Goal: Task Accomplishment & Management: Manage account settings

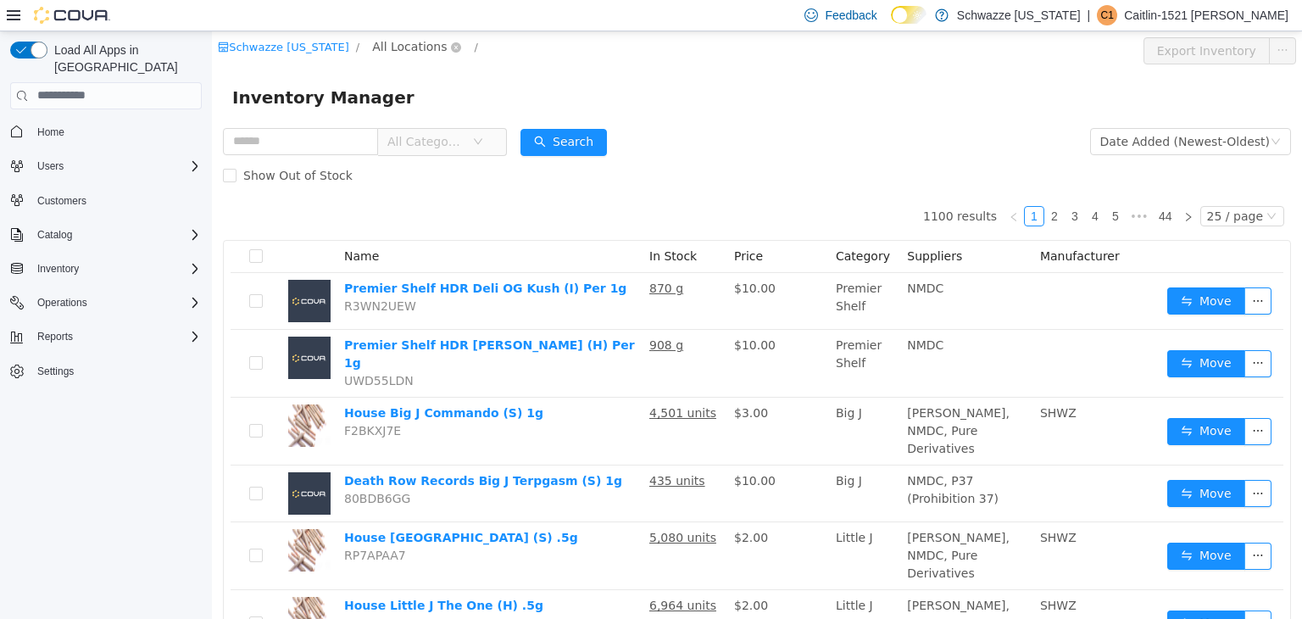
click at [382, 51] on span "All Locations" at bounding box center [409, 45] width 75 height 19
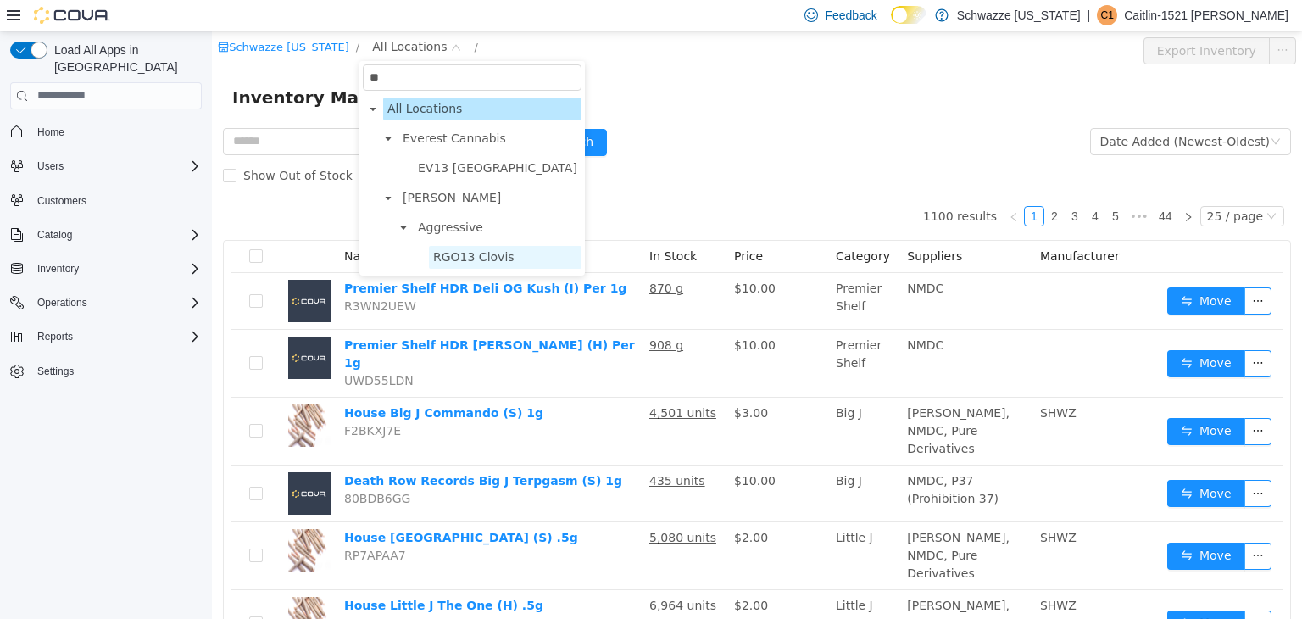
type input "**"
click at [440, 256] on span "RGO13 Clovis" at bounding box center [473, 256] width 81 height 14
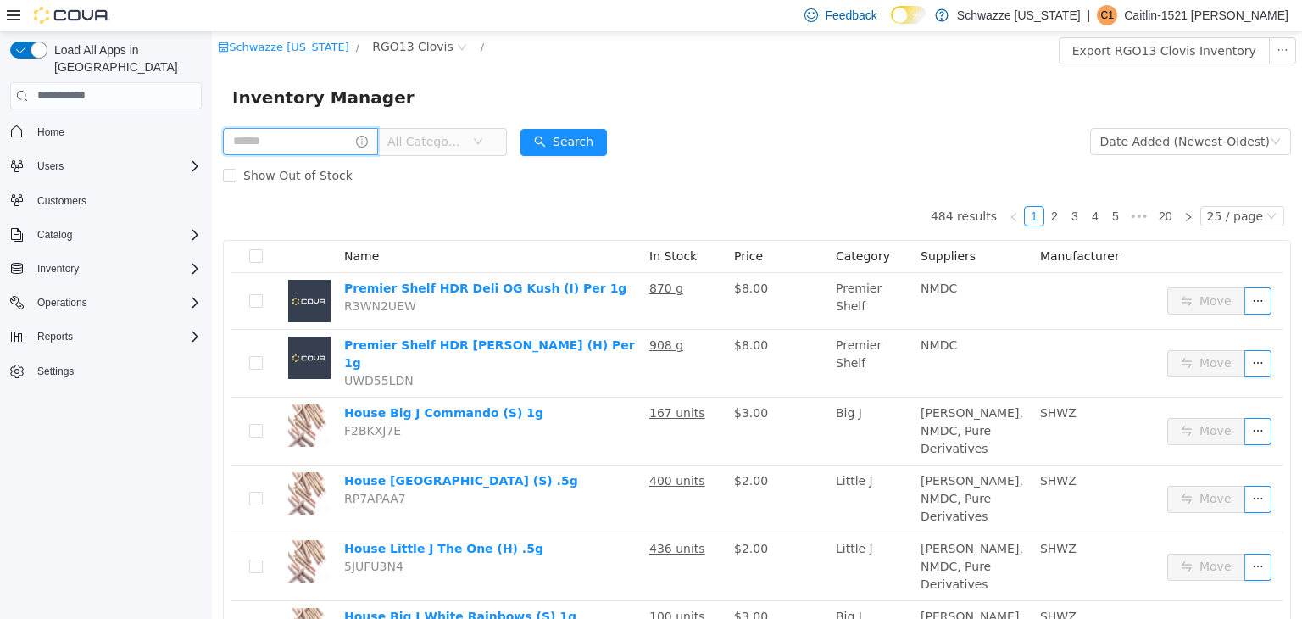
click at [315, 144] on input "text" at bounding box center [300, 140] width 155 height 27
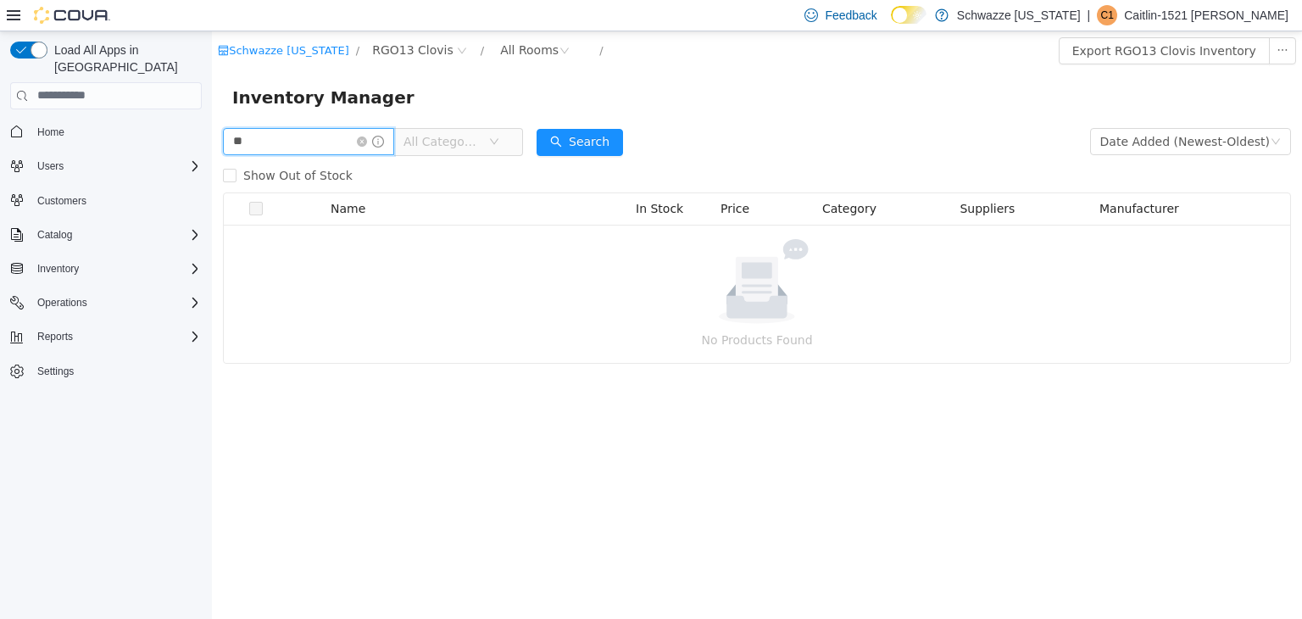
type input "*"
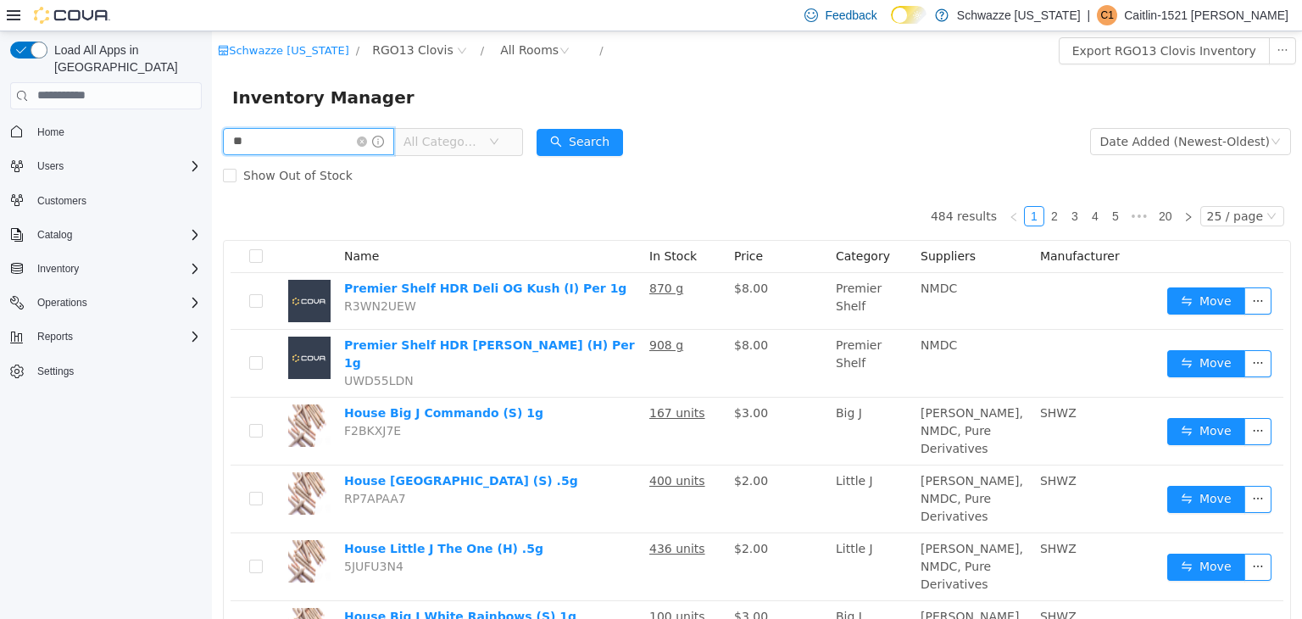
type input "*"
click at [482, 140] on icon "icon: down" at bounding box center [478, 140] width 8 height 6
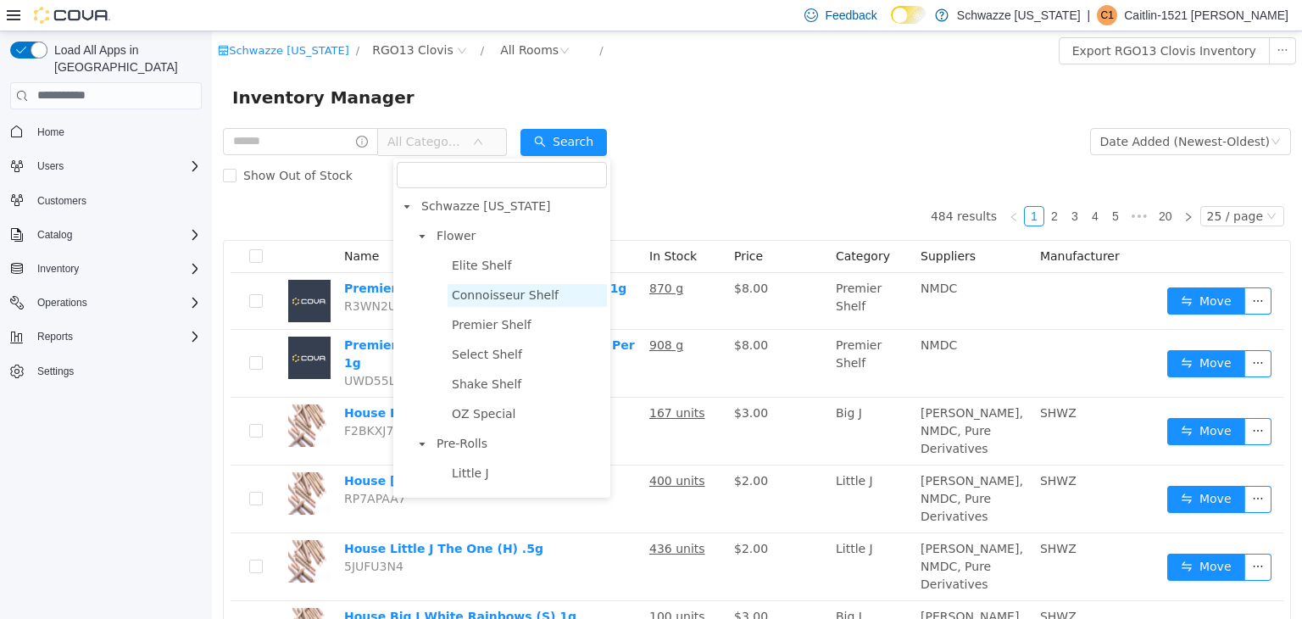
click at [487, 299] on span "Connoisseur Shelf" at bounding box center [505, 294] width 107 height 14
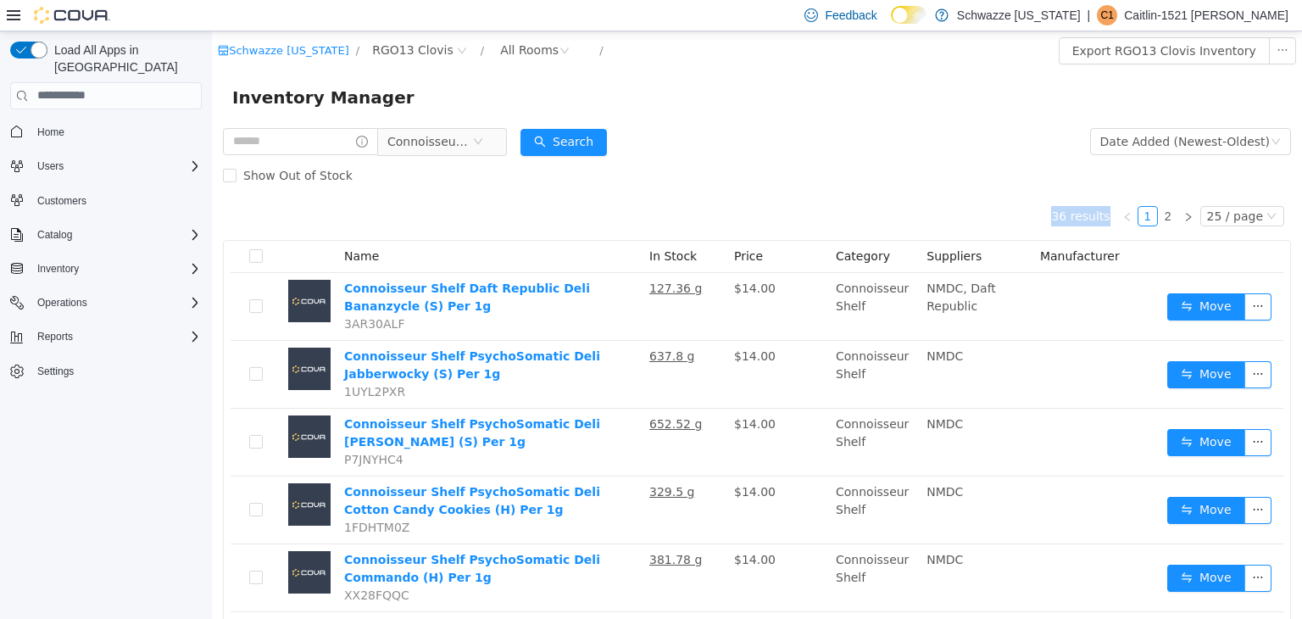
drag, startPoint x: 1285, startPoint y: 185, endPoint x: 1290, endPoint y: 198, distance: 14.2
click at [1290, 198] on html "Schwazze New Mexico / RGO13 Clovis / All Rooms / Export RGO13 Clovis Inventory …" at bounding box center [757, 325] width 1090 height 588
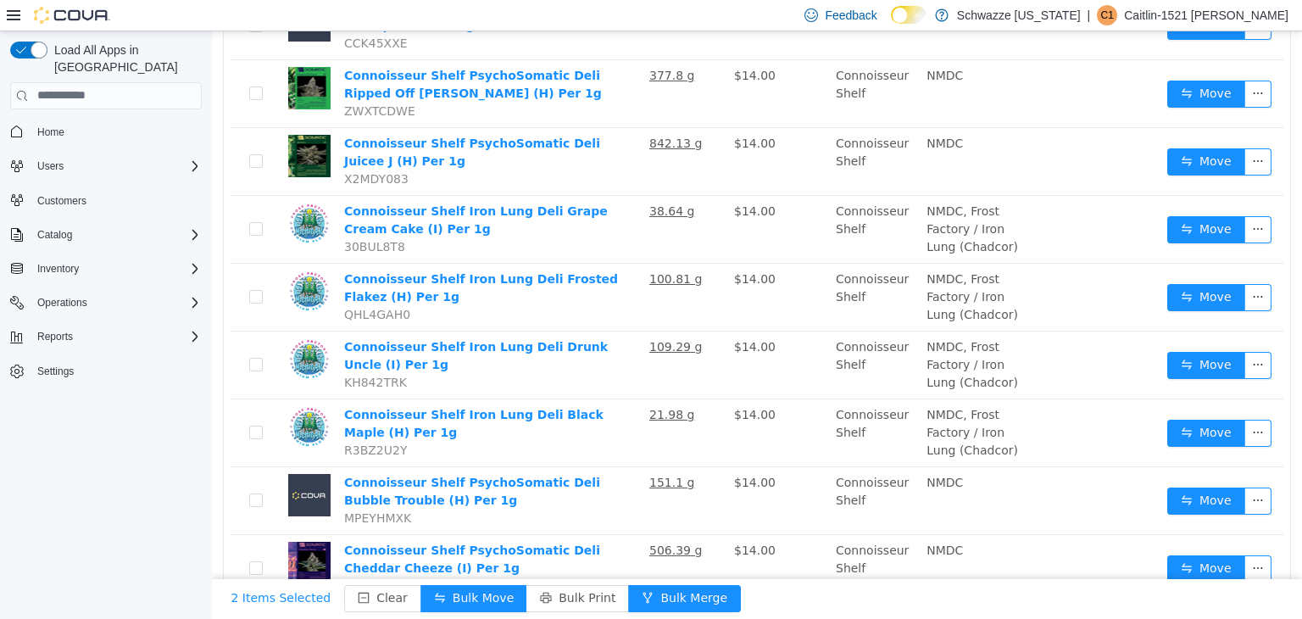
scroll to position [1418, 0]
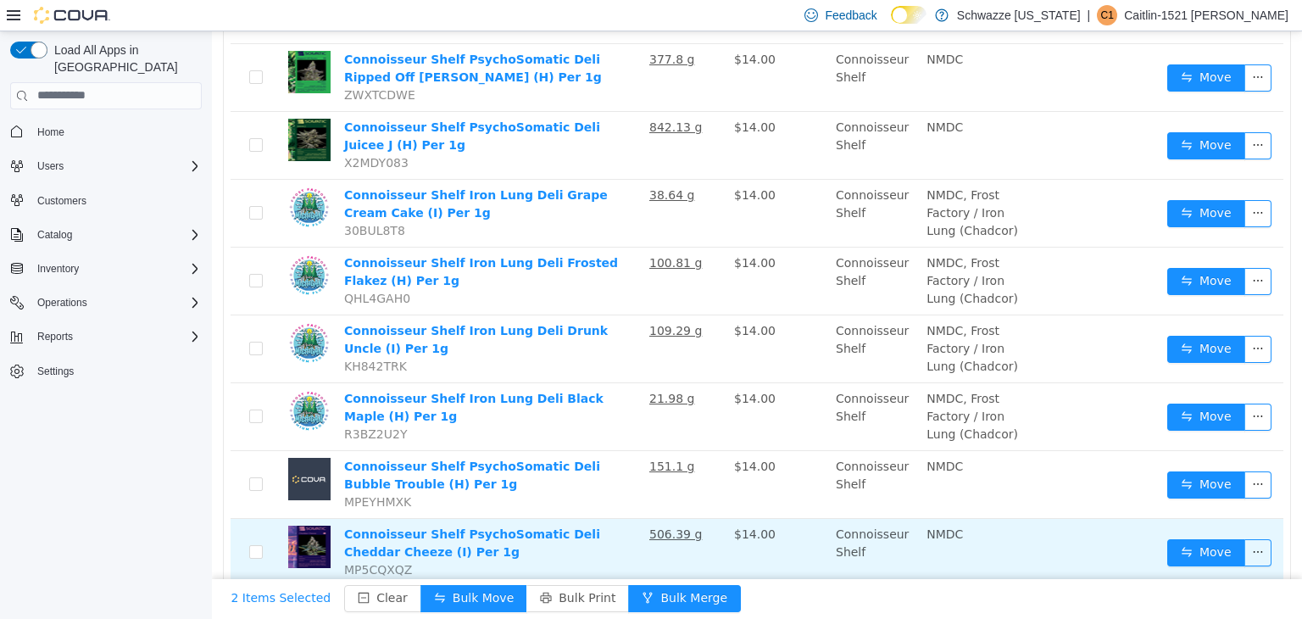
click at [1086, 538] on td at bounding box center [1097, 551] width 127 height 67
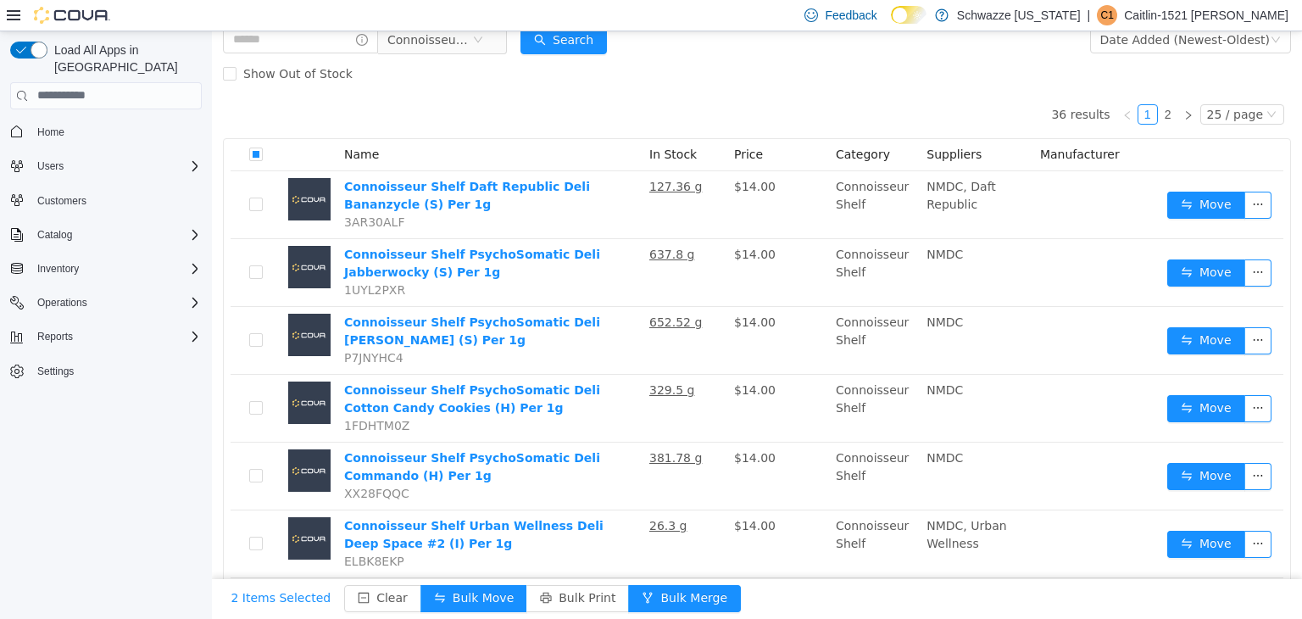
scroll to position [0, 0]
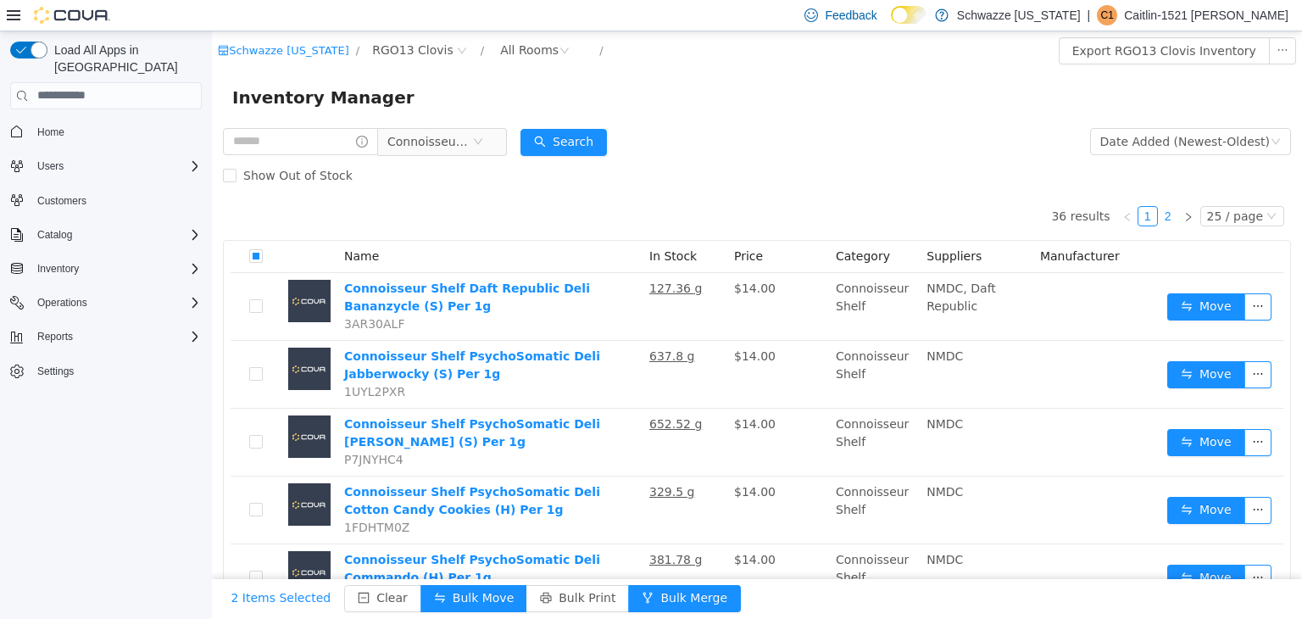
click at [1163, 218] on link "2" at bounding box center [1168, 215] width 19 height 19
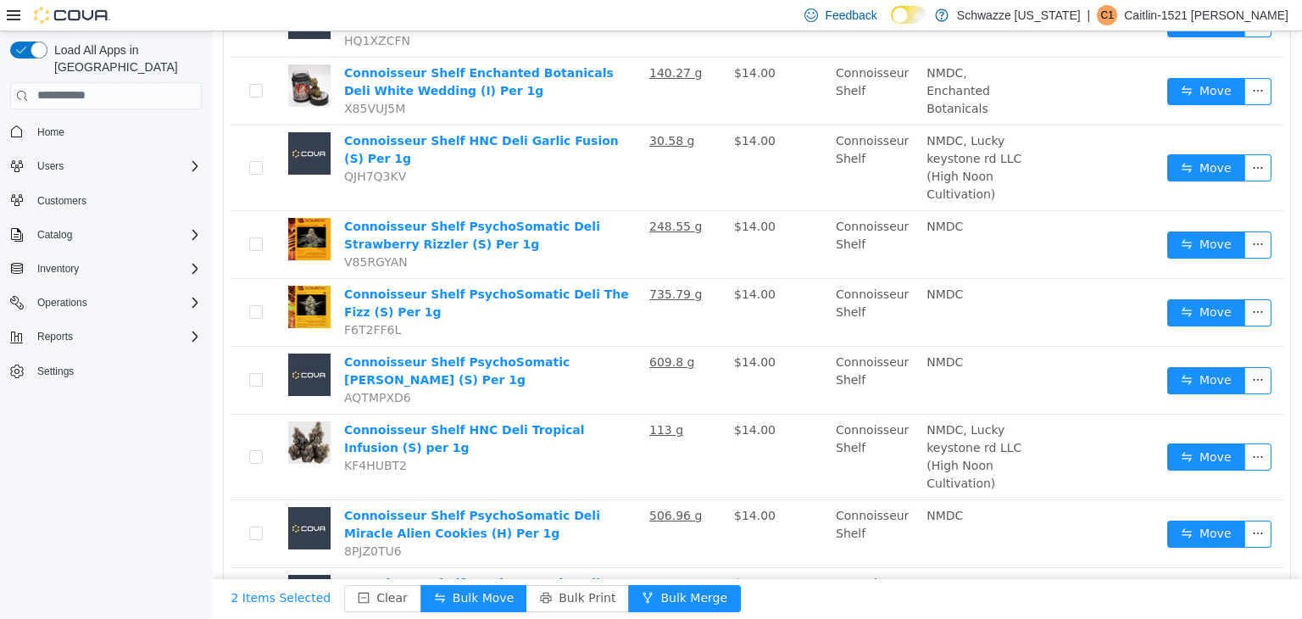
scroll to position [482, 0]
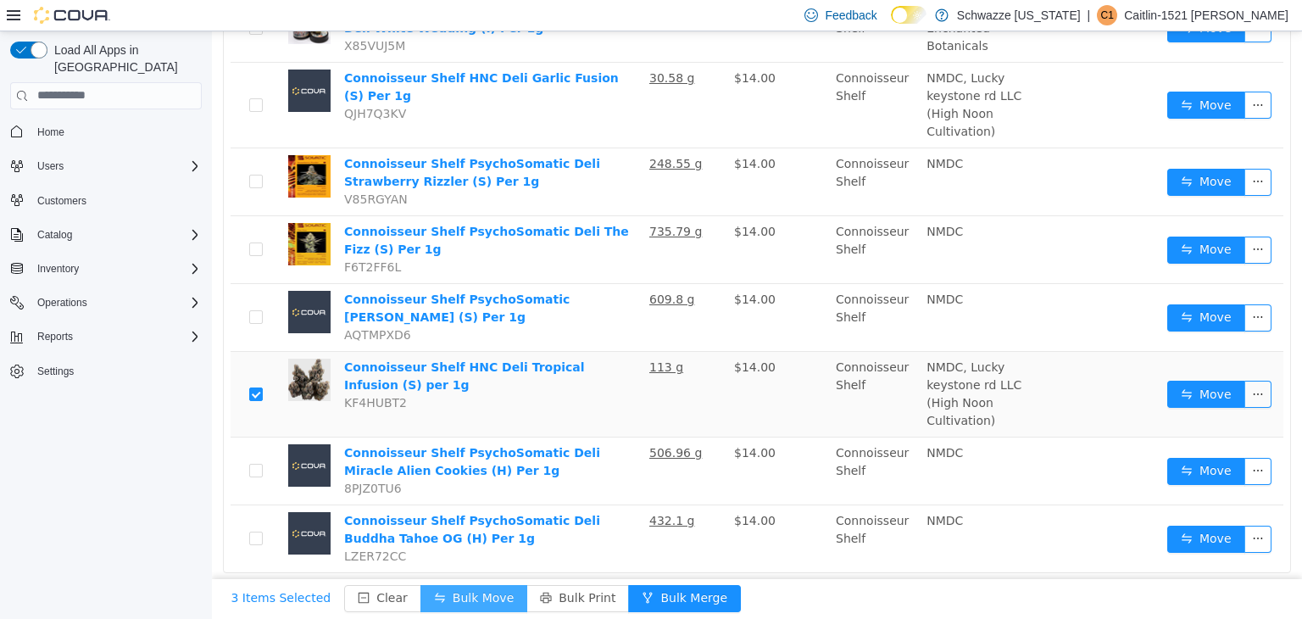
click at [429, 604] on button "Bulk Move" at bounding box center [474, 597] width 107 height 27
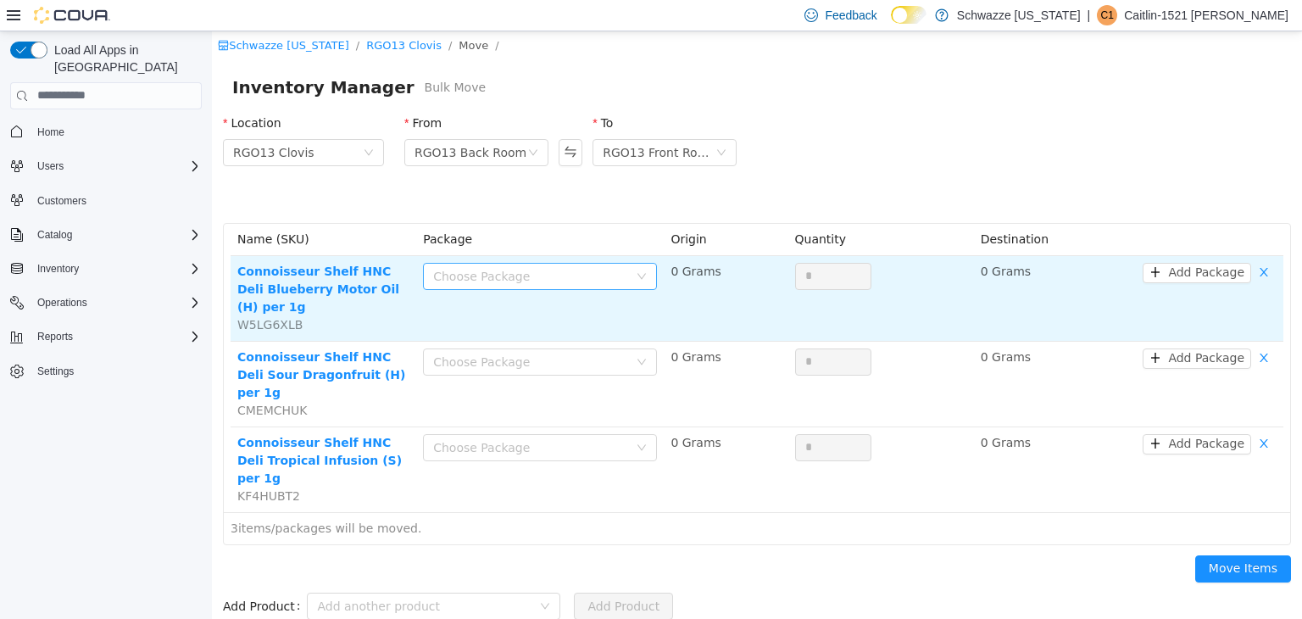
click at [542, 282] on div "Choose Package" at bounding box center [530, 275] width 195 height 17
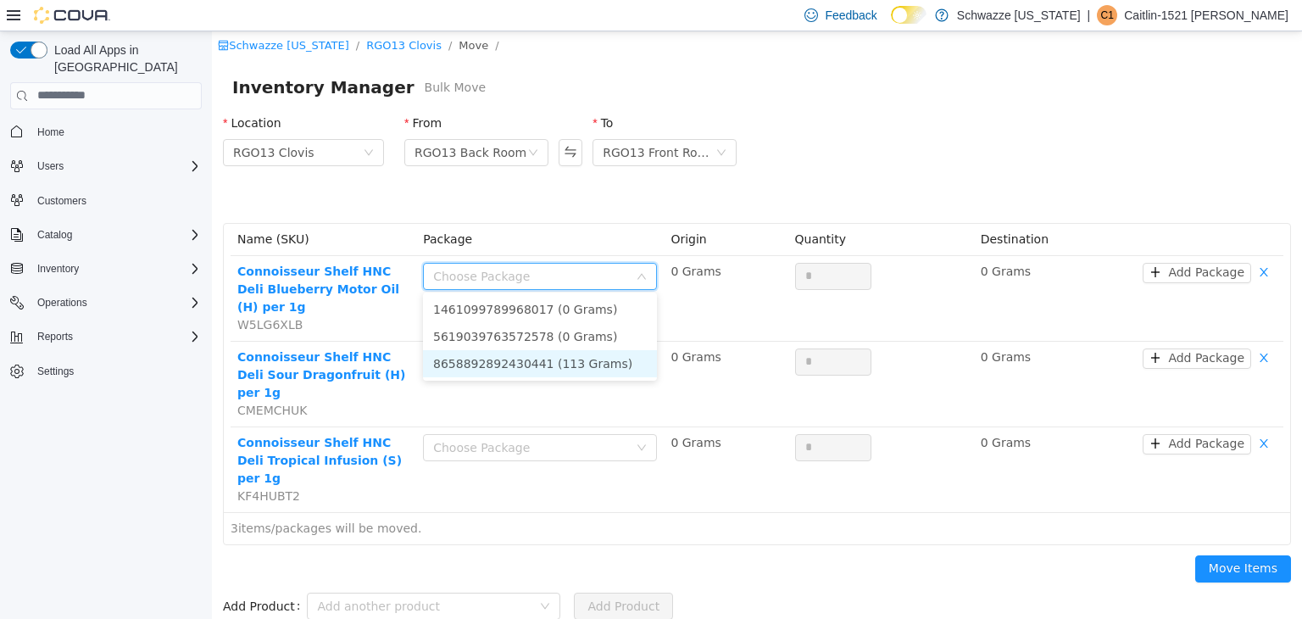
click at [550, 360] on li "8658892892430441 (113 Grams)" at bounding box center [540, 362] width 234 height 27
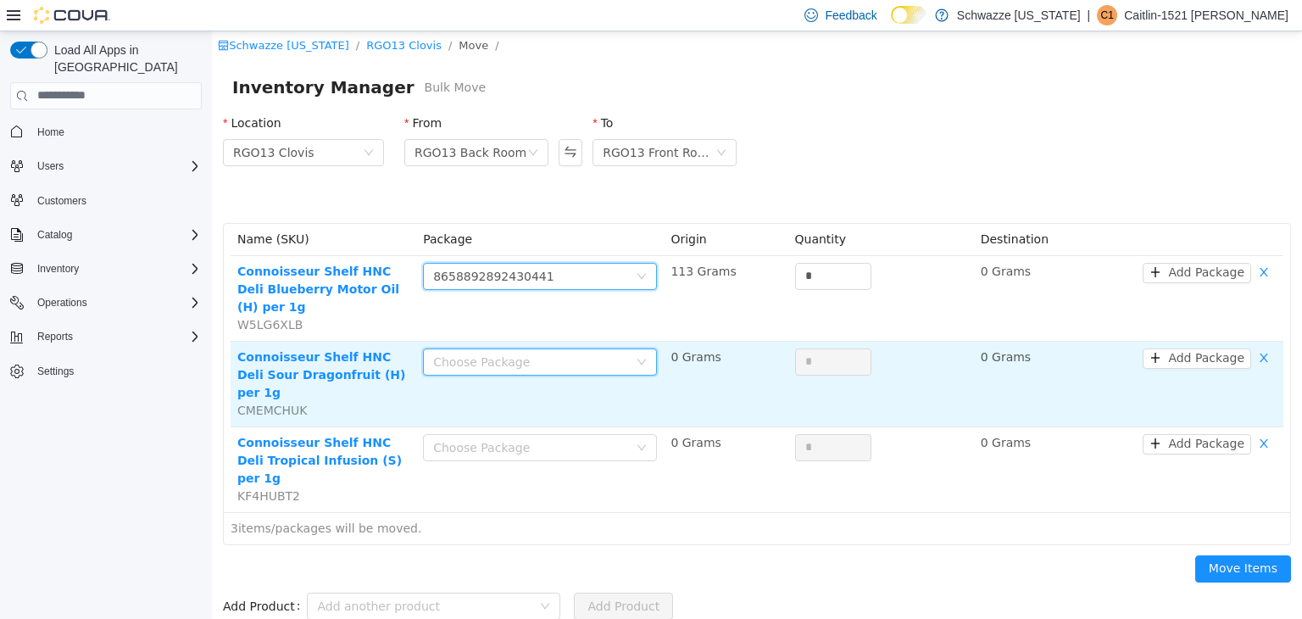
click at [546, 355] on div "Choose Package" at bounding box center [540, 361] width 234 height 27
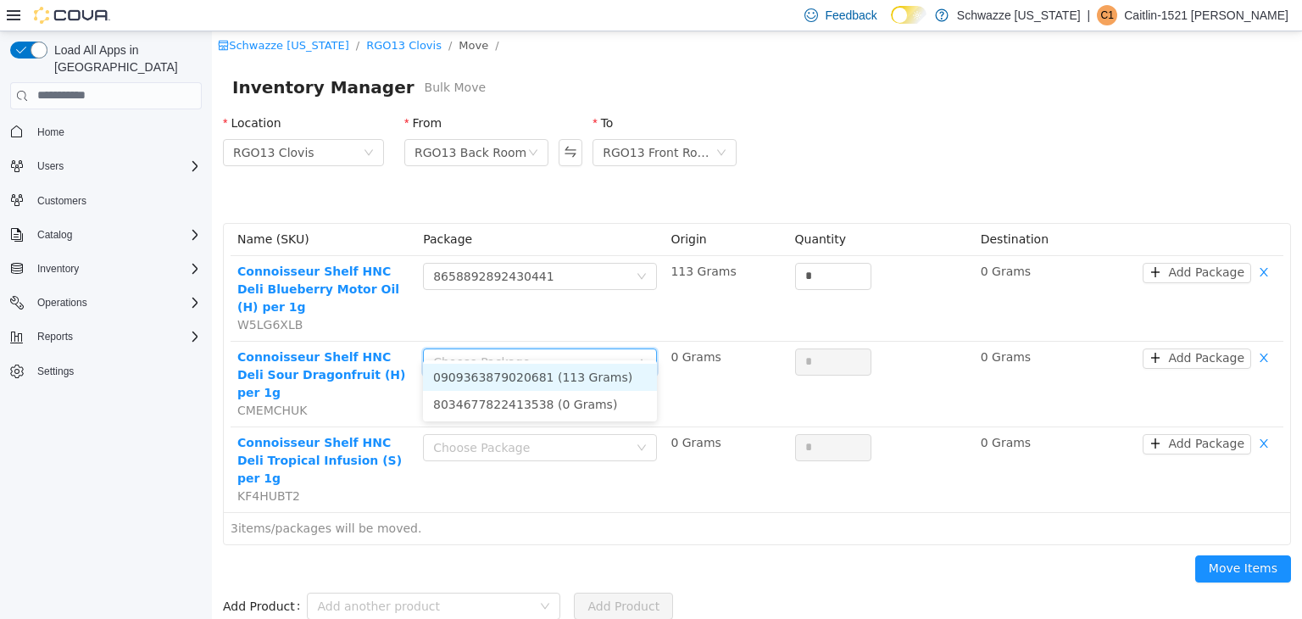
click at [550, 378] on li "0909363879020681 (113 Grams)" at bounding box center [540, 376] width 234 height 27
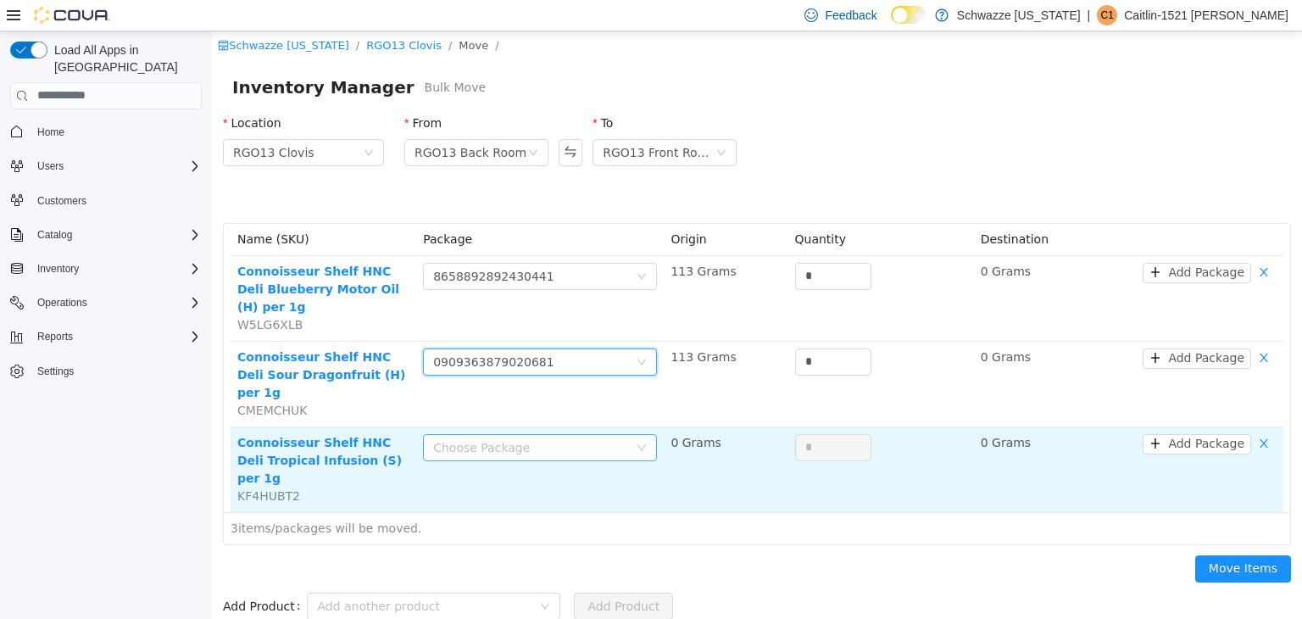
click at [536, 438] on div "Choose Package" at bounding box center [530, 446] width 195 height 17
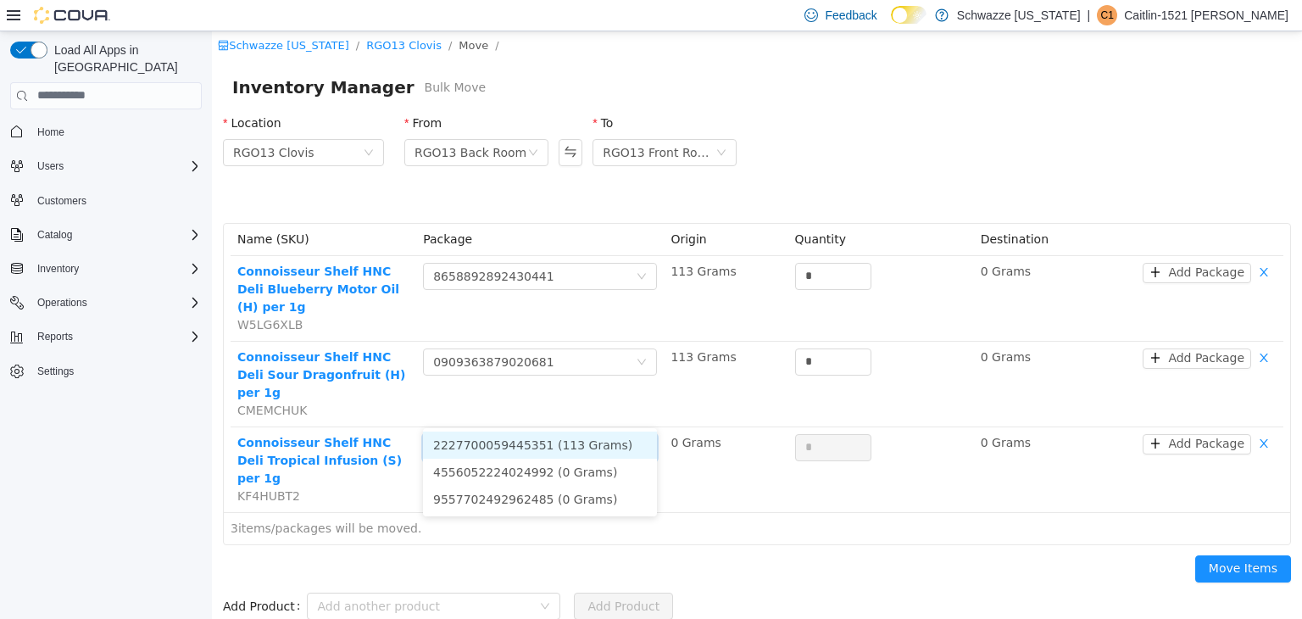
click at [553, 448] on li "2227700059445351 (113 Grams)" at bounding box center [540, 444] width 234 height 27
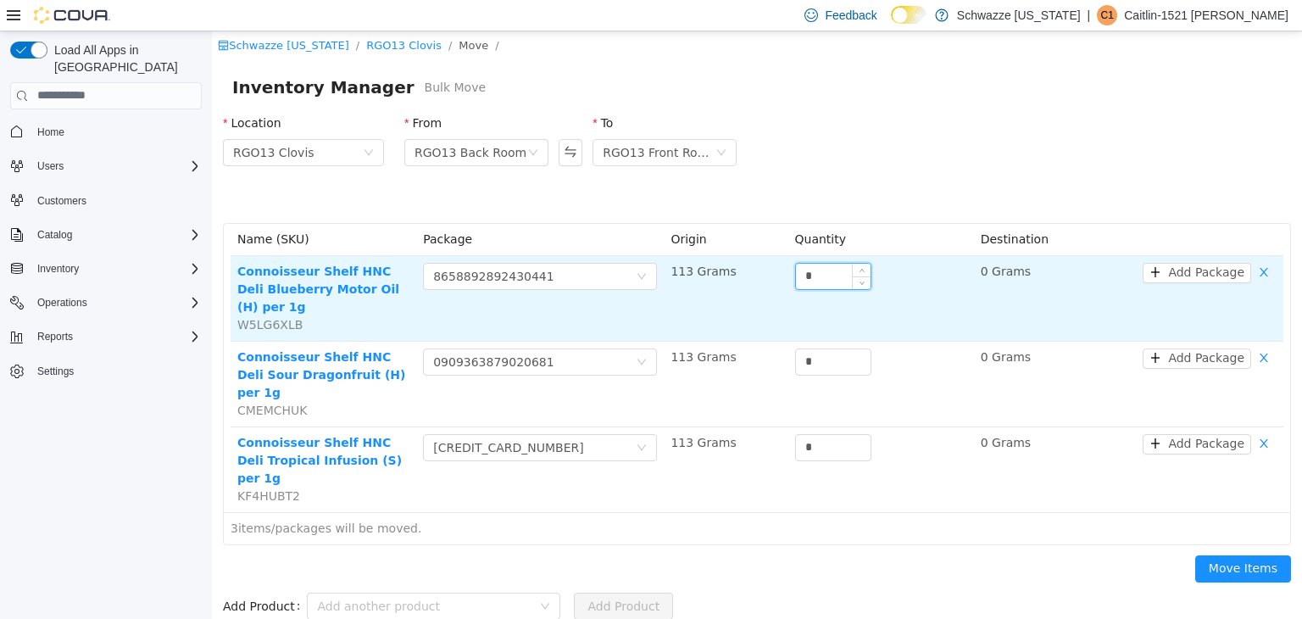
click at [831, 279] on input "*" at bounding box center [833, 275] width 75 height 25
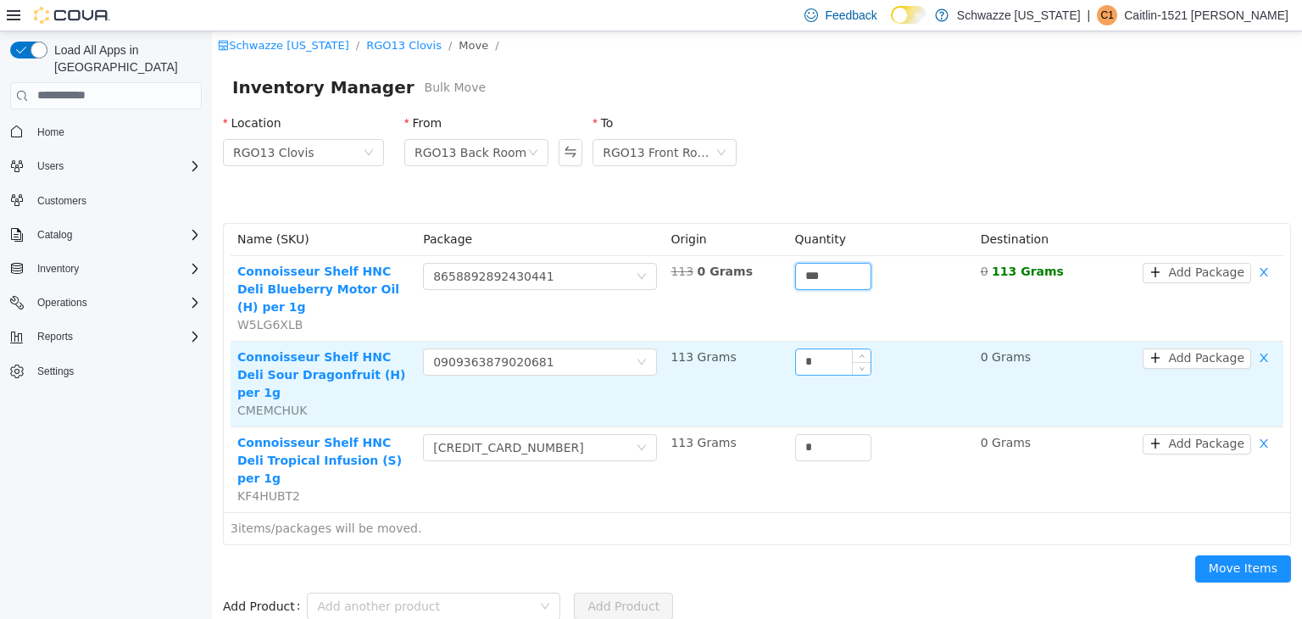
type input "***"
click at [831, 348] on input "*" at bounding box center [833, 360] width 75 height 25
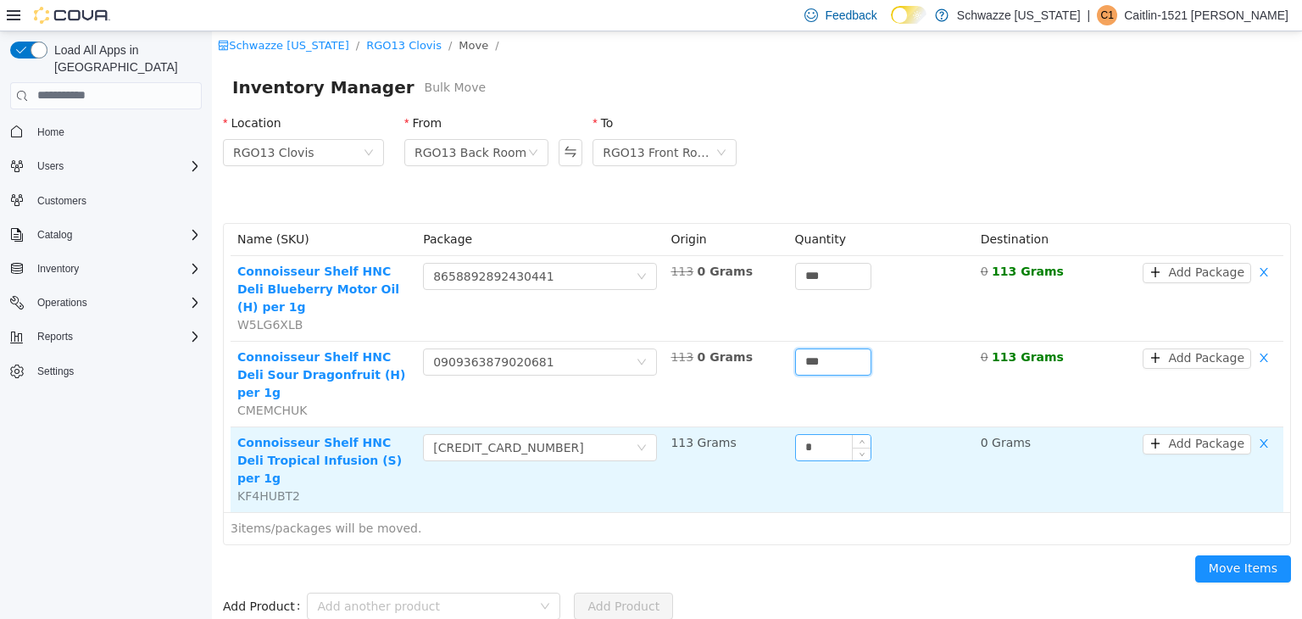
type input "***"
click at [827, 434] on input "*" at bounding box center [833, 446] width 75 height 25
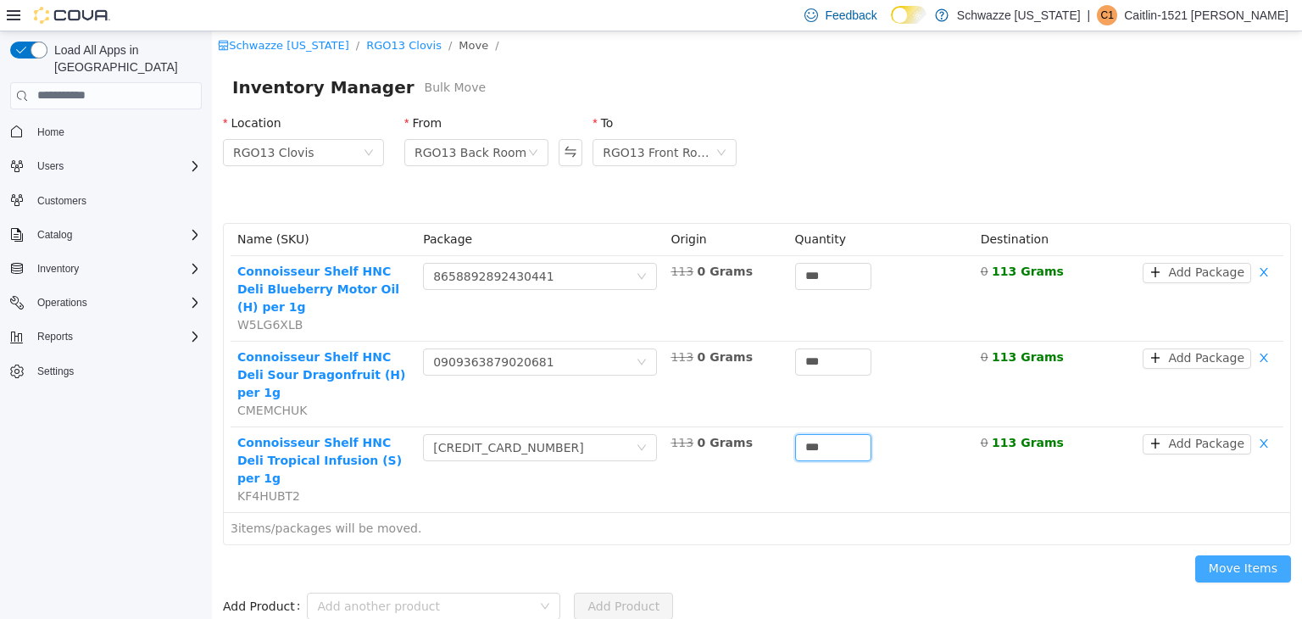
type input "***"
click at [1289, 555] on button "Move Items" at bounding box center [1244, 568] width 96 height 27
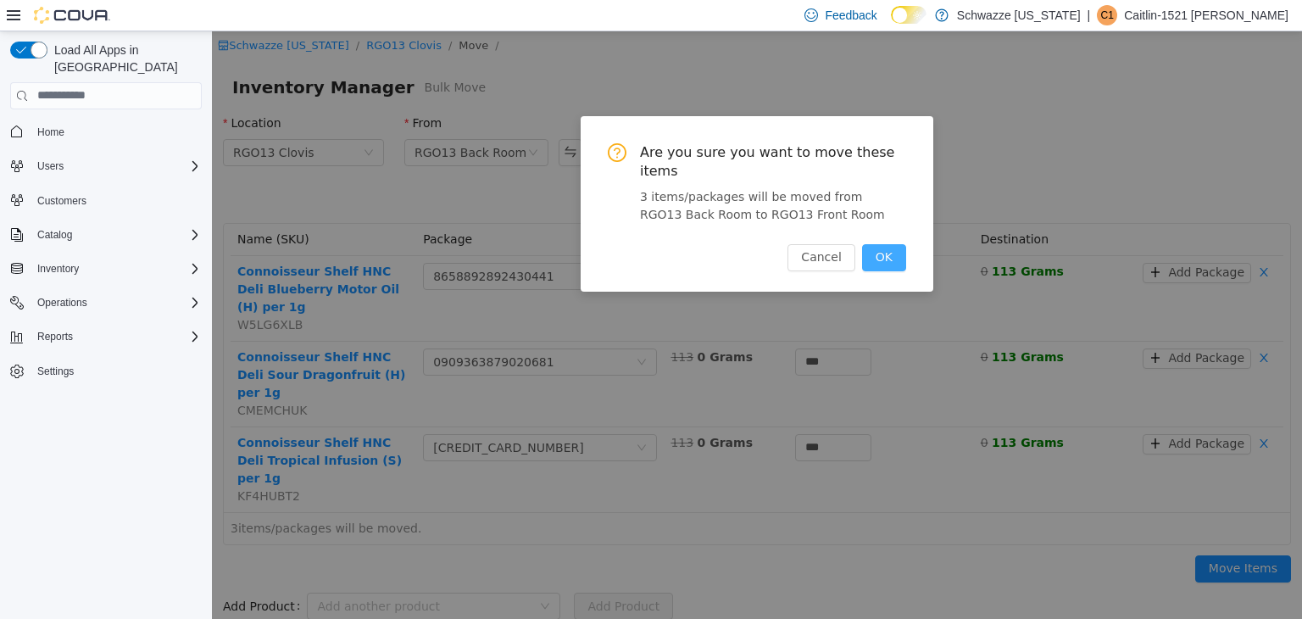
click at [884, 243] on button "OK" at bounding box center [884, 256] width 44 height 27
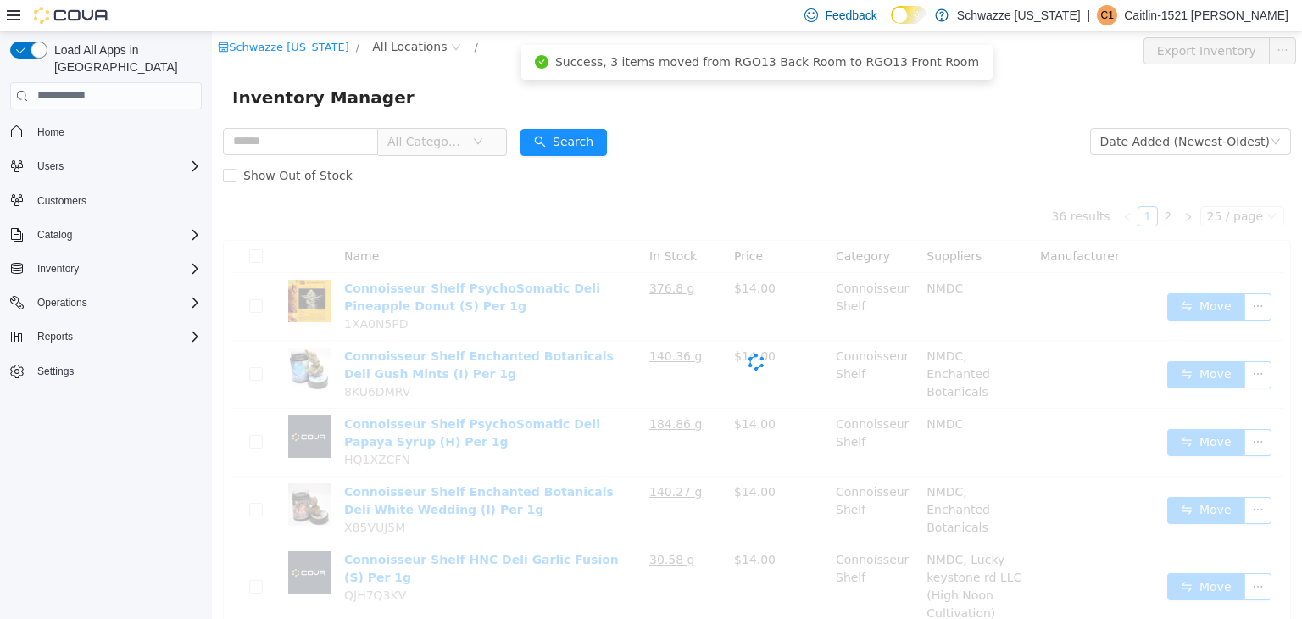
click at [407, 42] on span "All Locations" at bounding box center [409, 45] width 75 height 19
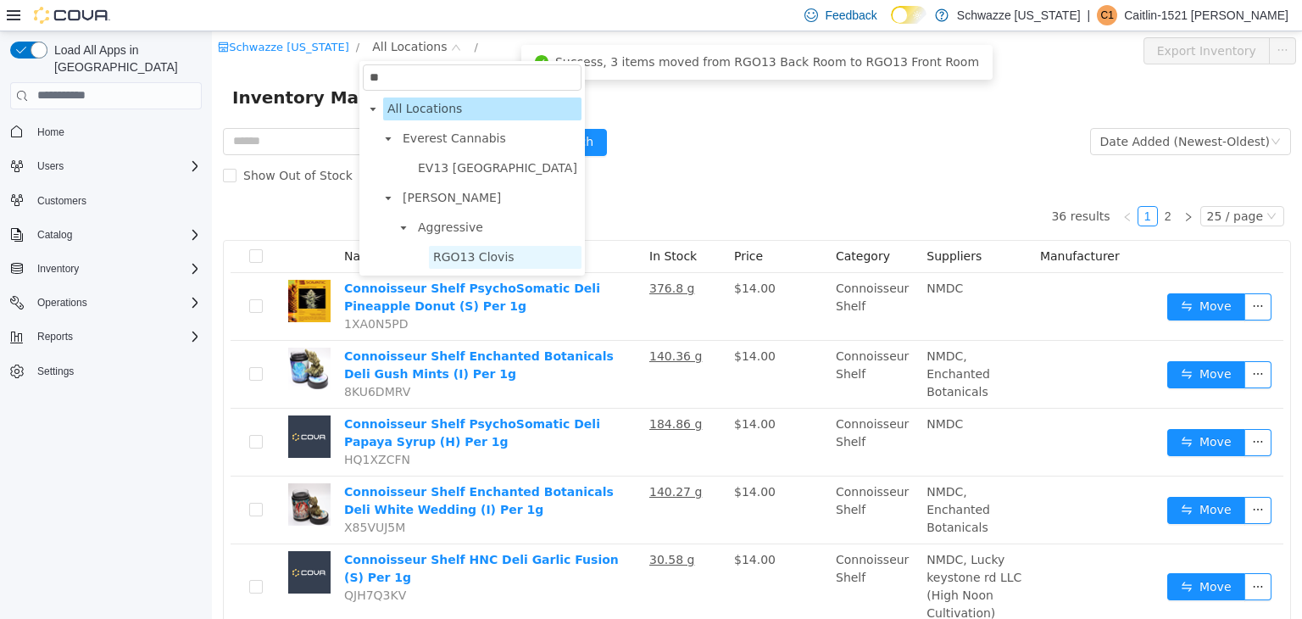
type input "**"
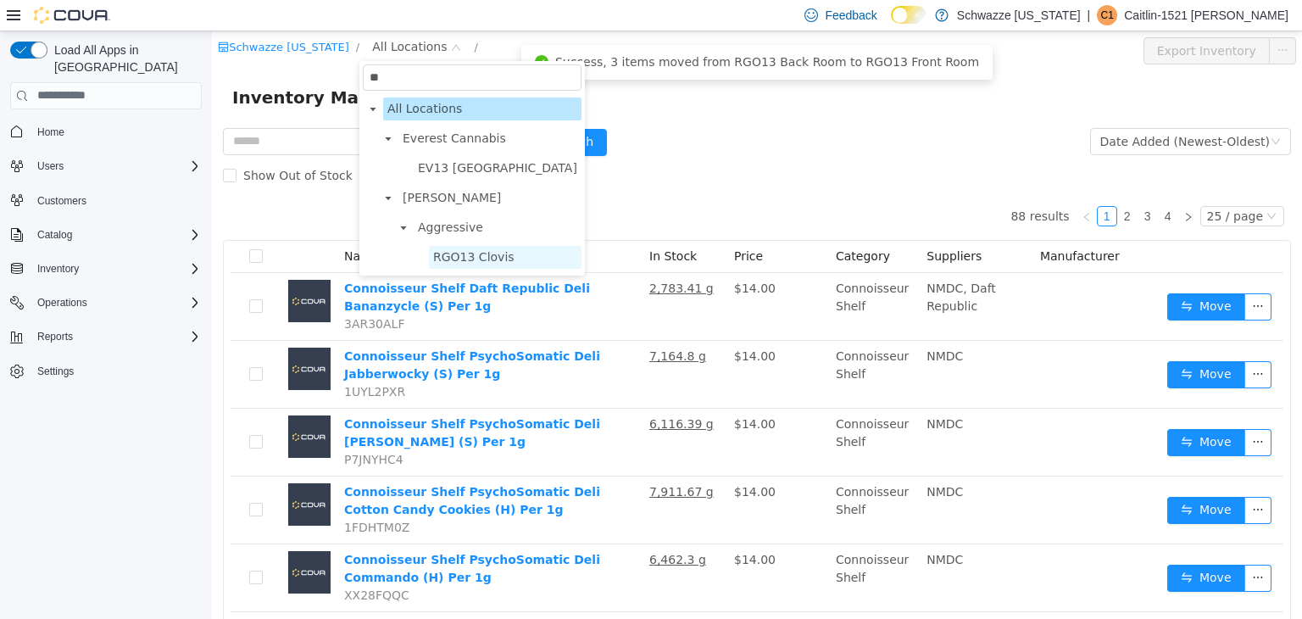
click at [477, 259] on span "RGO13 Clovis" at bounding box center [473, 256] width 81 height 14
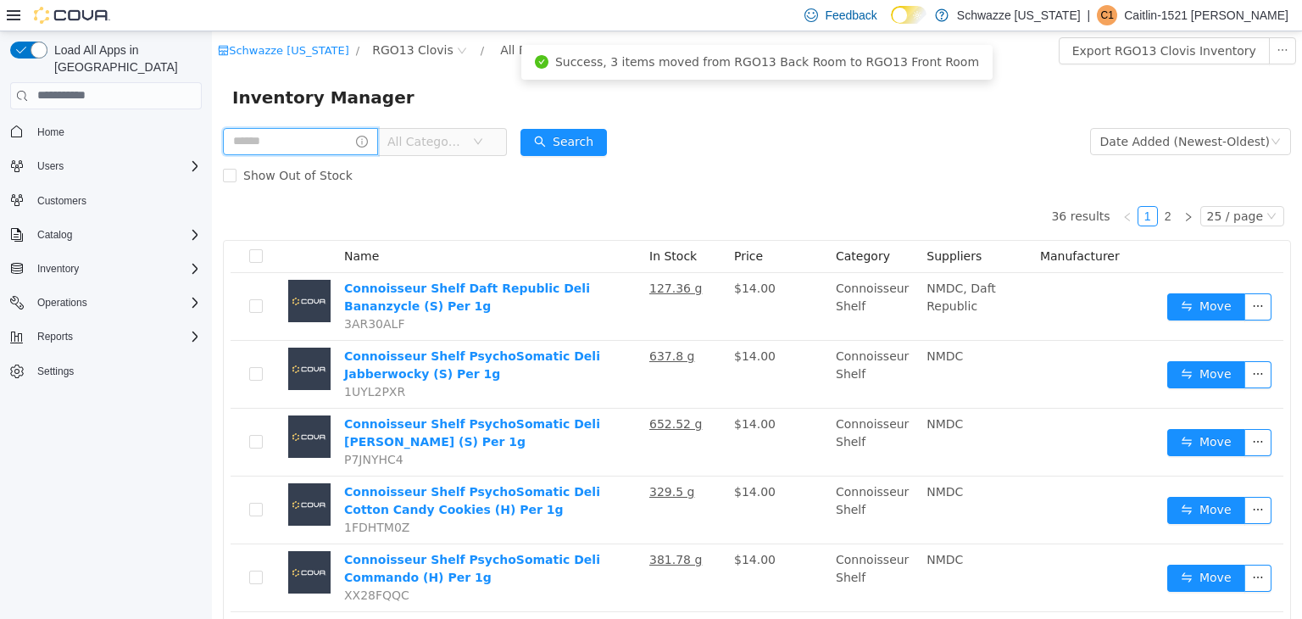
click at [296, 131] on input "text" at bounding box center [300, 140] width 155 height 27
click at [399, 131] on span "All Categories" at bounding box center [435, 140] width 116 height 27
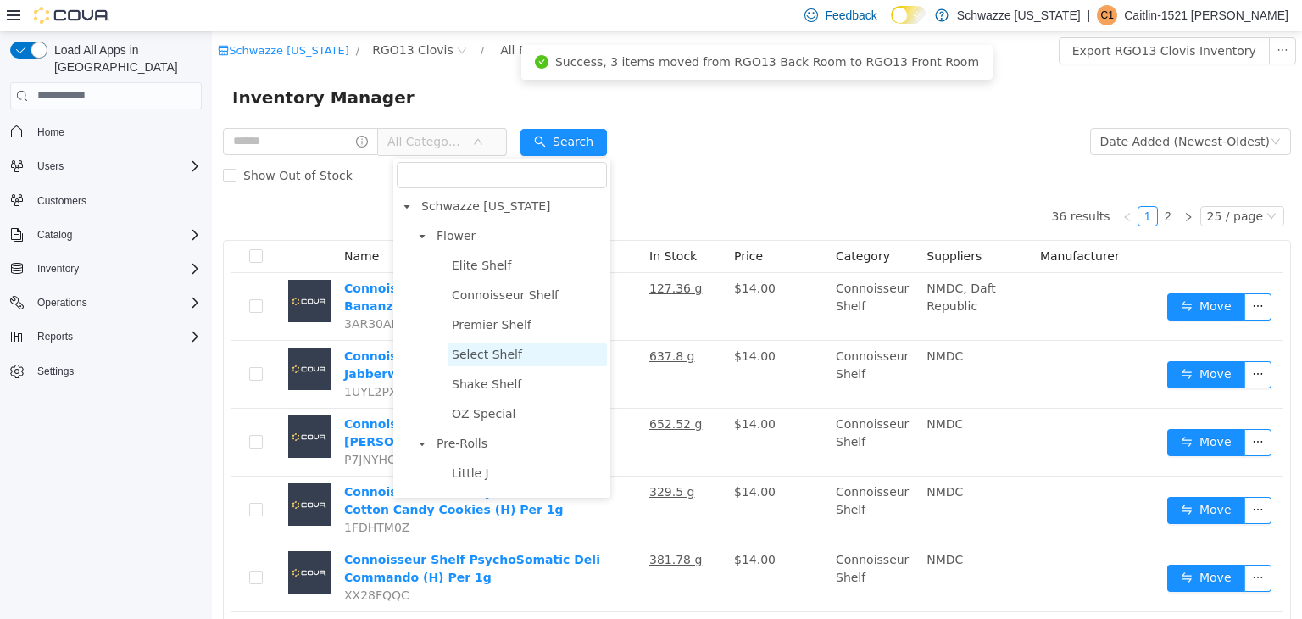
click at [503, 365] on span "Select Shelf" at bounding box center [527, 354] width 159 height 23
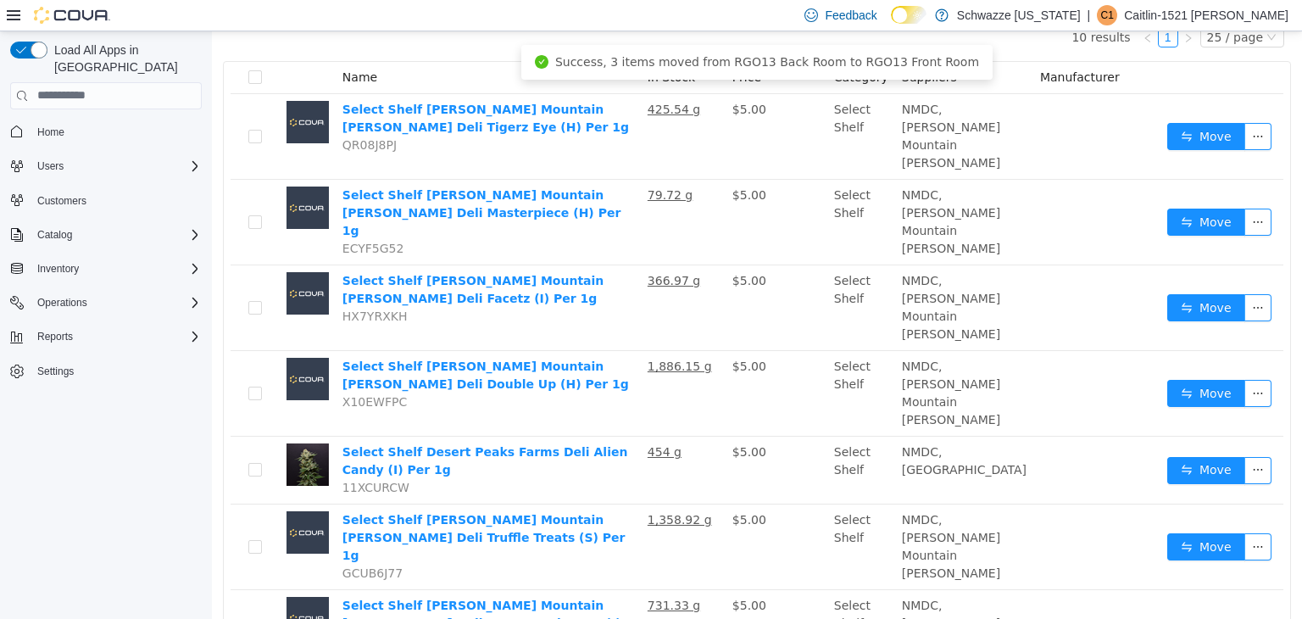
scroll to position [266, 0]
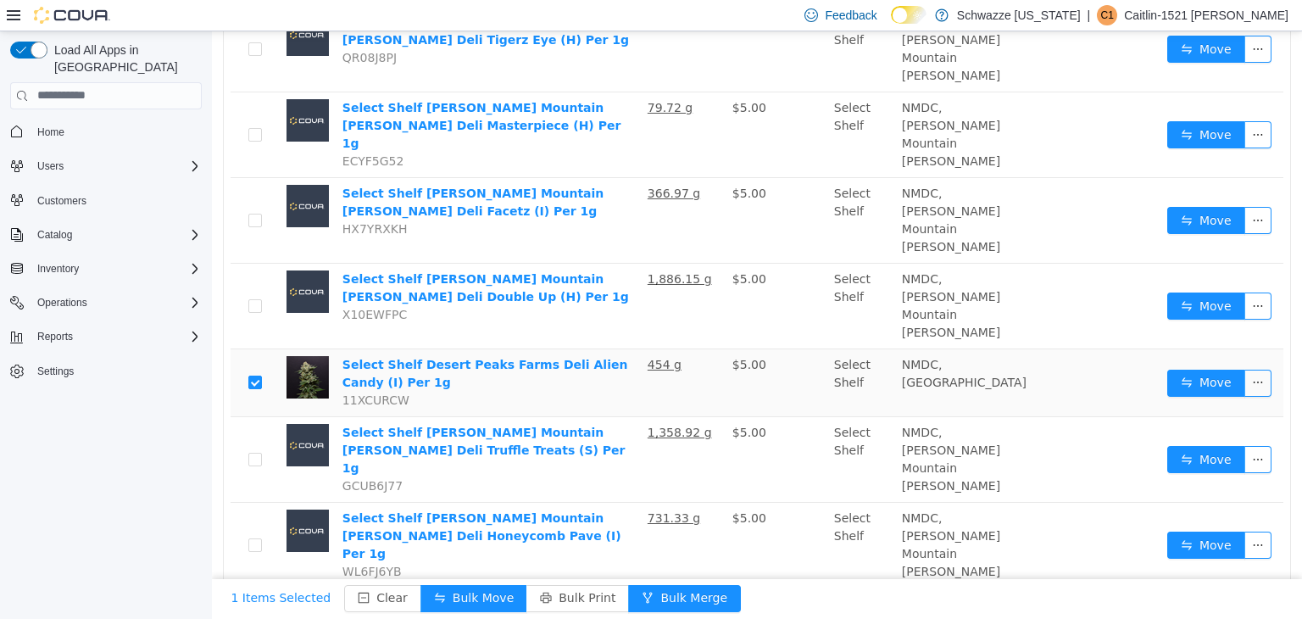
click at [247, 588] on td at bounding box center [255, 622] width 49 height 68
click at [248, 588] on td at bounding box center [255, 622] width 49 height 68
drag, startPoint x: 247, startPoint y: 510, endPoint x: 254, endPoint y: 535, distance: 25.5
click at [254, 535] on tbody "Select Shelf Misty Mountain Mota Deli Tigerz Eye (H) Per 1g QR08J8PJ 425.54 g $…" at bounding box center [757, 398] width 1053 height 784
click at [254, 612] on label at bounding box center [255, 621] width 14 height 18
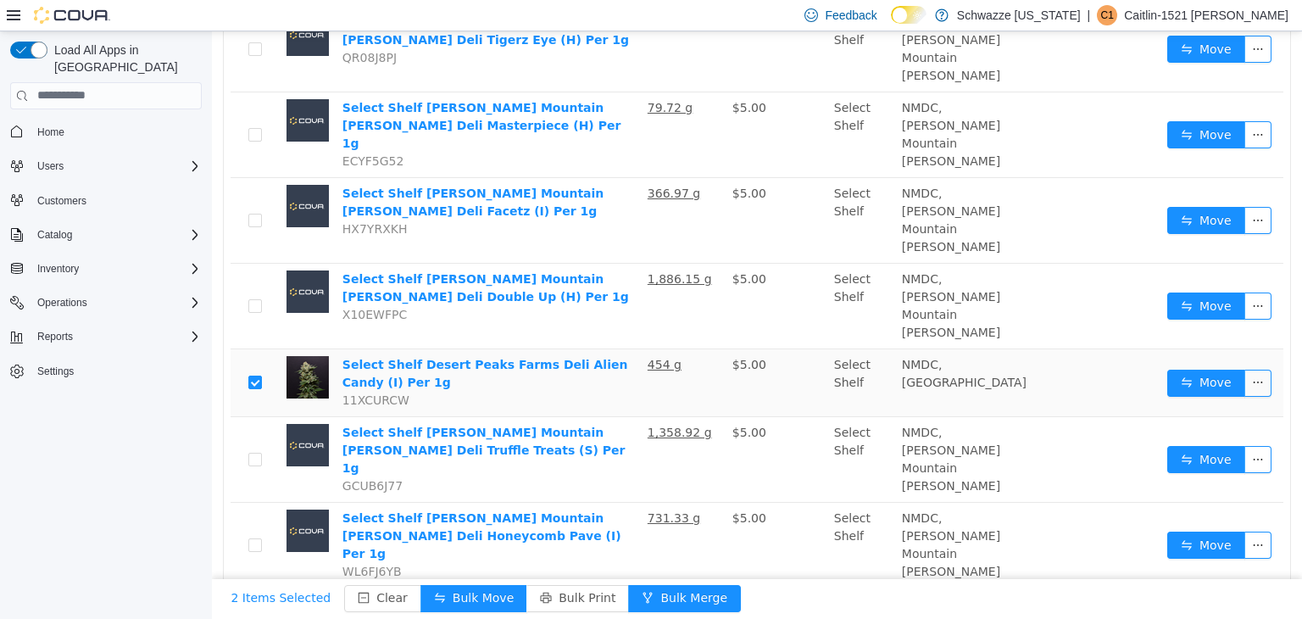
scroll to position [368, 0]
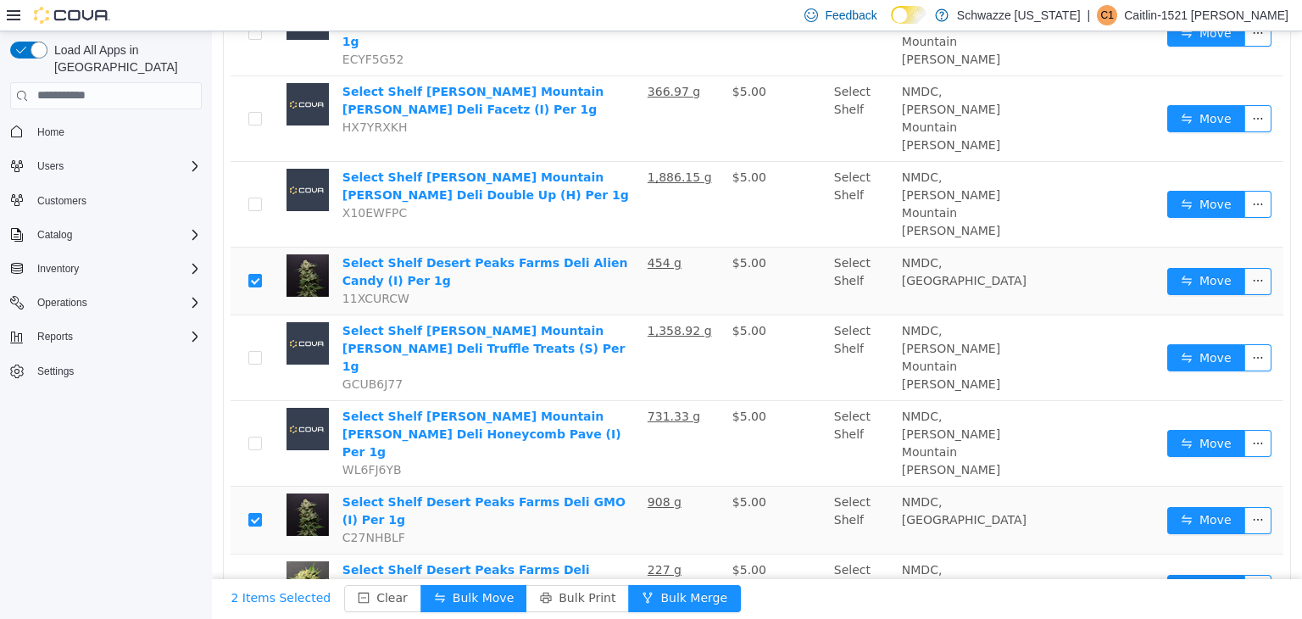
click at [461, 592] on button "Bulk Move" at bounding box center [474, 597] width 107 height 27
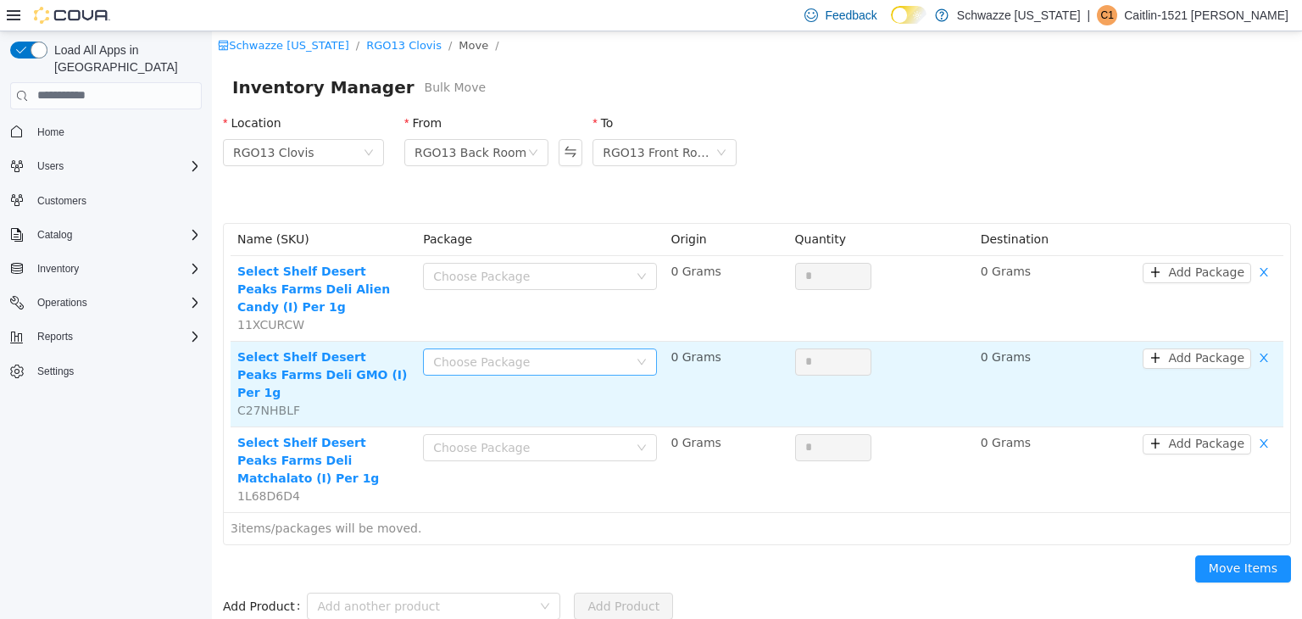
click at [500, 353] on div "Choose Package" at bounding box center [530, 361] width 195 height 17
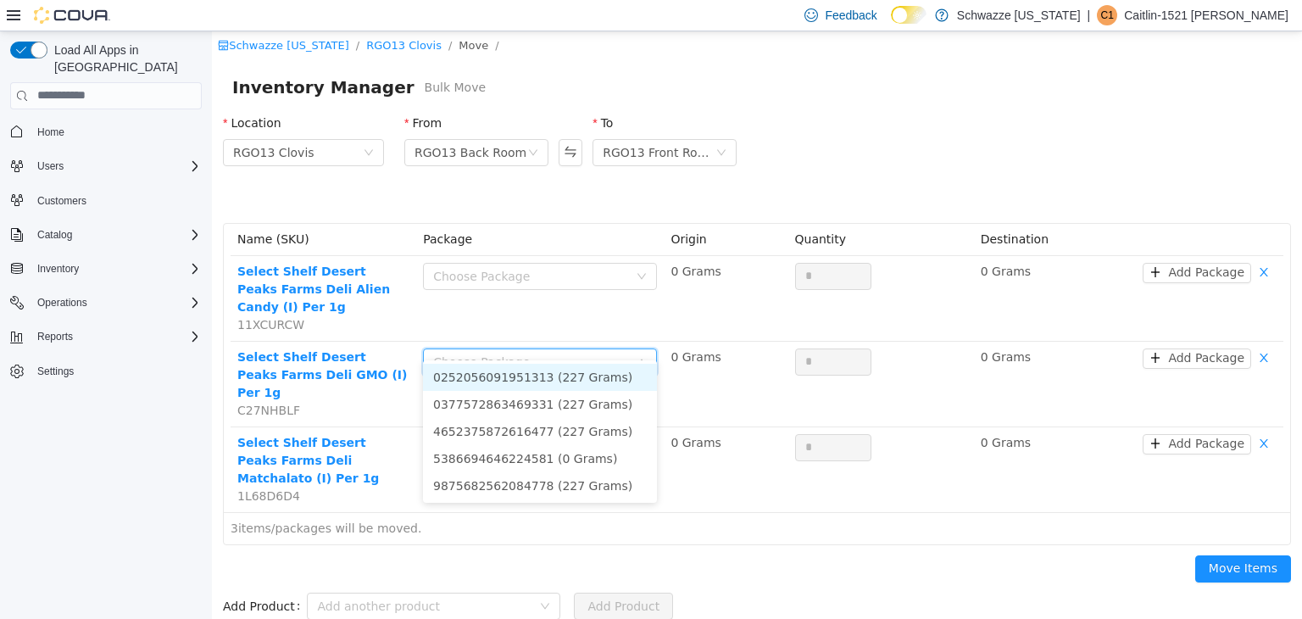
click at [517, 371] on li "0252056091951313 (227 Grams)" at bounding box center [540, 376] width 234 height 27
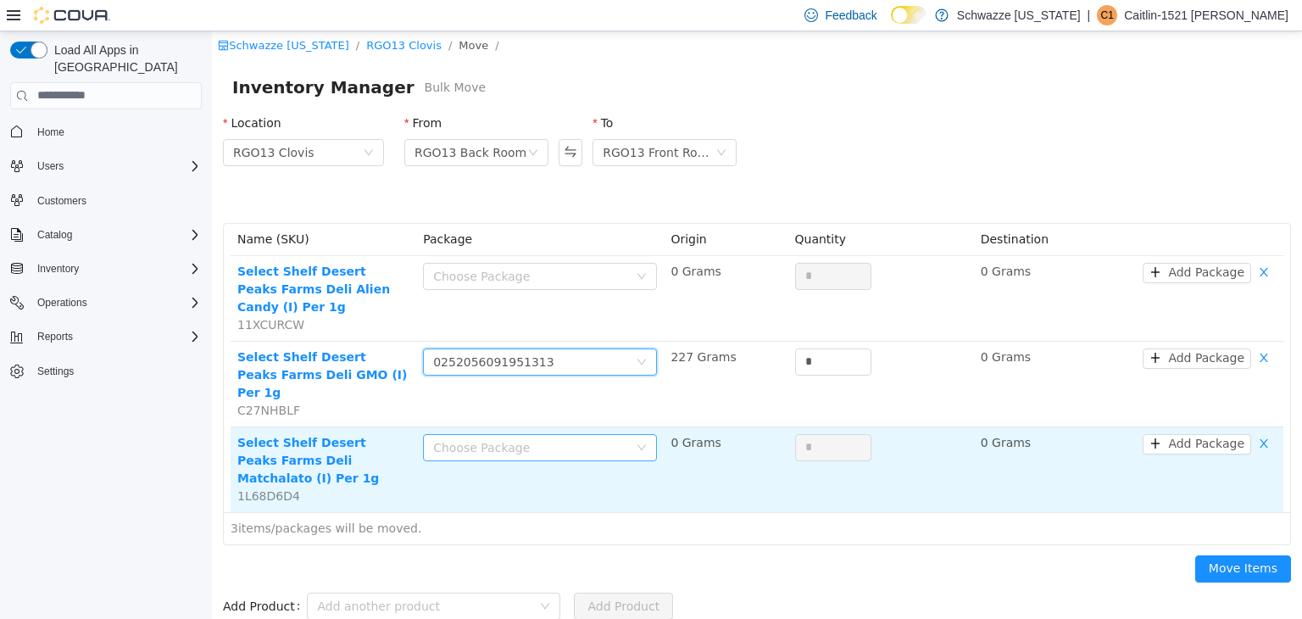
click at [519, 438] on div "Choose Package" at bounding box center [530, 446] width 195 height 17
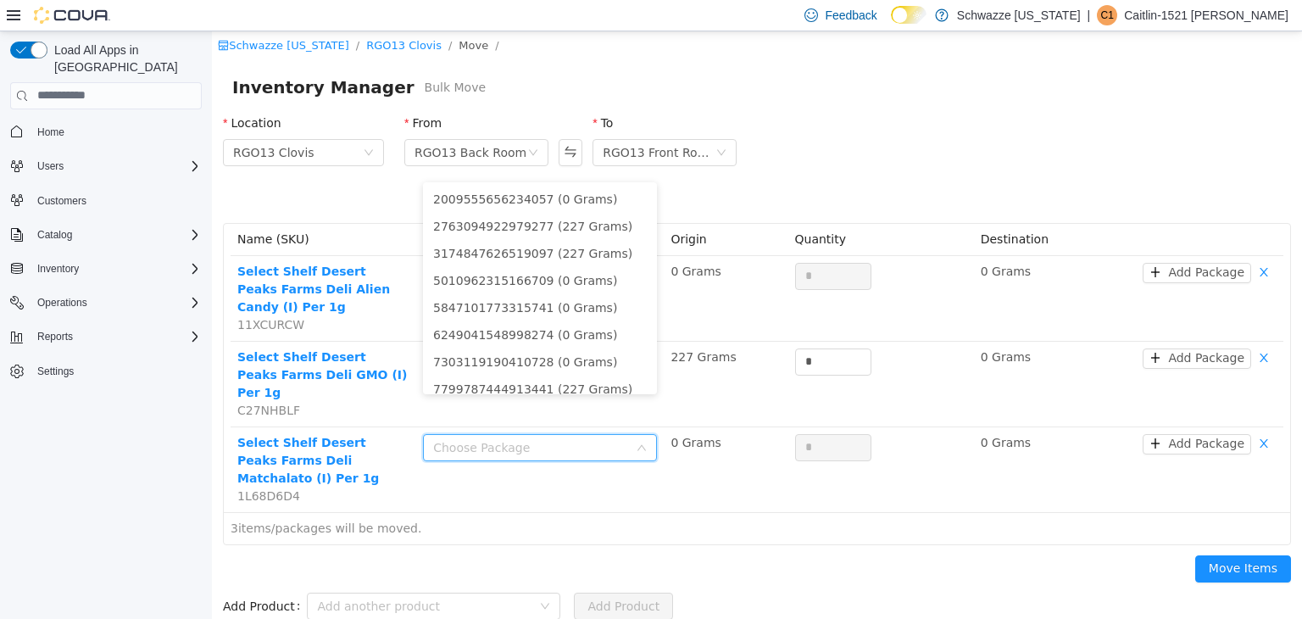
scroll to position [120, 0]
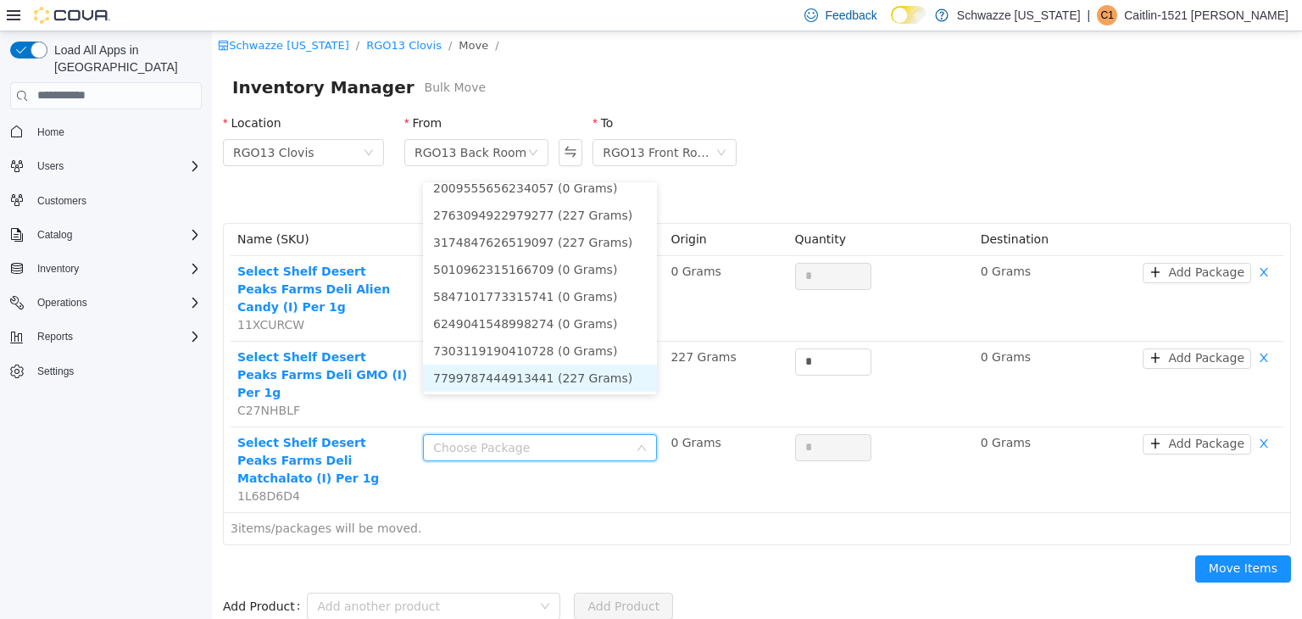
click at [597, 379] on li "7799787444913441 (227 Grams)" at bounding box center [540, 377] width 234 height 27
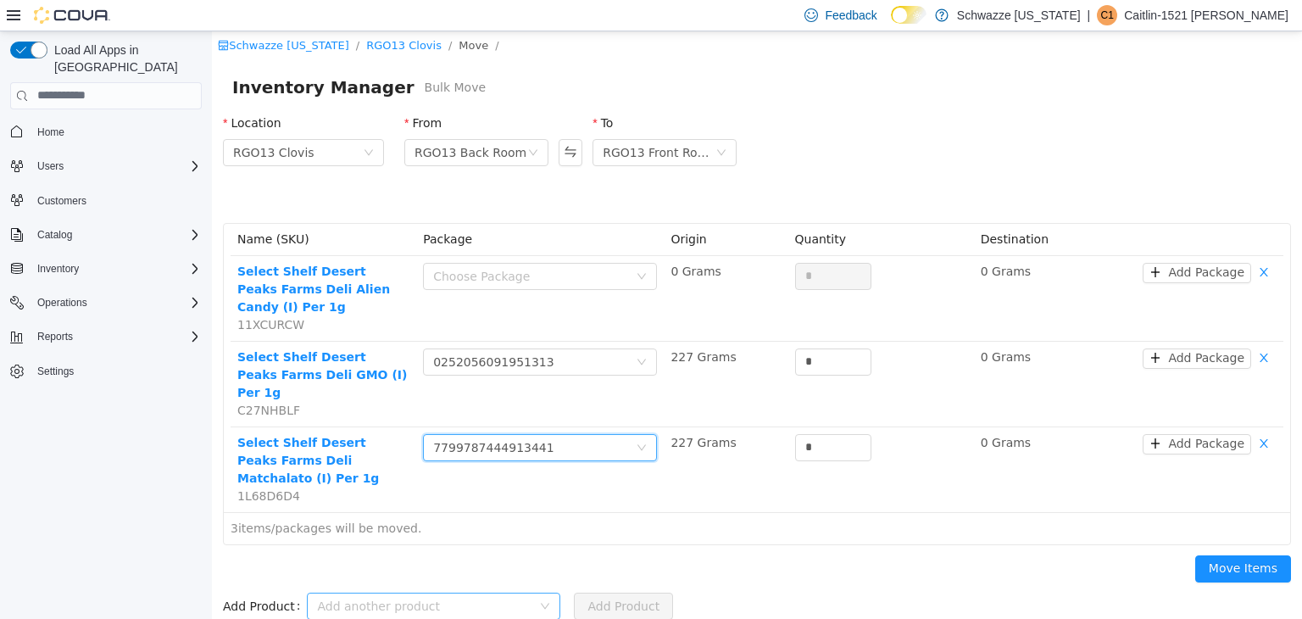
click at [369, 597] on div "Add another product" at bounding box center [424, 605] width 215 height 17
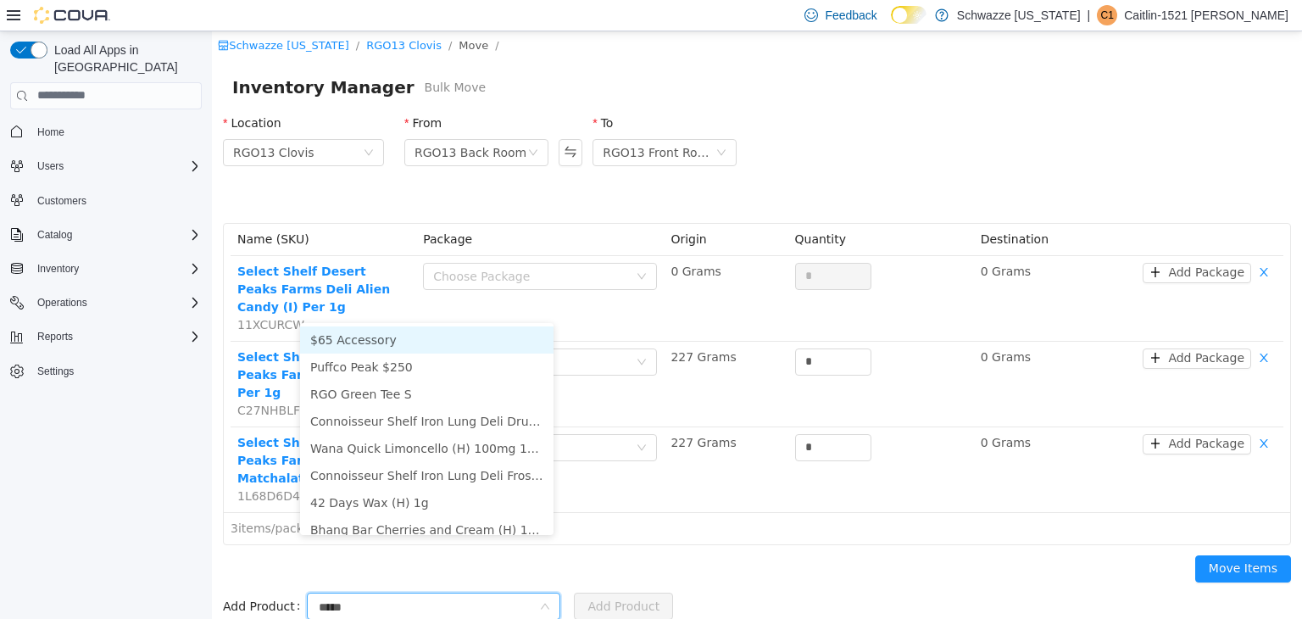
type input "******"
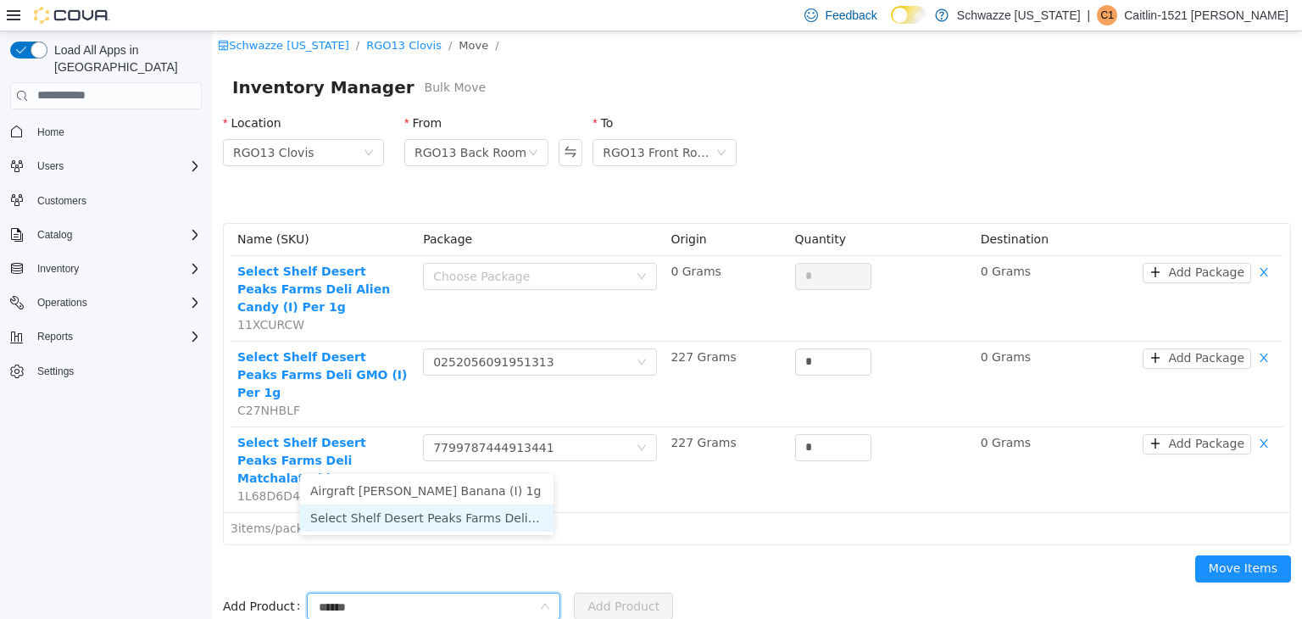
click at [413, 514] on li "Select Shelf Desert Peaks Farms Deli Banana Crack (S) Per 1g" at bounding box center [427, 517] width 254 height 27
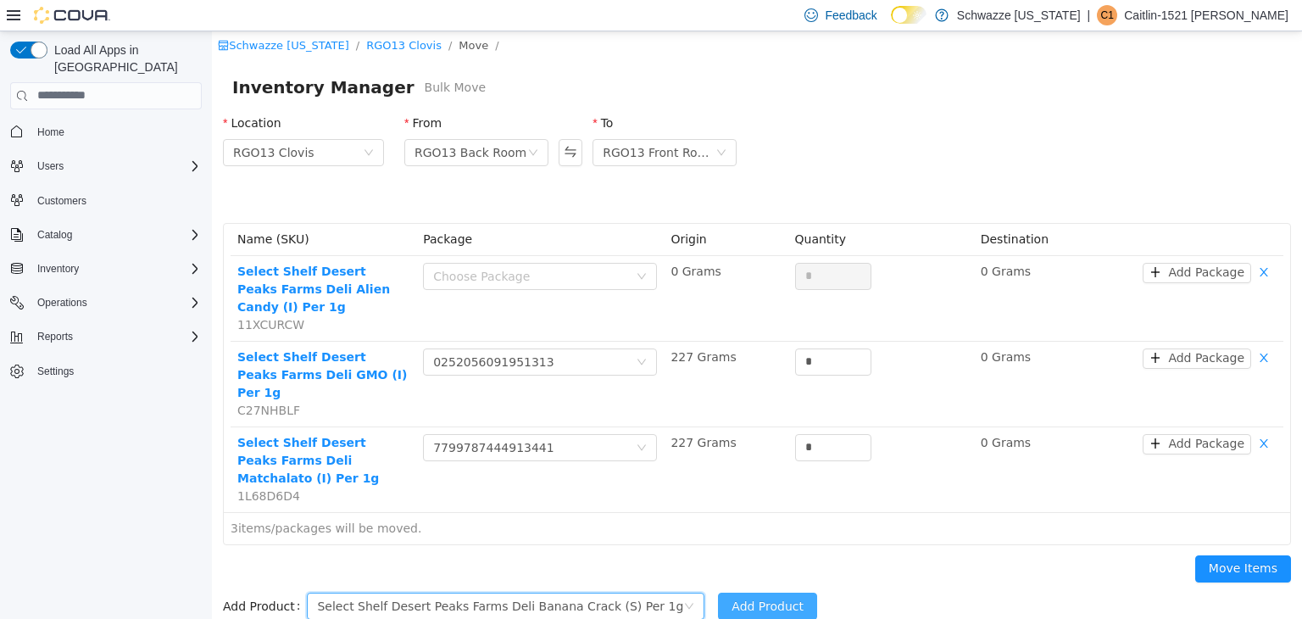
click at [718, 592] on button "Add Product" at bounding box center [767, 605] width 99 height 27
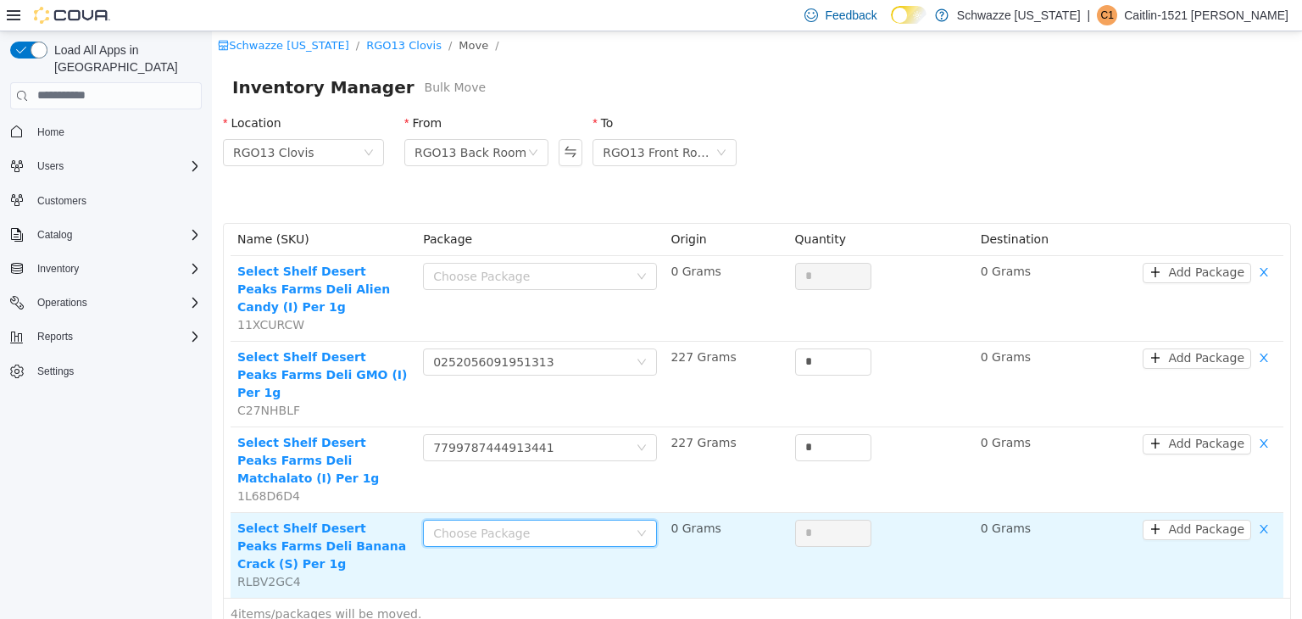
click at [553, 524] on div "Choose Package" at bounding box center [530, 532] width 195 height 17
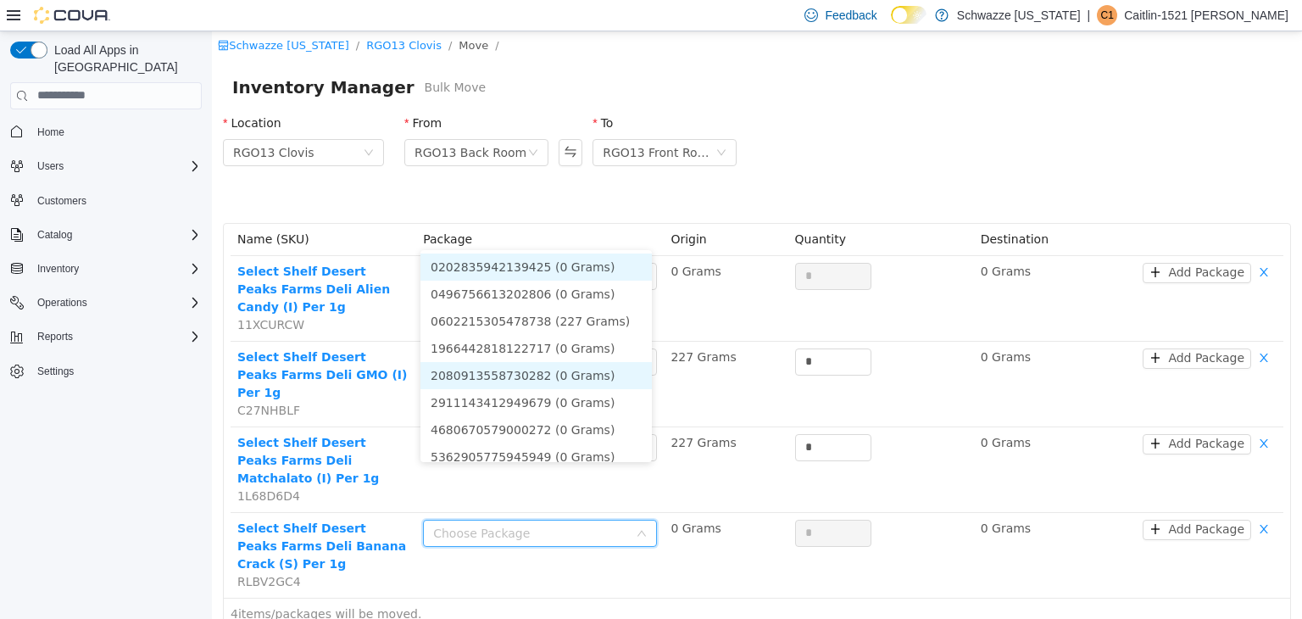
scroll to position [8, 0]
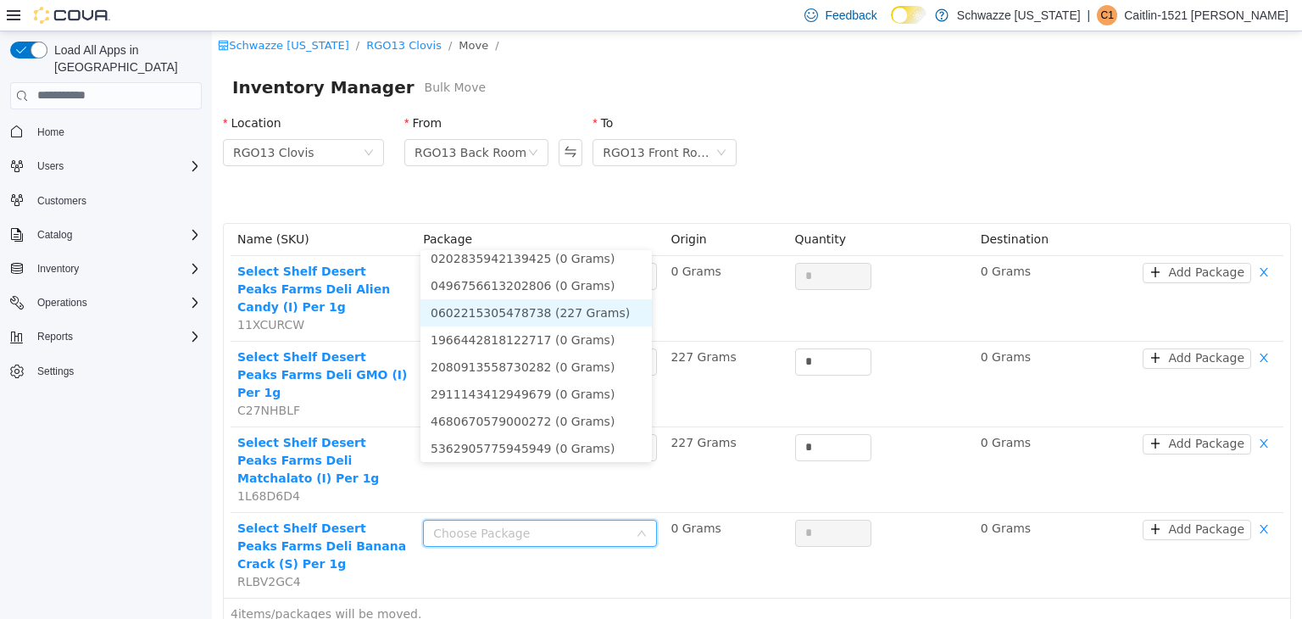
click at [520, 315] on li "0602215305478738 (227 Grams)" at bounding box center [536, 311] width 231 height 27
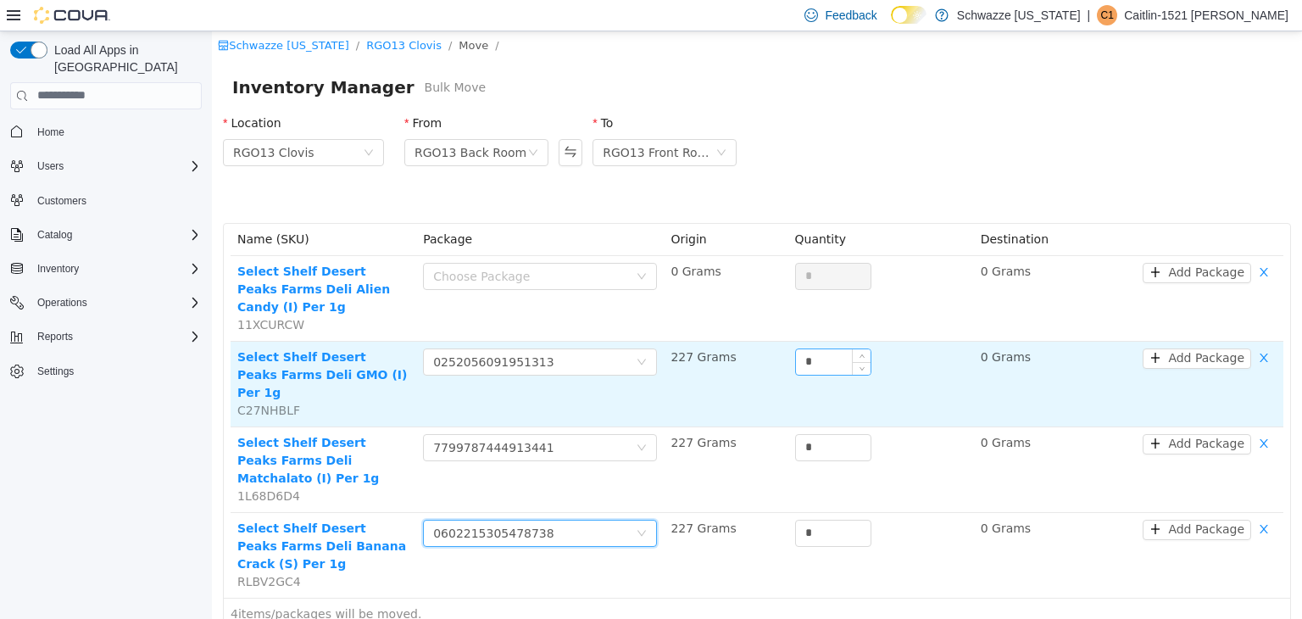
click at [825, 348] on input "*" at bounding box center [833, 360] width 75 height 25
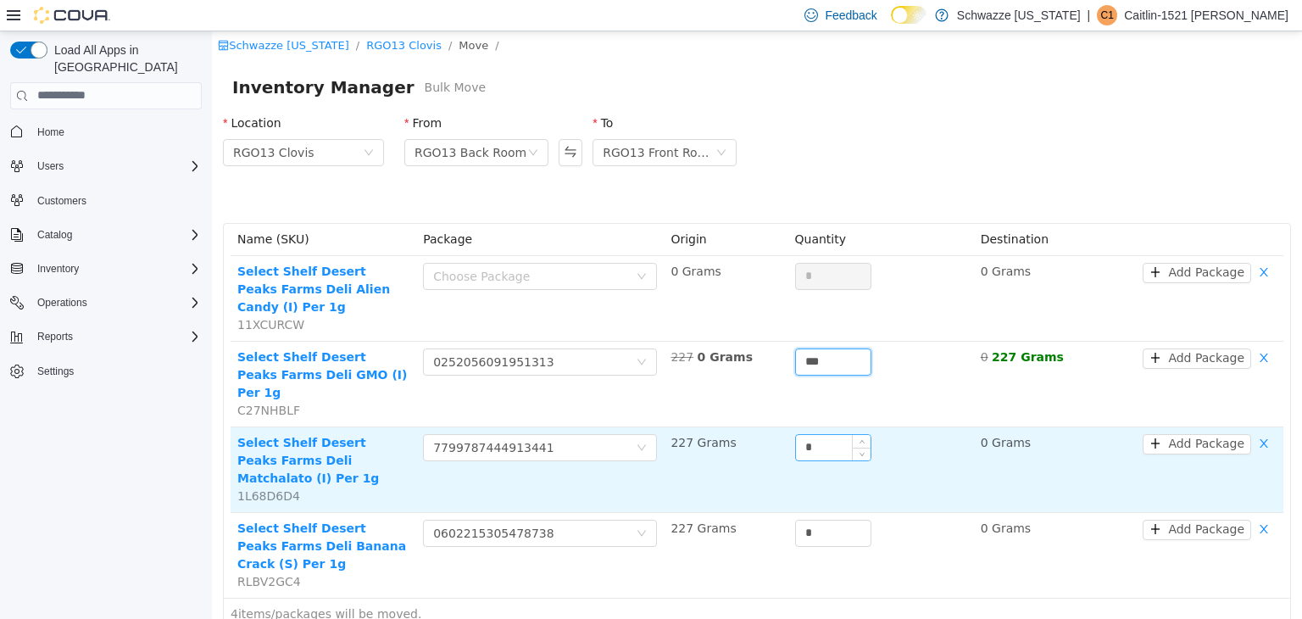
type input "***"
click at [818, 434] on input "*" at bounding box center [833, 446] width 75 height 25
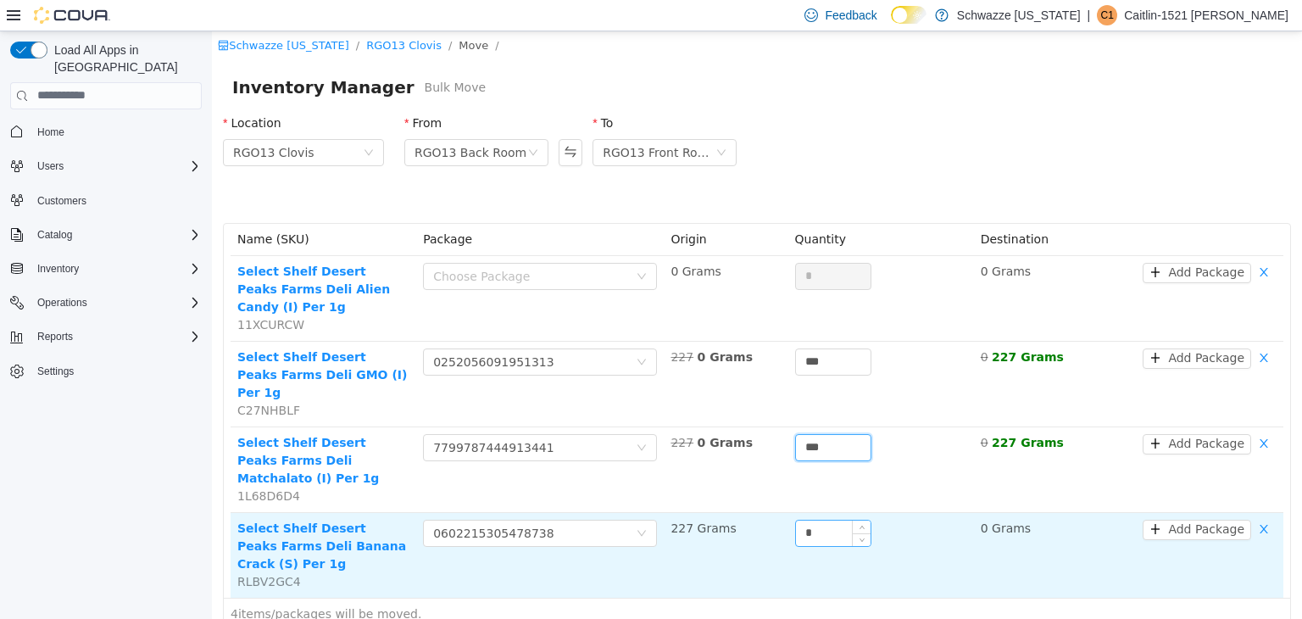
type input "***"
click at [817, 520] on input "*" at bounding box center [833, 532] width 75 height 25
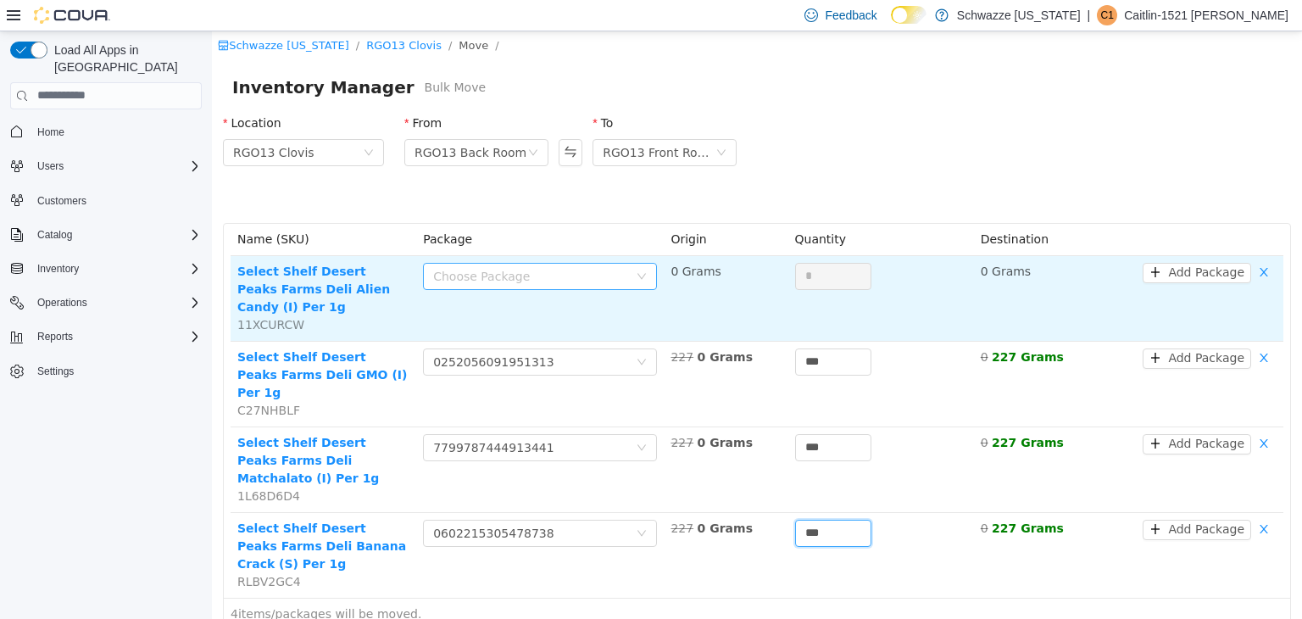
click at [528, 277] on div "Choose Package" at bounding box center [530, 275] width 195 height 17
type input "***"
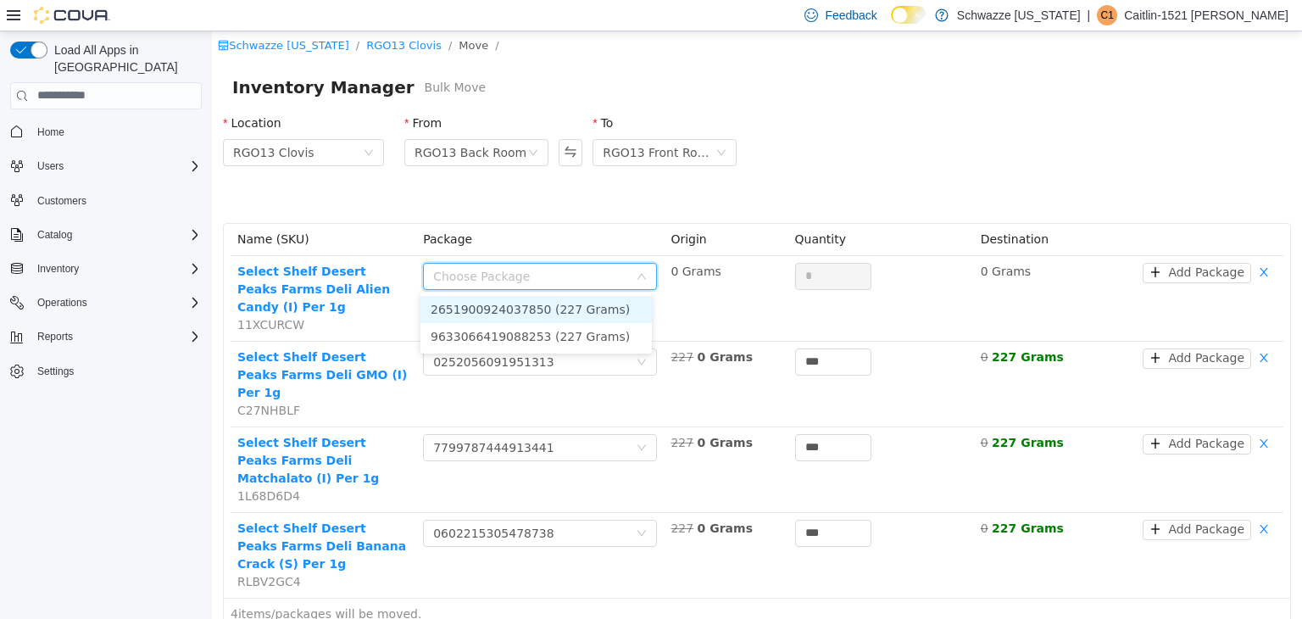
drag, startPoint x: 537, startPoint y: 321, endPoint x: 526, endPoint y: 308, distance: 17.5
click at [526, 308] on ul "2651900924037850 (227 Grams) 9633066419088253 (227 Grams)" at bounding box center [536, 322] width 231 height 61
click at [526, 308] on li "2651900924037850 (227 Grams)" at bounding box center [536, 308] width 231 height 27
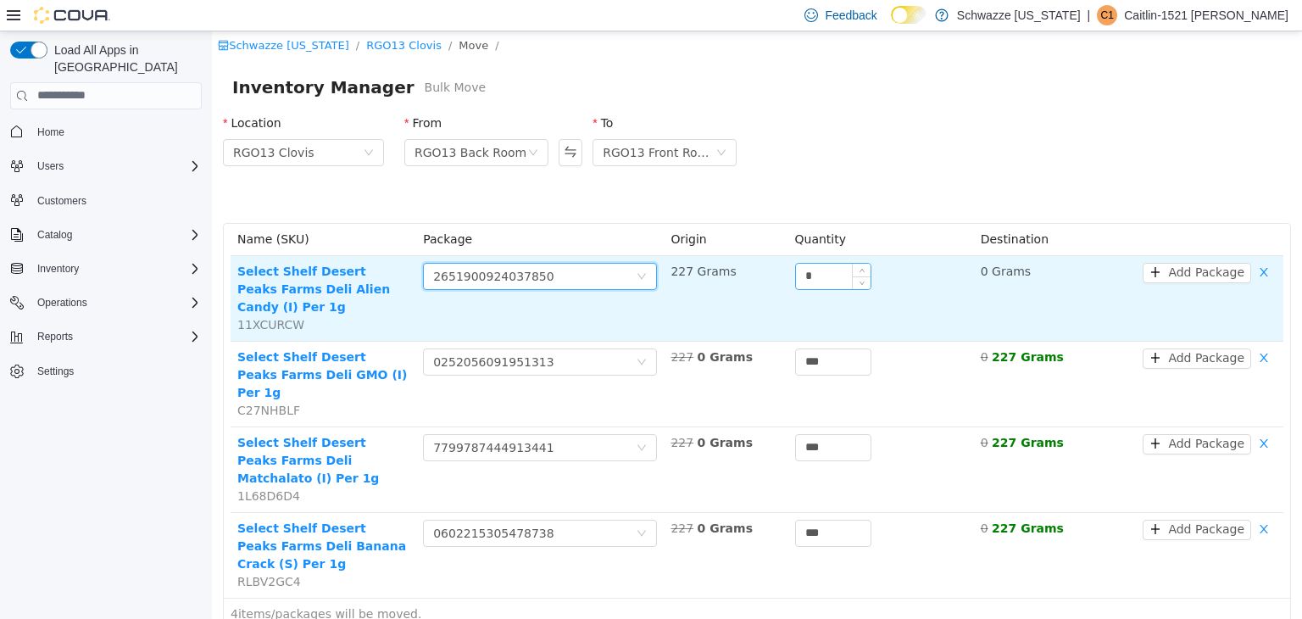
click at [821, 272] on input "*" at bounding box center [833, 275] width 75 height 25
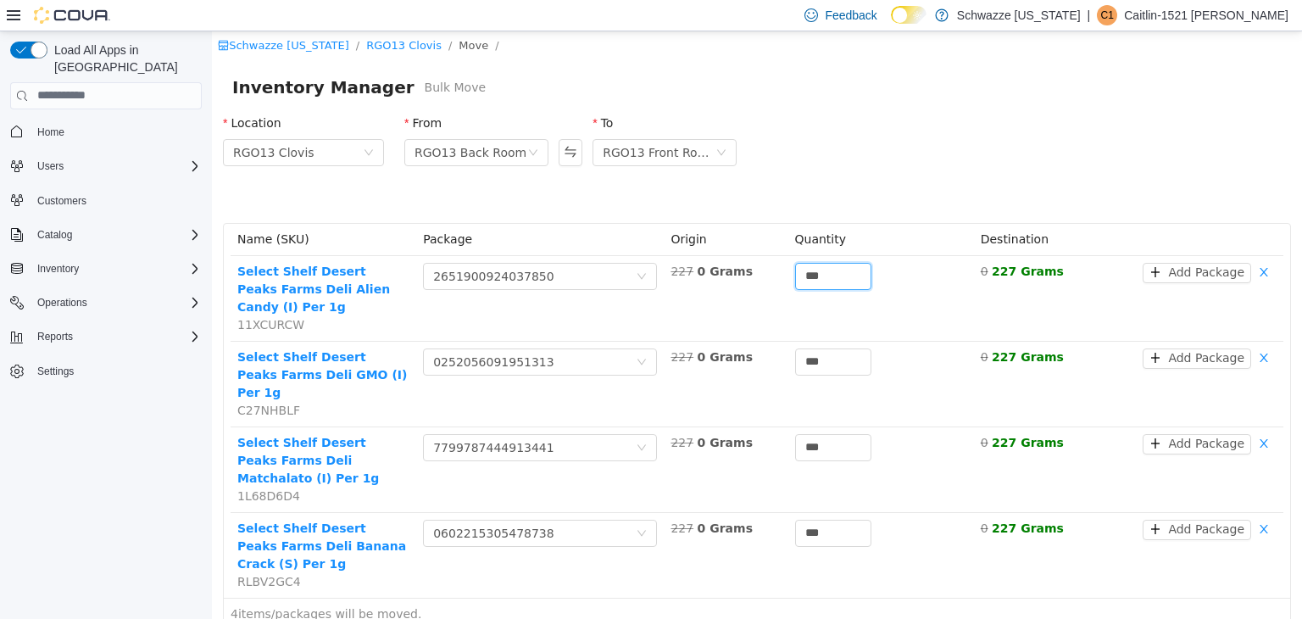
type input "***"
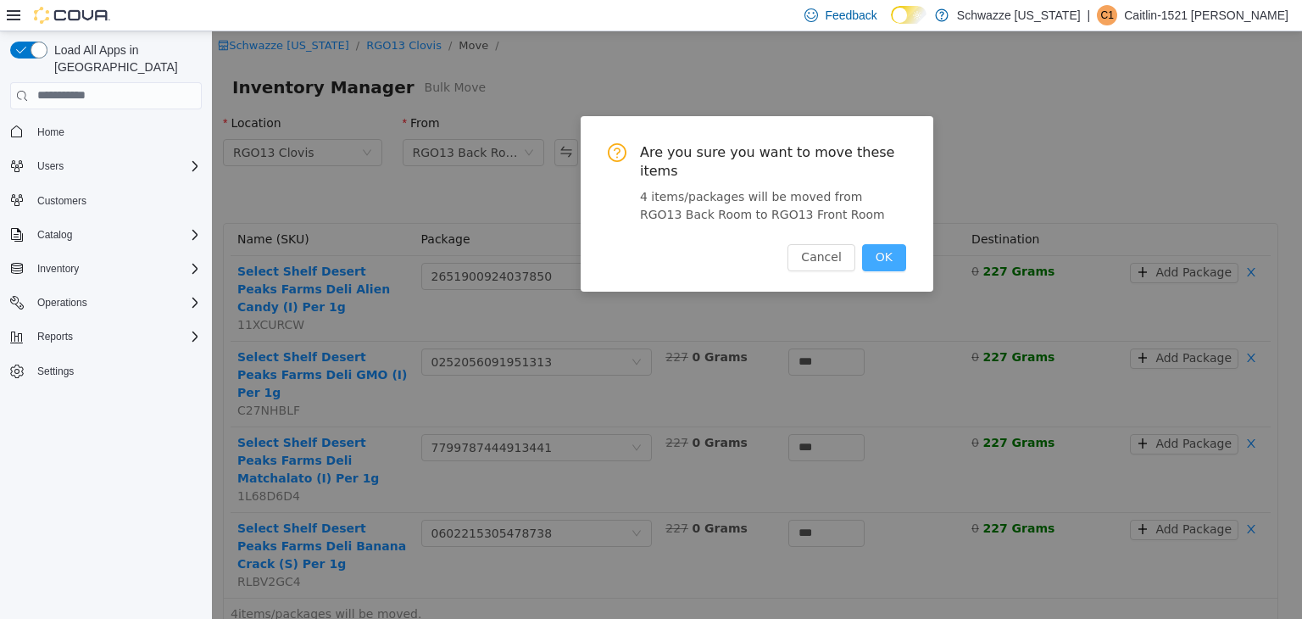
click at [887, 243] on button "OK" at bounding box center [884, 256] width 44 height 27
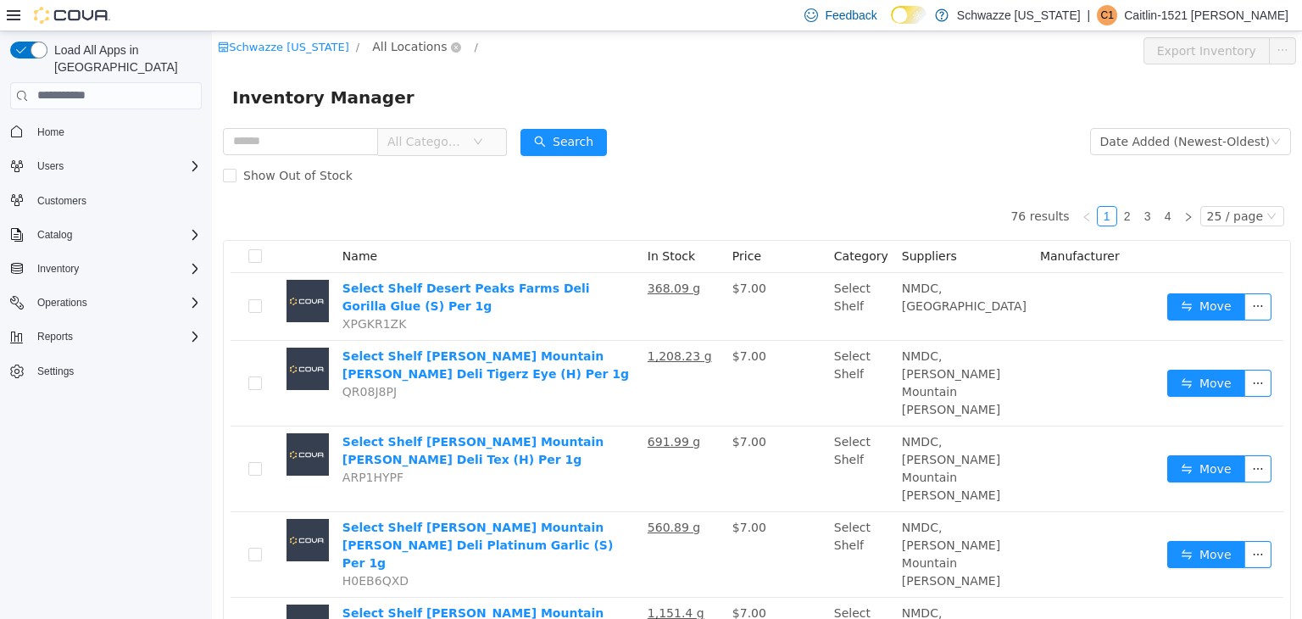
click at [413, 46] on span "All Locations" at bounding box center [409, 45] width 75 height 19
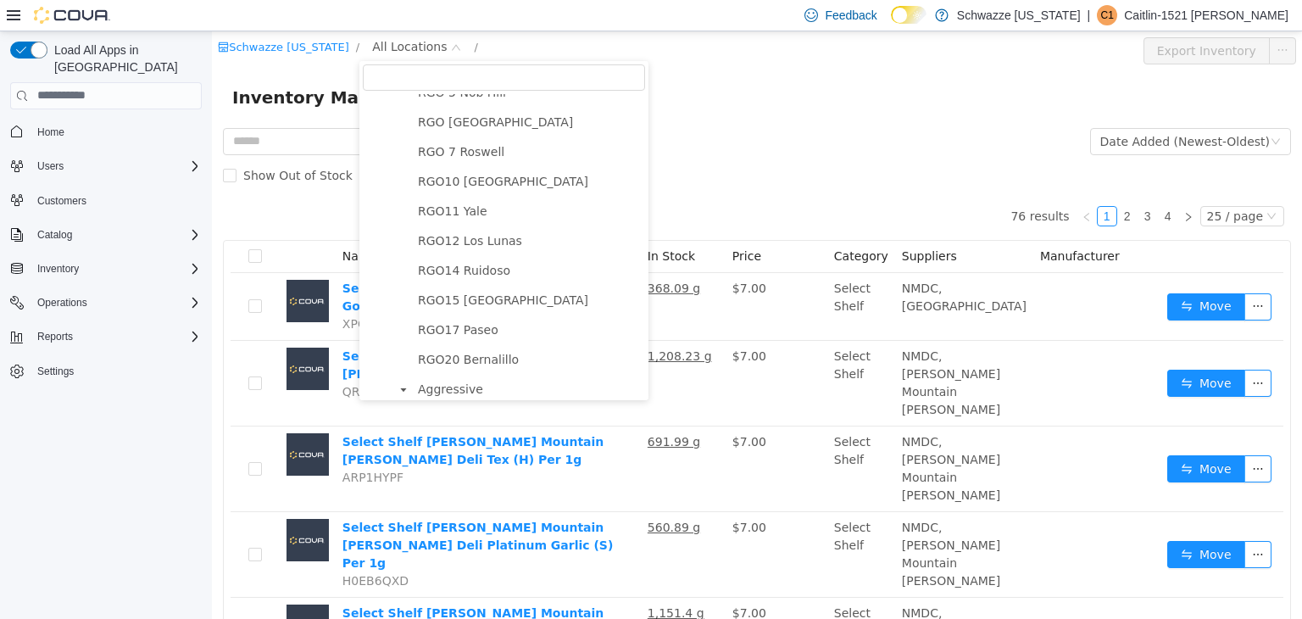
scroll to position [930, 0]
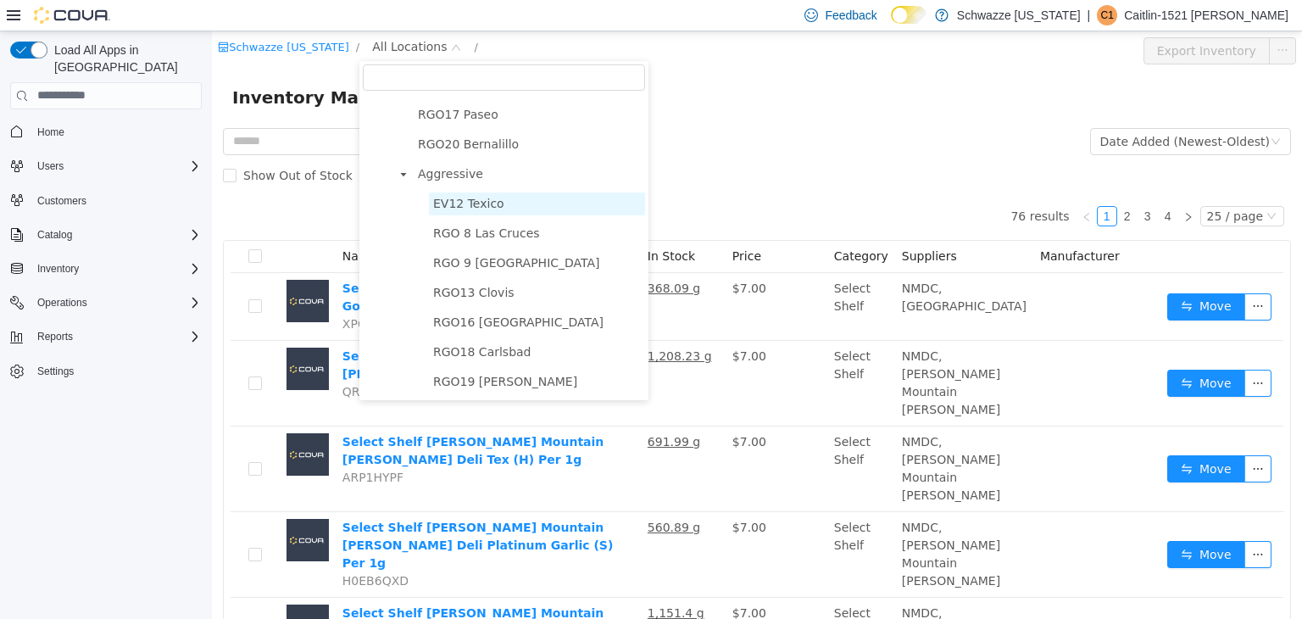
click at [472, 209] on span "EV12 Texico" at bounding box center [537, 203] width 216 height 23
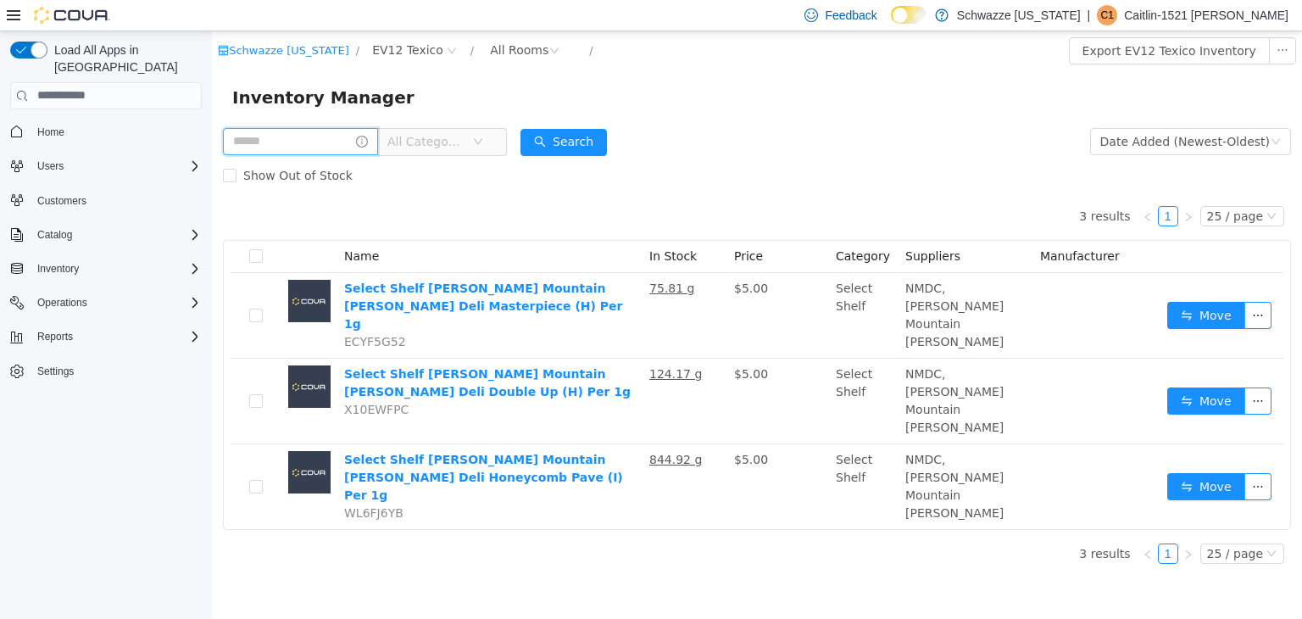
click at [269, 134] on input "text" at bounding box center [300, 140] width 155 height 27
type input "*"
type input "*****"
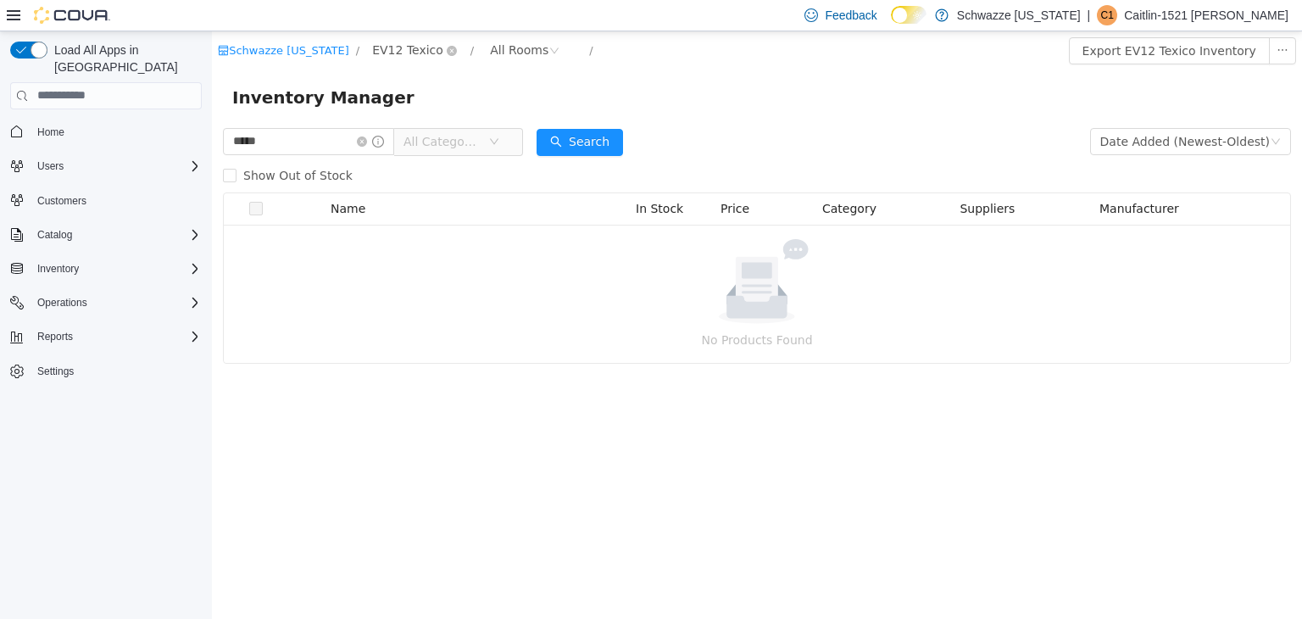
click at [410, 52] on span "EV12 Texico" at bounding box center [407, 49] width 71 height 19
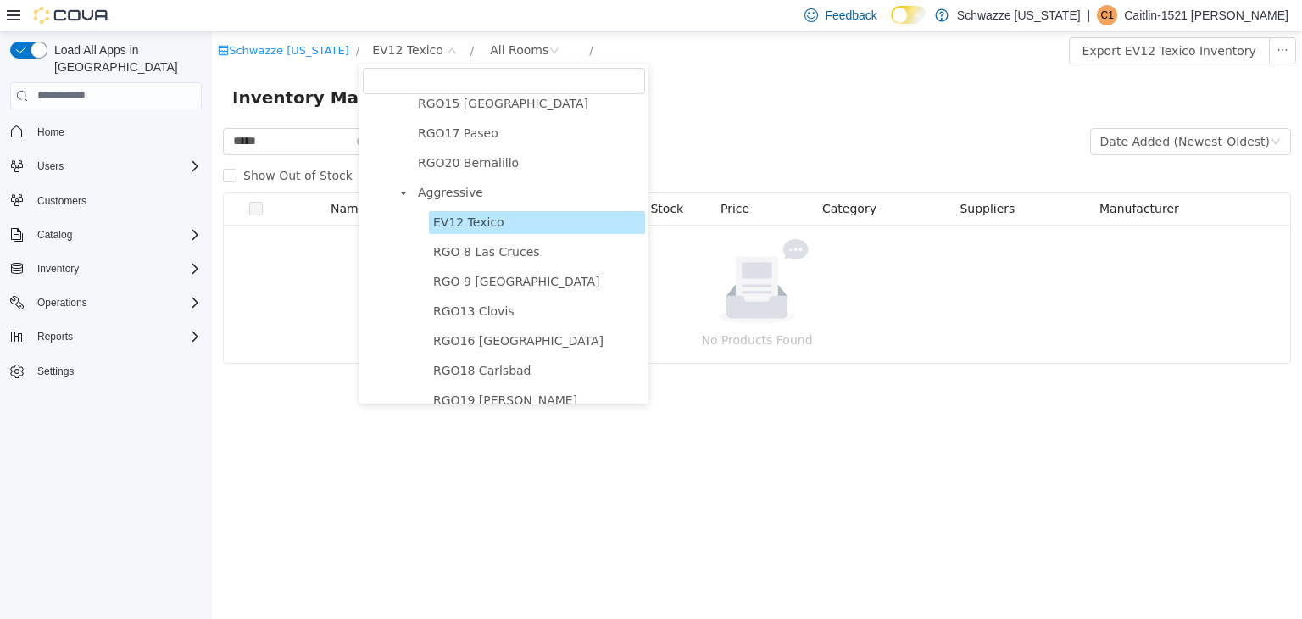
scroll to position [930, 0]
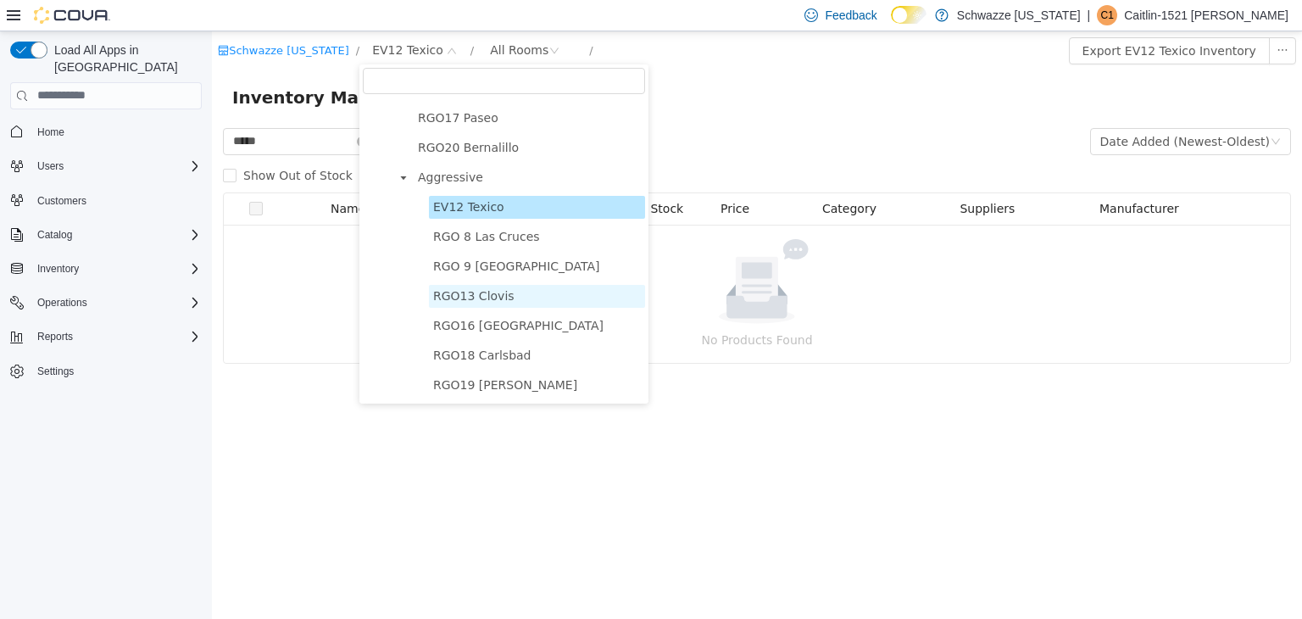
click at [482, 288] on span "RGO13 Clovis" at bounding box center [473, 295] width 81 height 14
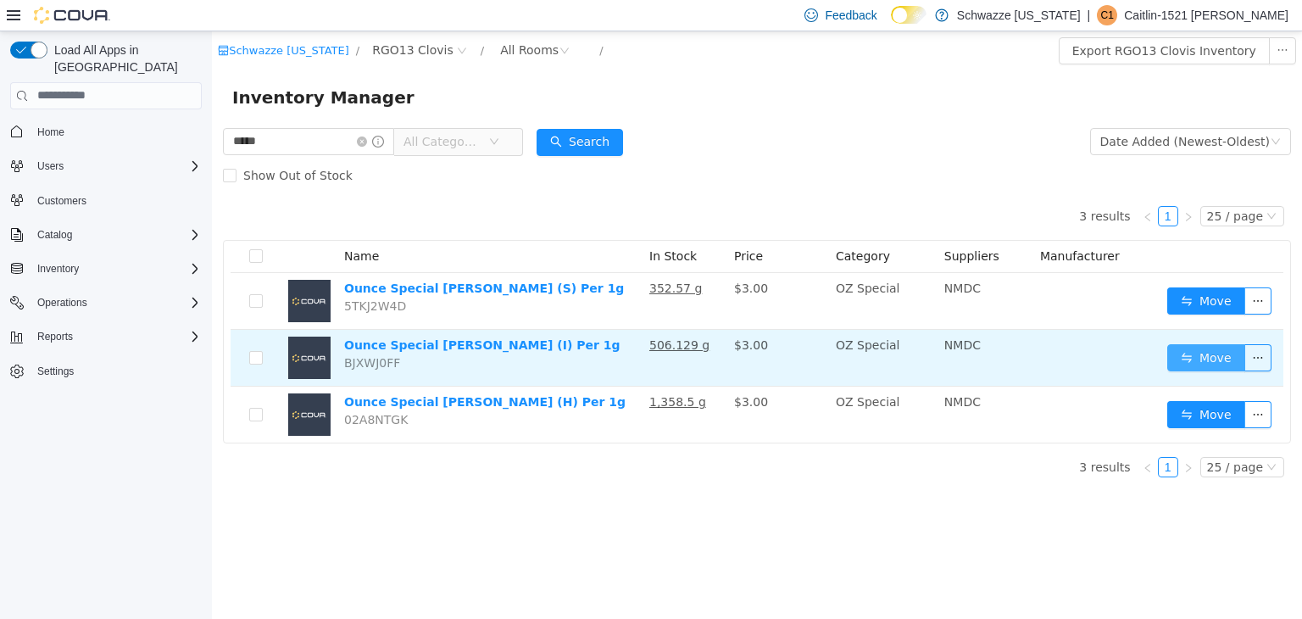
click at [1201, 355] on button "Move" at bounding box center [1207, 356] width 78 height 27
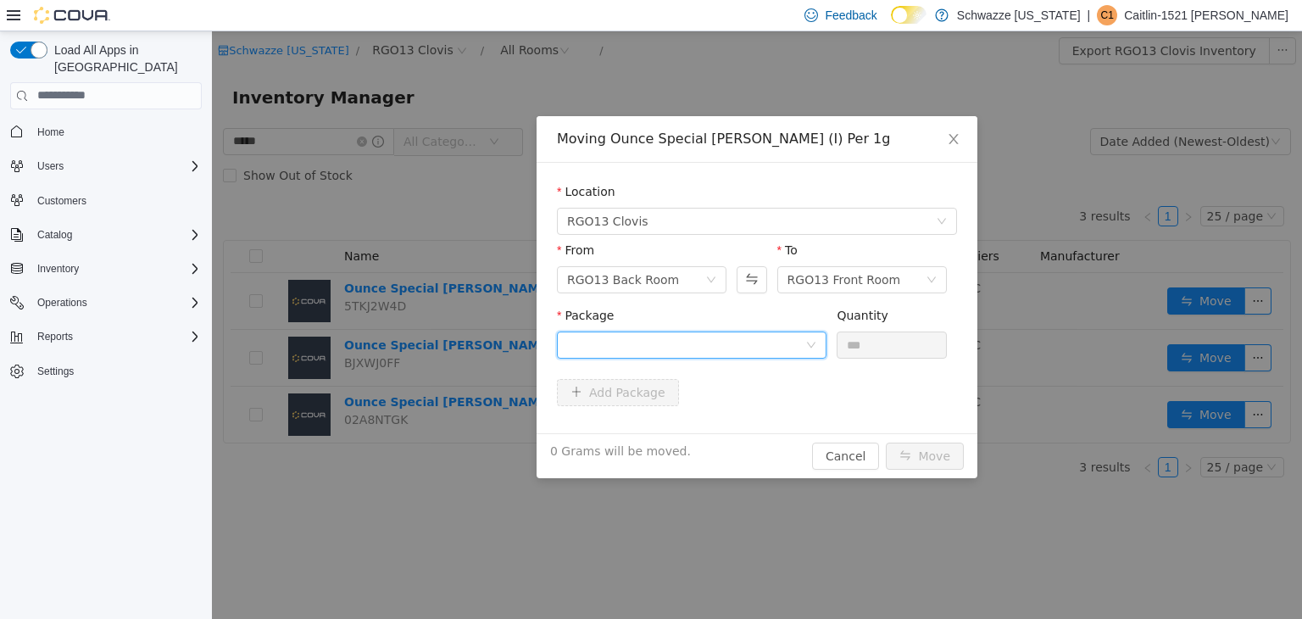
click at [794, 355] on div at bounding box center [686, 344] width 238 height 25
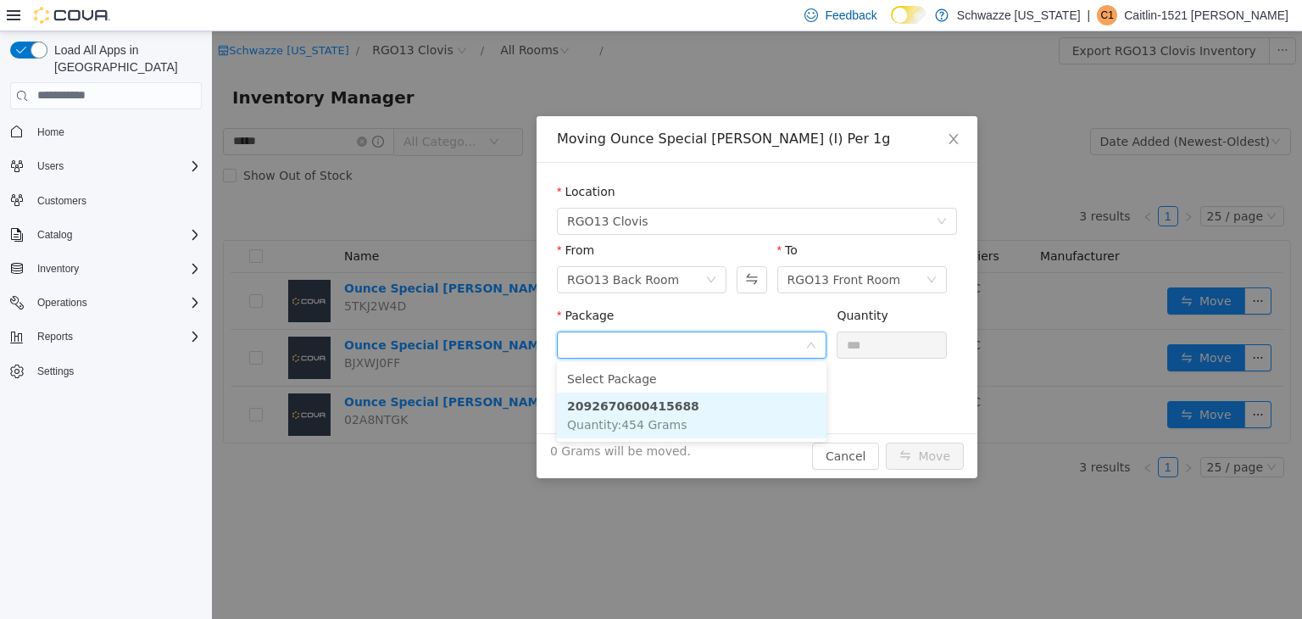
click at [668, 422] on span "Quantity : 454 Grams" at bounding box center [627, 424] width 120 height 14
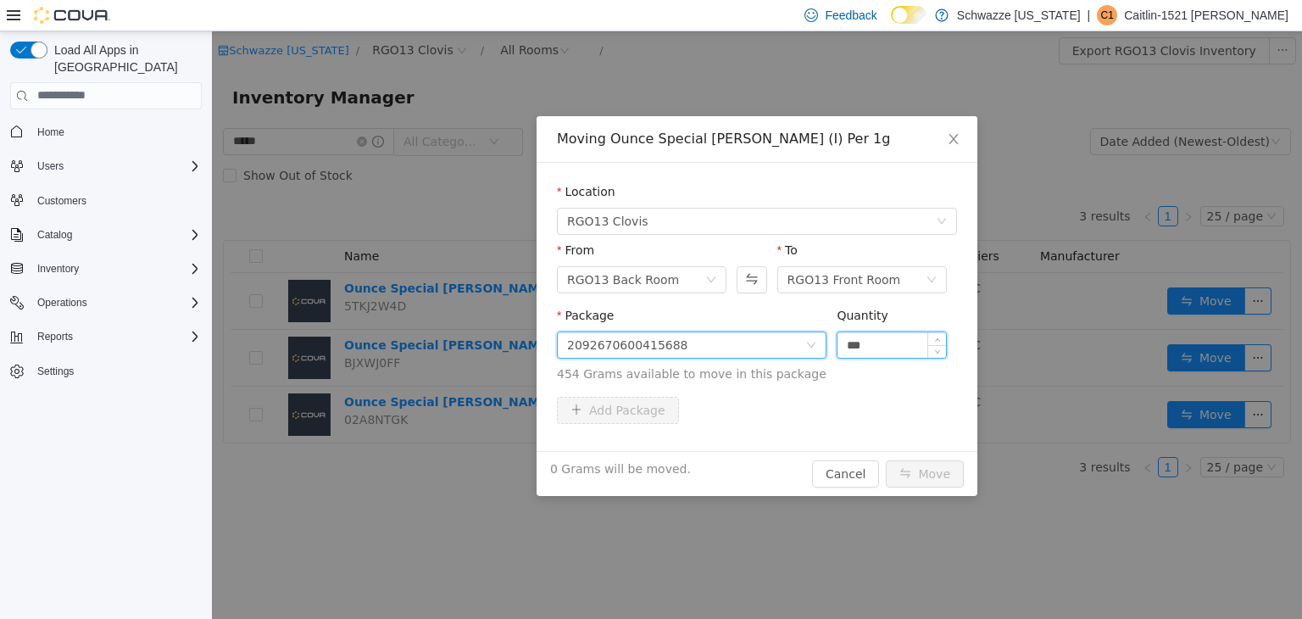
click at [872, 349] on input "***" at bounding box center [892, 344] width 109 height 25
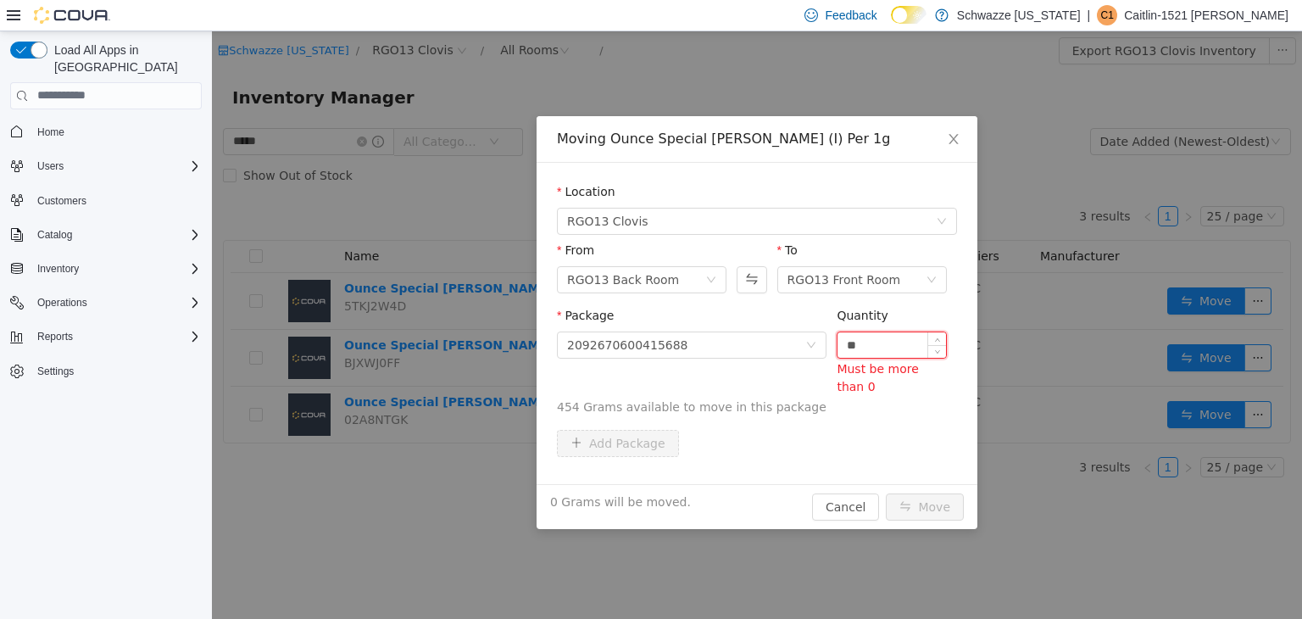
type input "*"
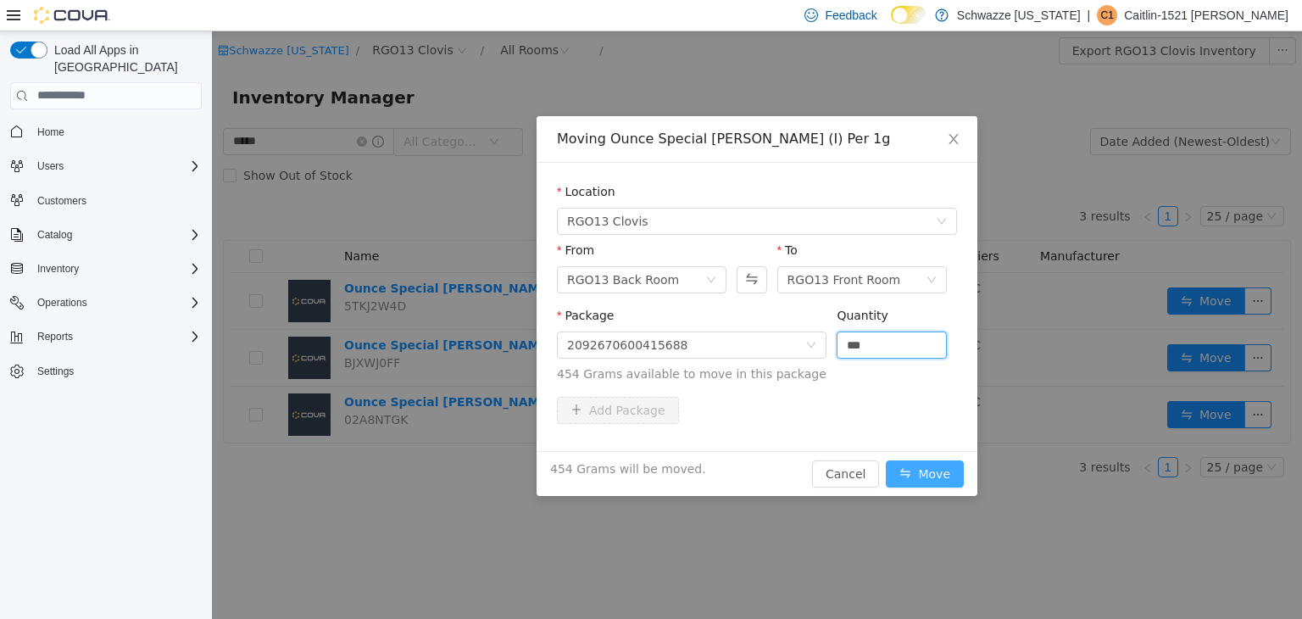
type input "*****"
click at [926, 469] on button "Move" at bounding box center [925, 473] width 78 height 27
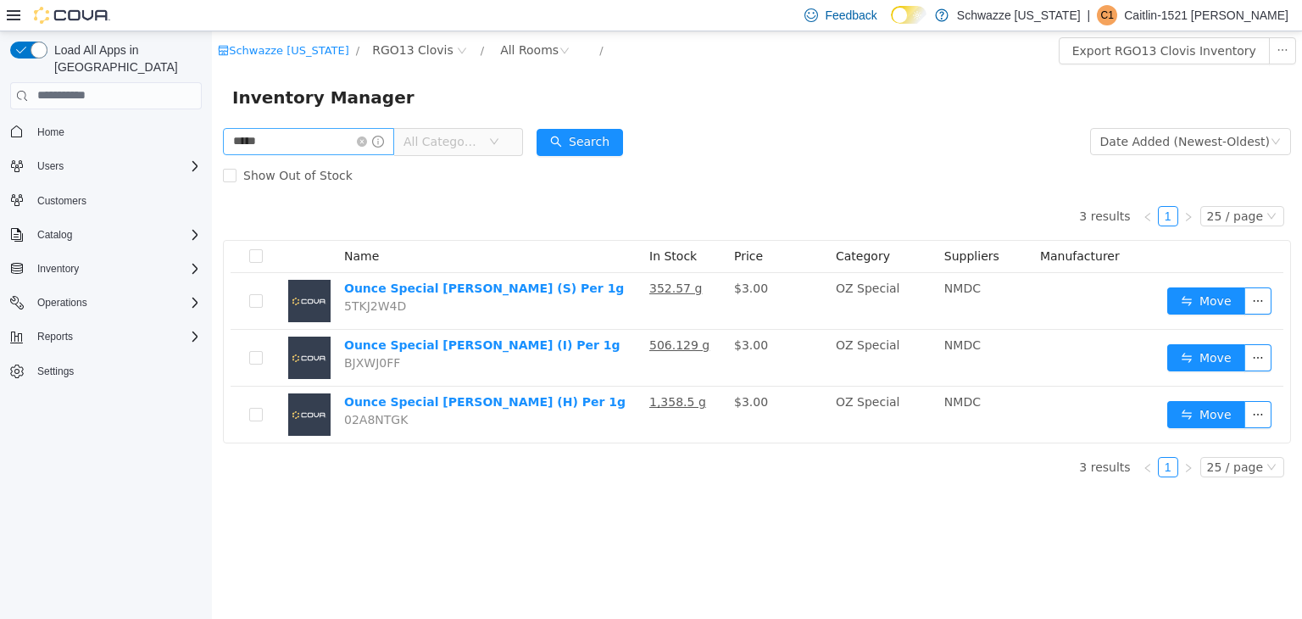
click at [376, 147] on span at bounding box center [370, 141] width 27 height 12
click at [367, 141] on icon "icon: close-circle" at bounding box center [362, 141] width 10 height 10
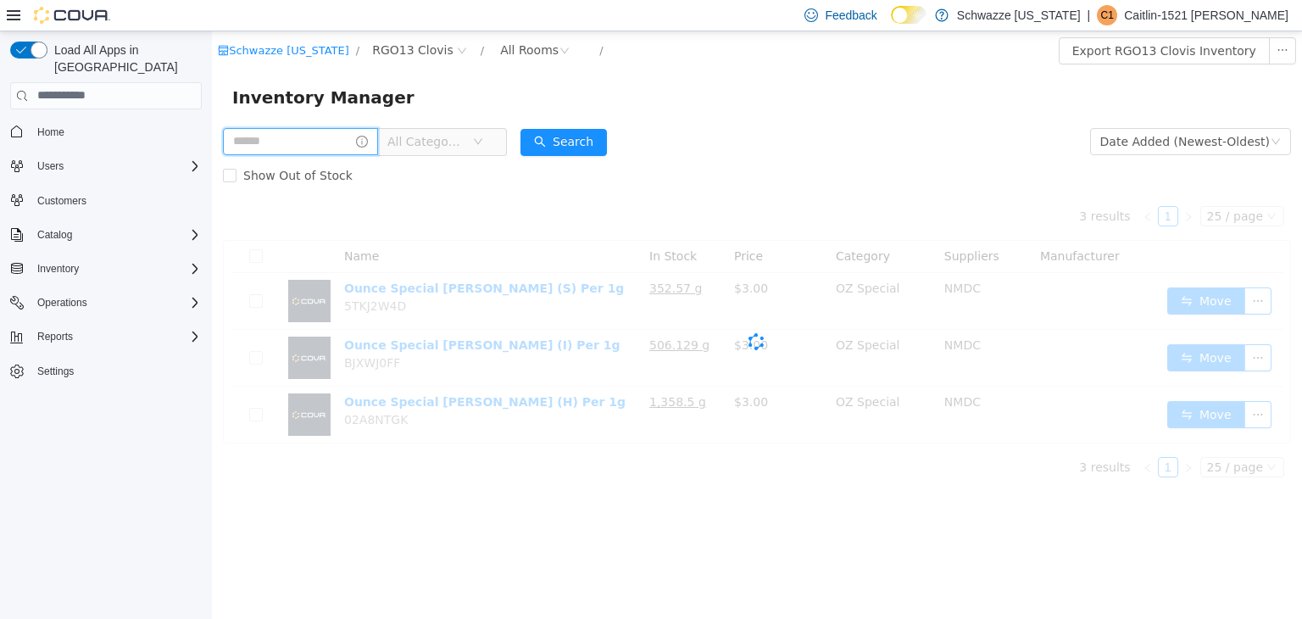
click at [360, 141] on input "text" at bounding box center [300, 140] width 155 height 27
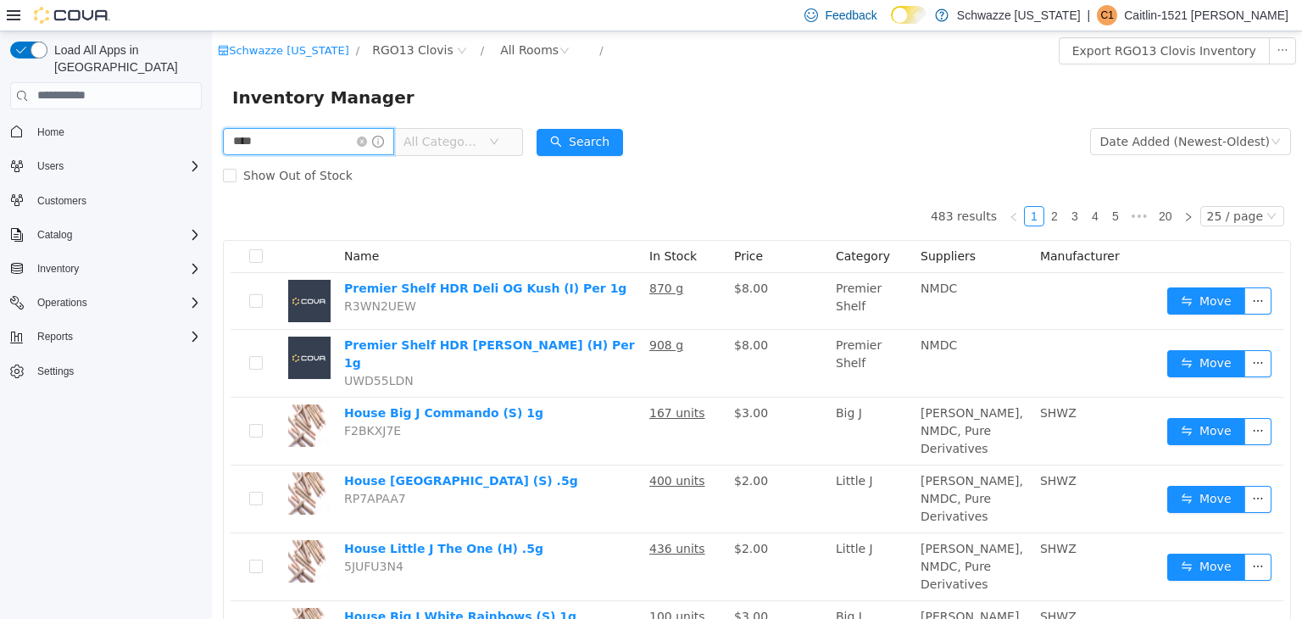
type input "****"
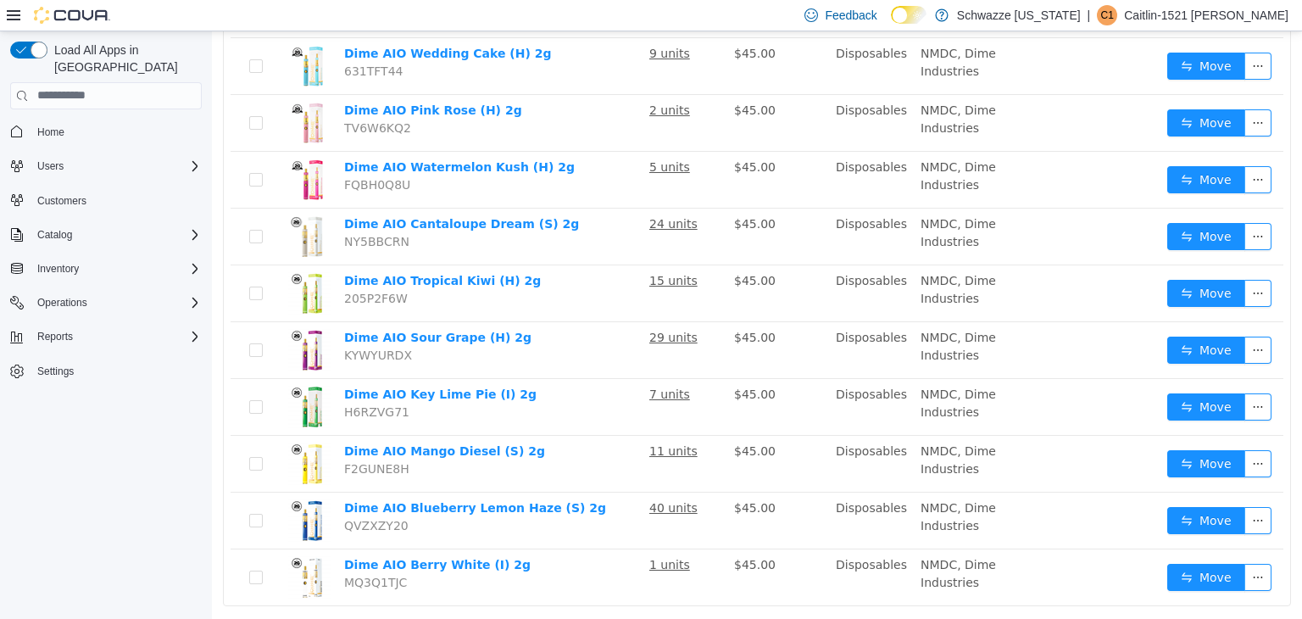
scroll to position [778, 0]
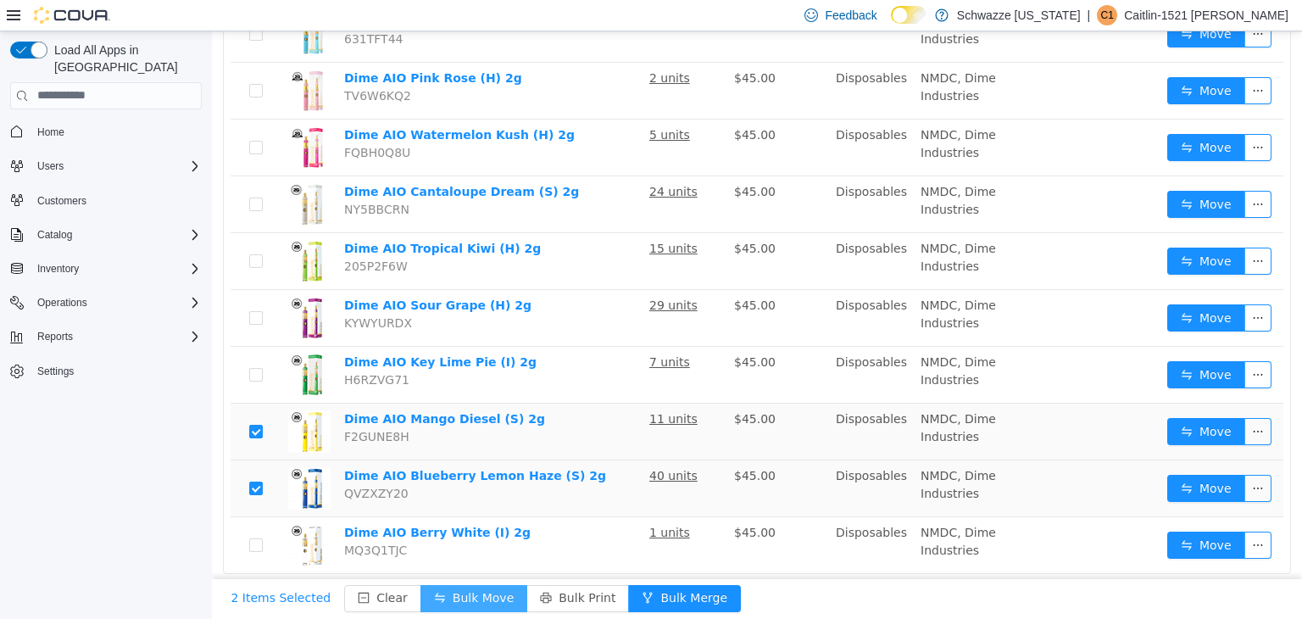
click at [449, 584] on button "Bulk Move" at bounding box center [474, 597] width 107 height 27
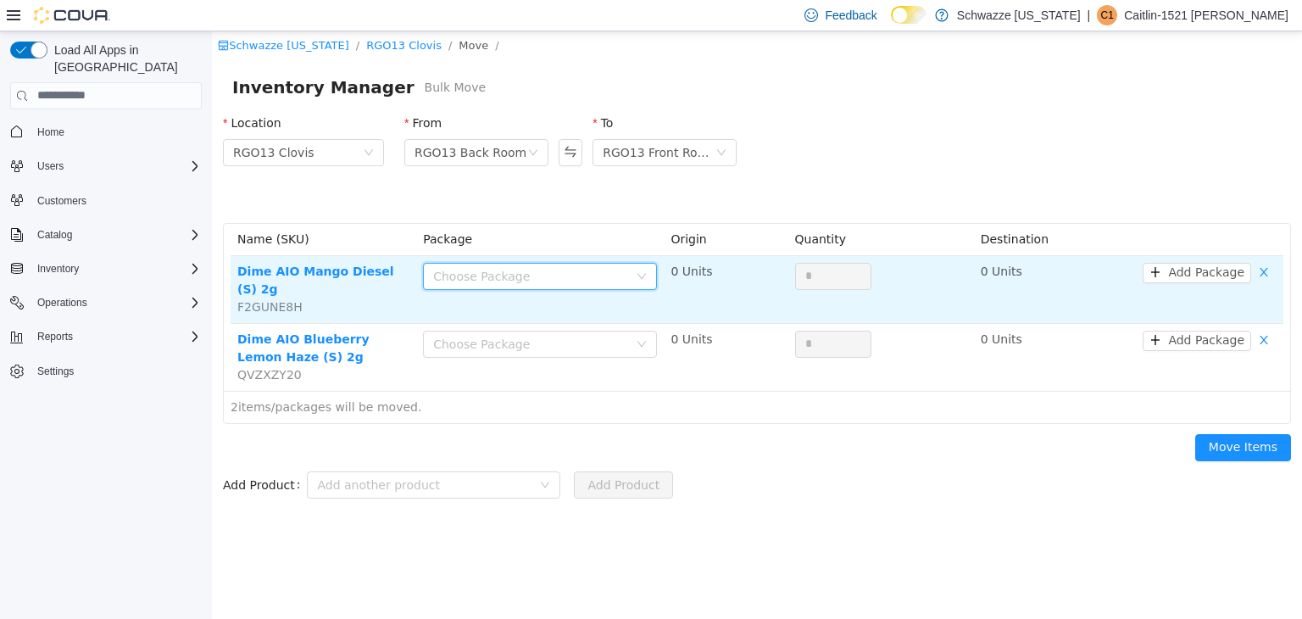
click at [485, 265] on div "Choose Package" at bounding box center [534, 275] width 203 height 25
type input "****"
click at [1261, 274] on button "button" at bounding box center [1263, 272] width 25 height 20
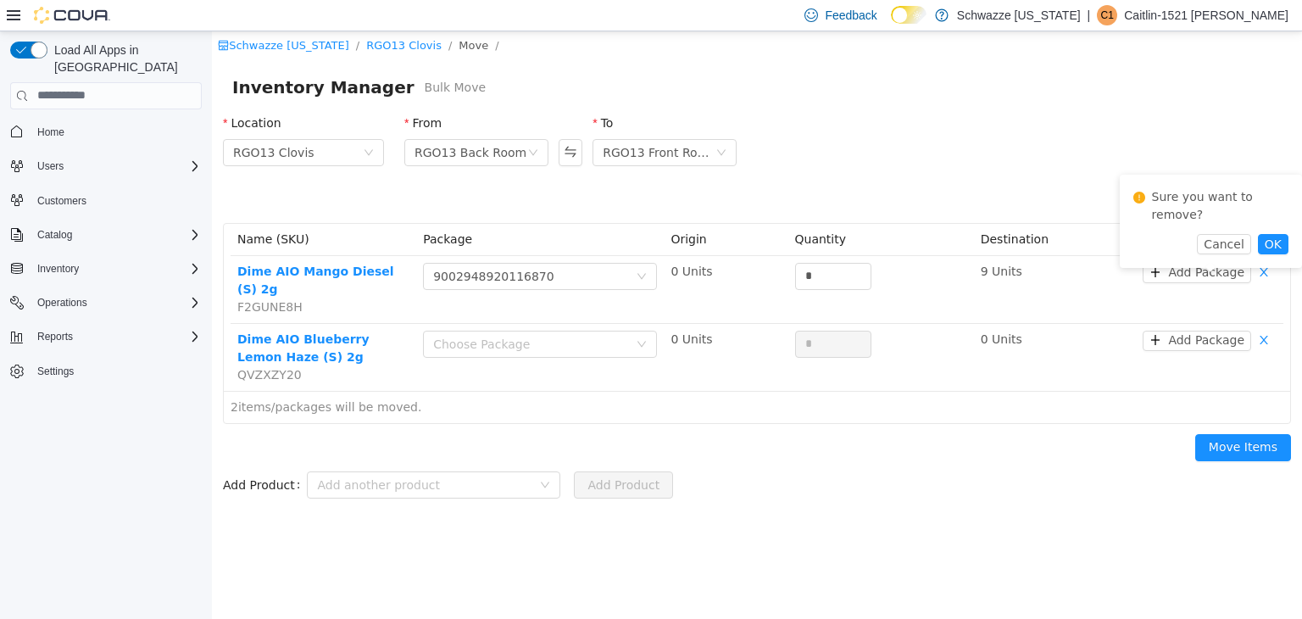
click at [1272, 237] on div "Sure you want to remove? Cancel OK" at bounding box center [1211, 220] width 182 height 93
click at [1272, 233] on button "OK" at bounding box center [1273, 243] width 31 height 20
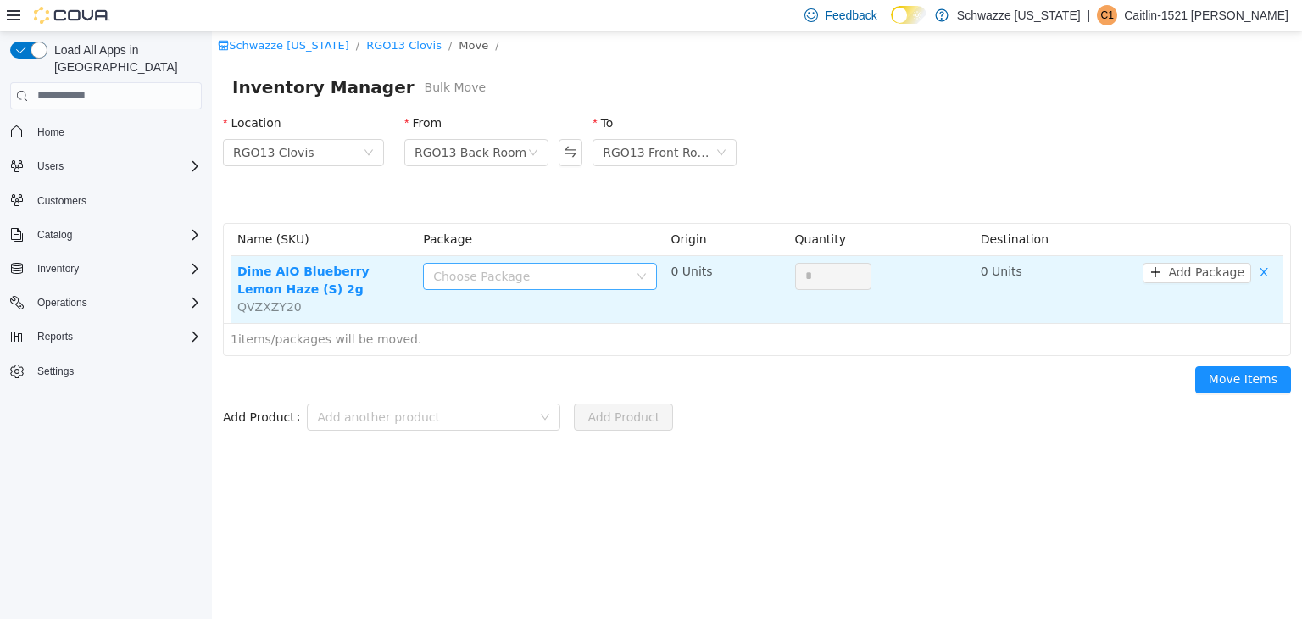
click at [574, 273] on div "Choose Package" at bounding box center [530, 275] width 195 height 17
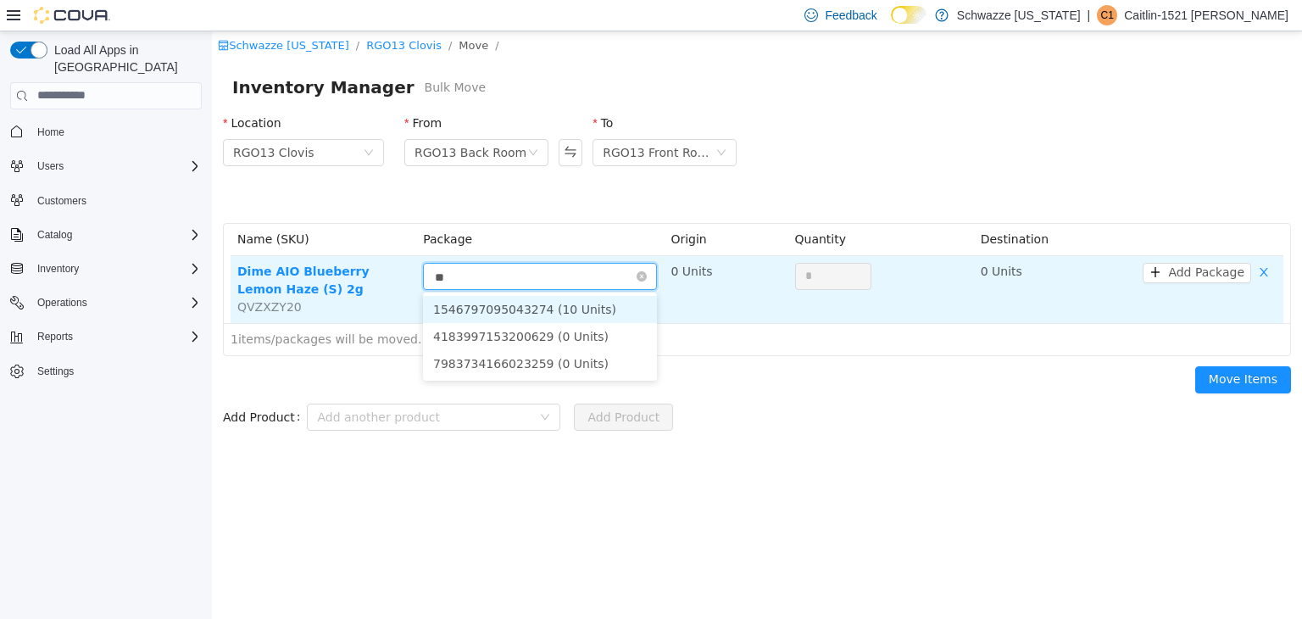
type input "***"
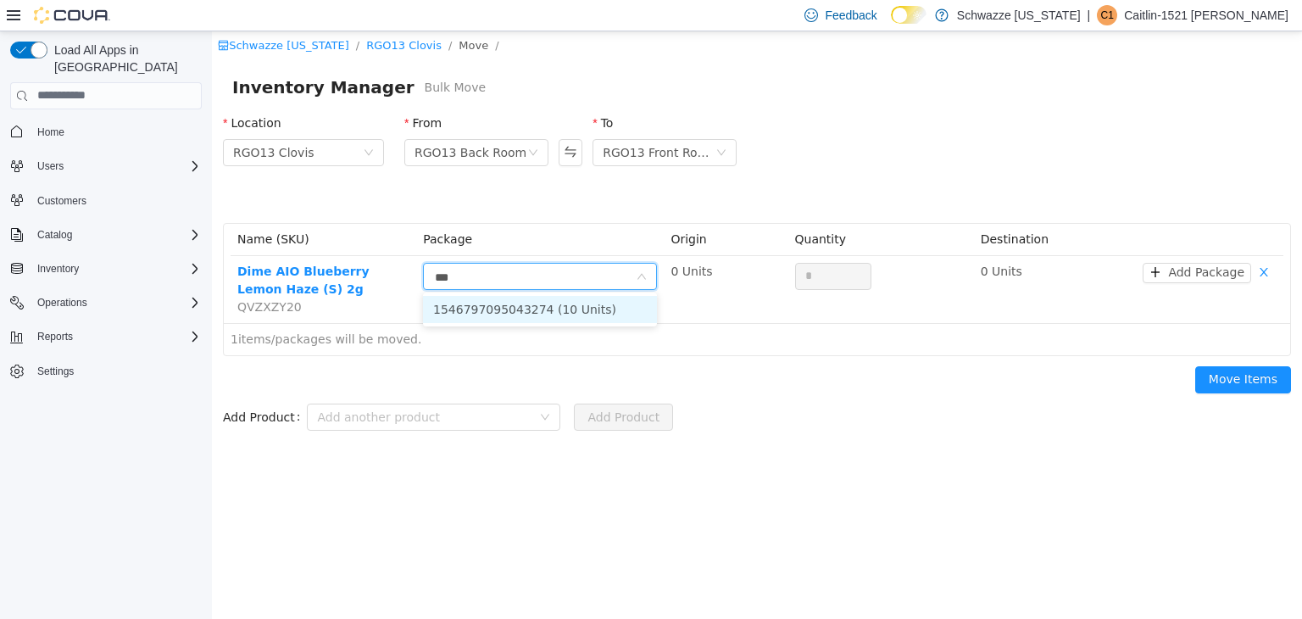
click at [580, 304] on li "1546797095043274 (10 Units)" at bounding box center [540, 308] width 234 height 27
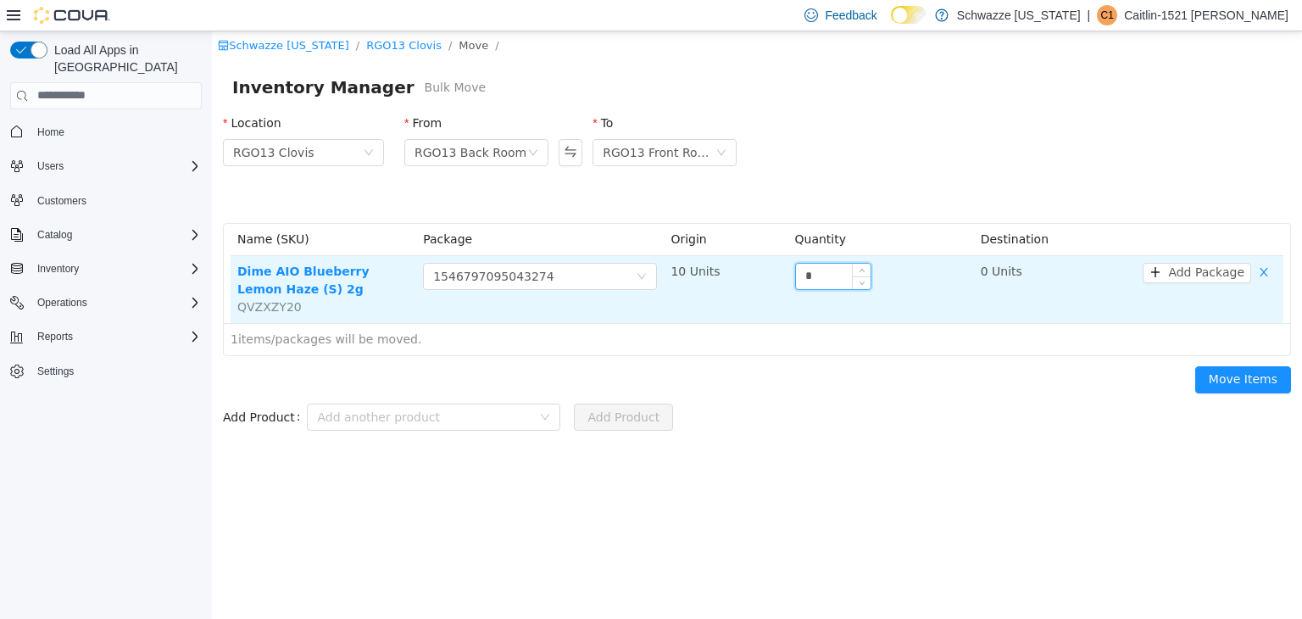
click at [799, 273] on input "*" at bounding box center [833, 275] width 75 height 25
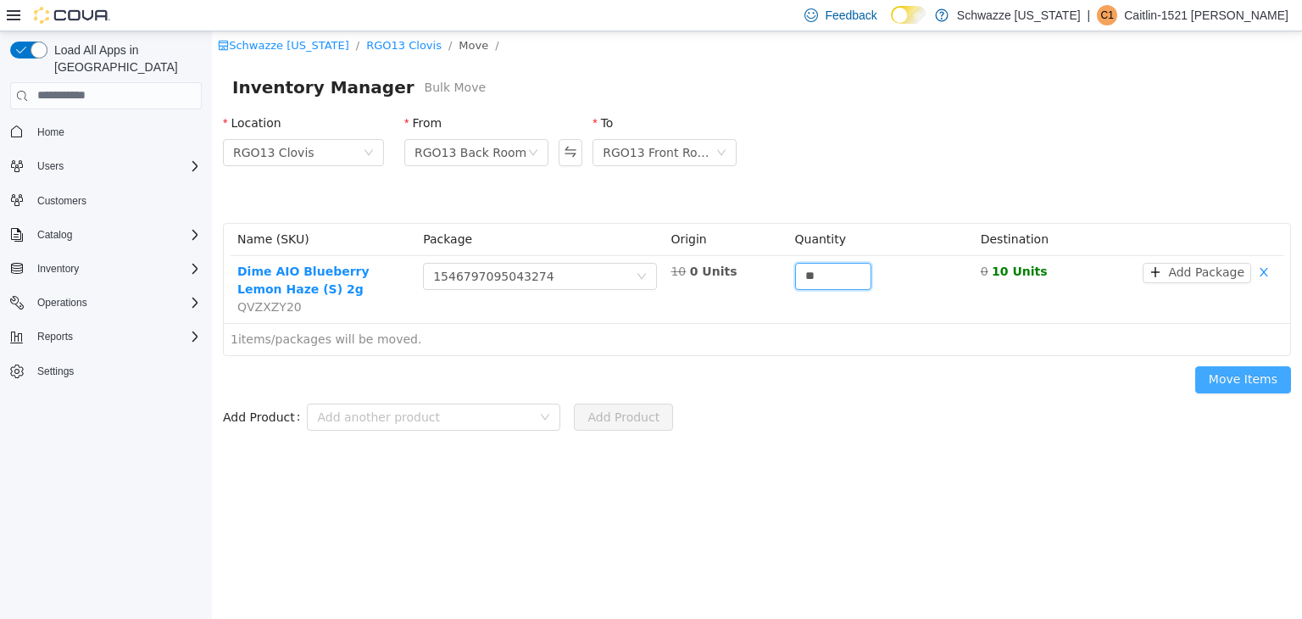
type input "**"
click at [1211, 375] on button "Move Items" at bounding box center [1244, 378] width 96 height 27
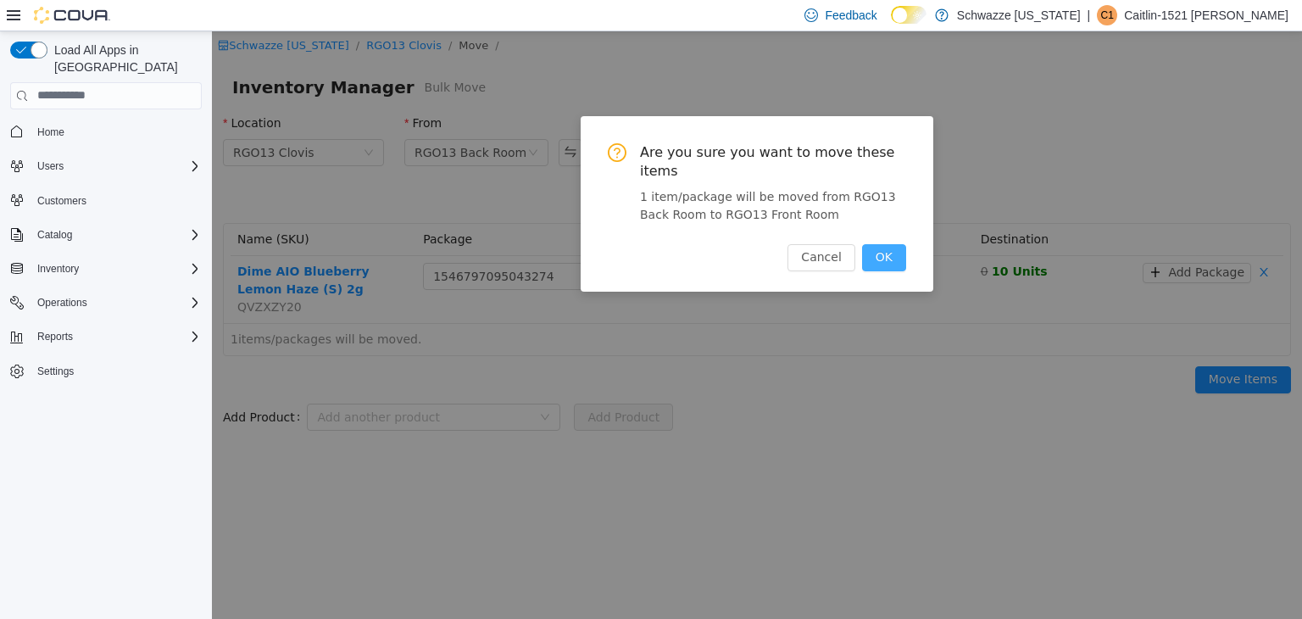
click at [885, 243] on button "OK" at bounding box center [884, 256] width 44 height 27
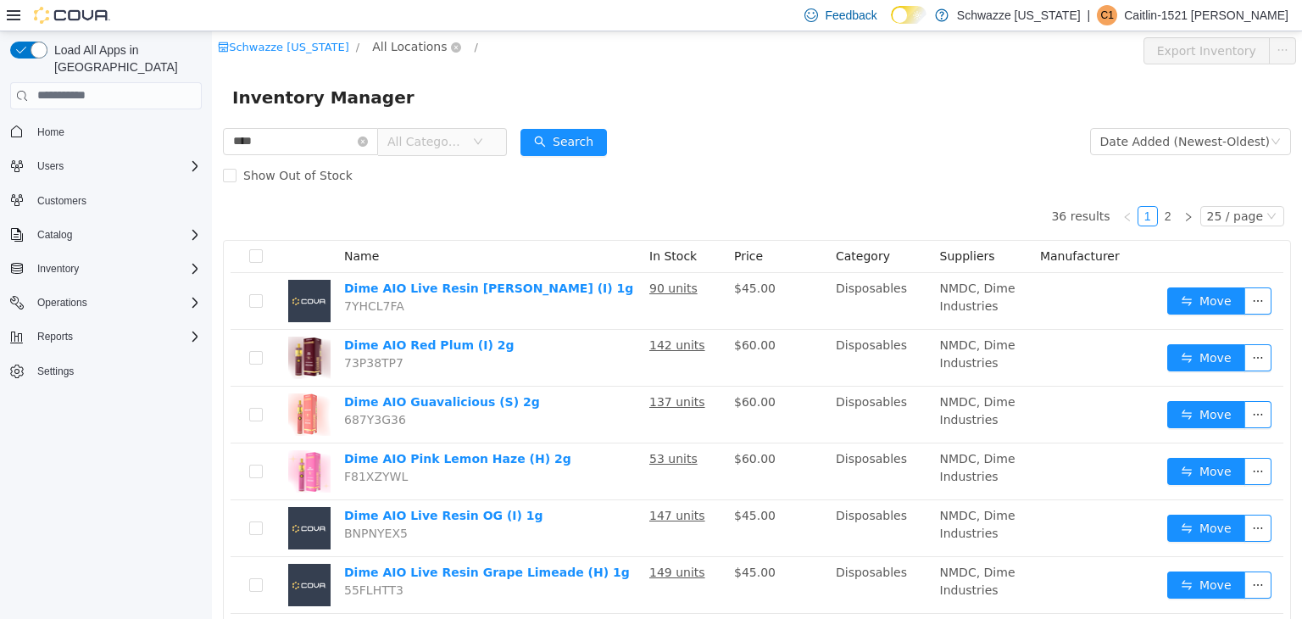
click at [404, 46] on span "All Locations" at bounding box center [409, 45] width 75 height 19
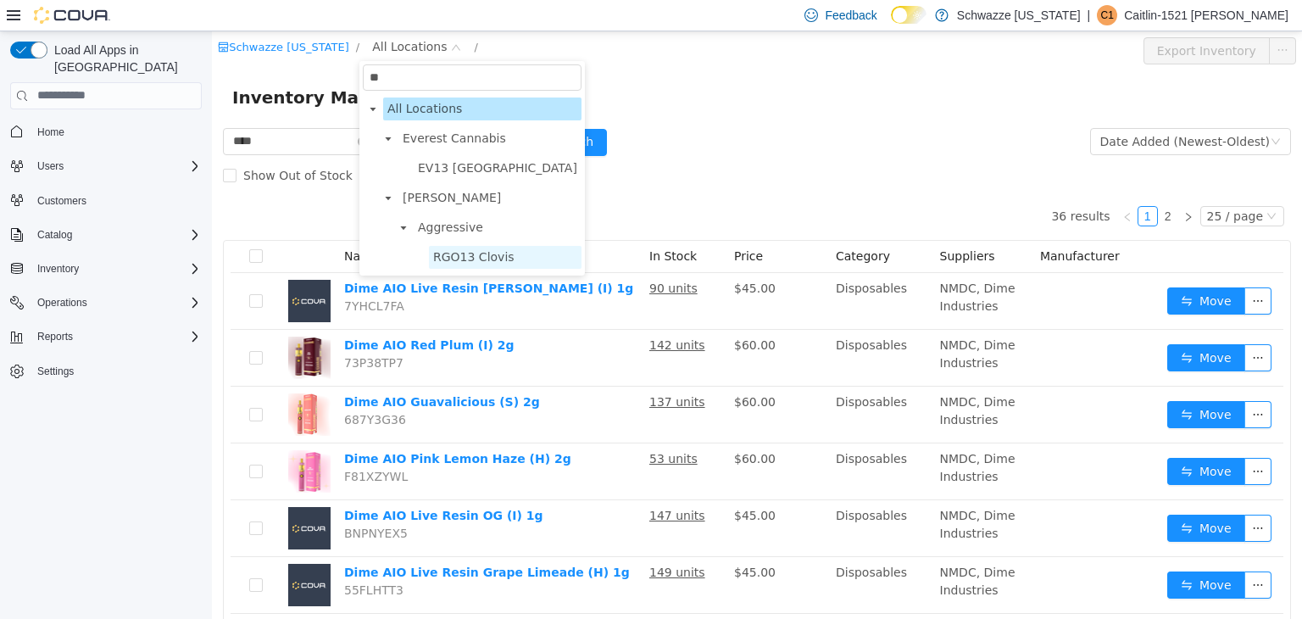
type input "**"
click at [470, 257] on span "RGO13 Clovis" at bounding box center [473, 256] width 81 height 14
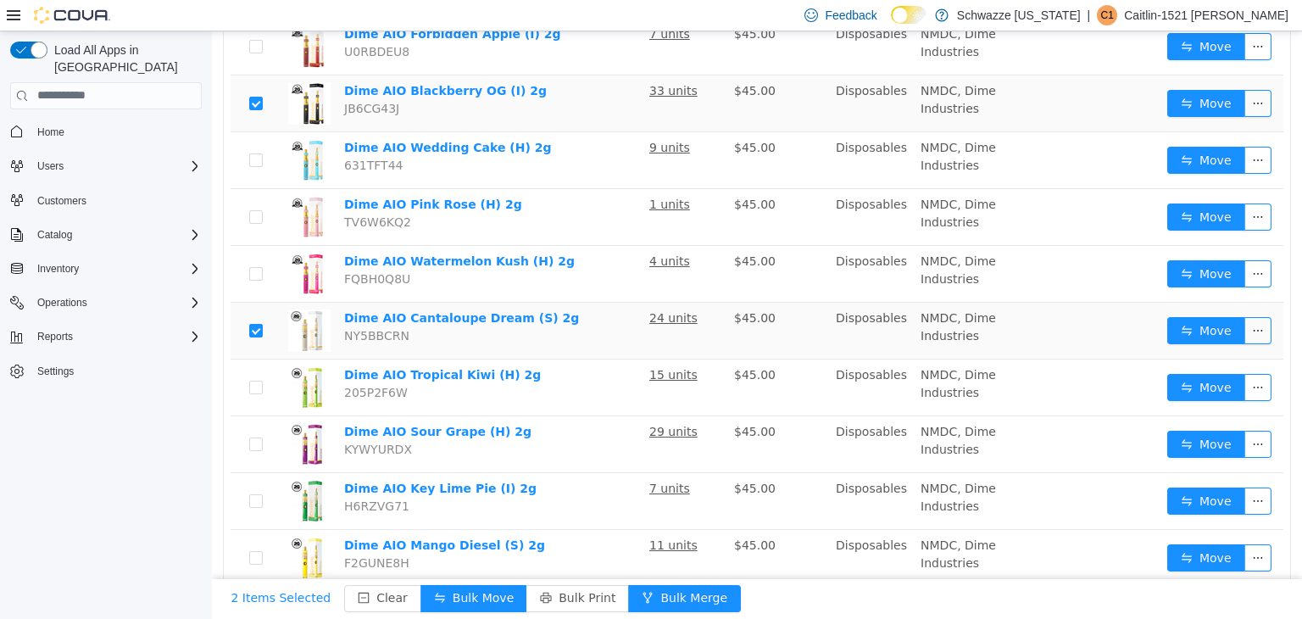
scroll to position [655, 0]
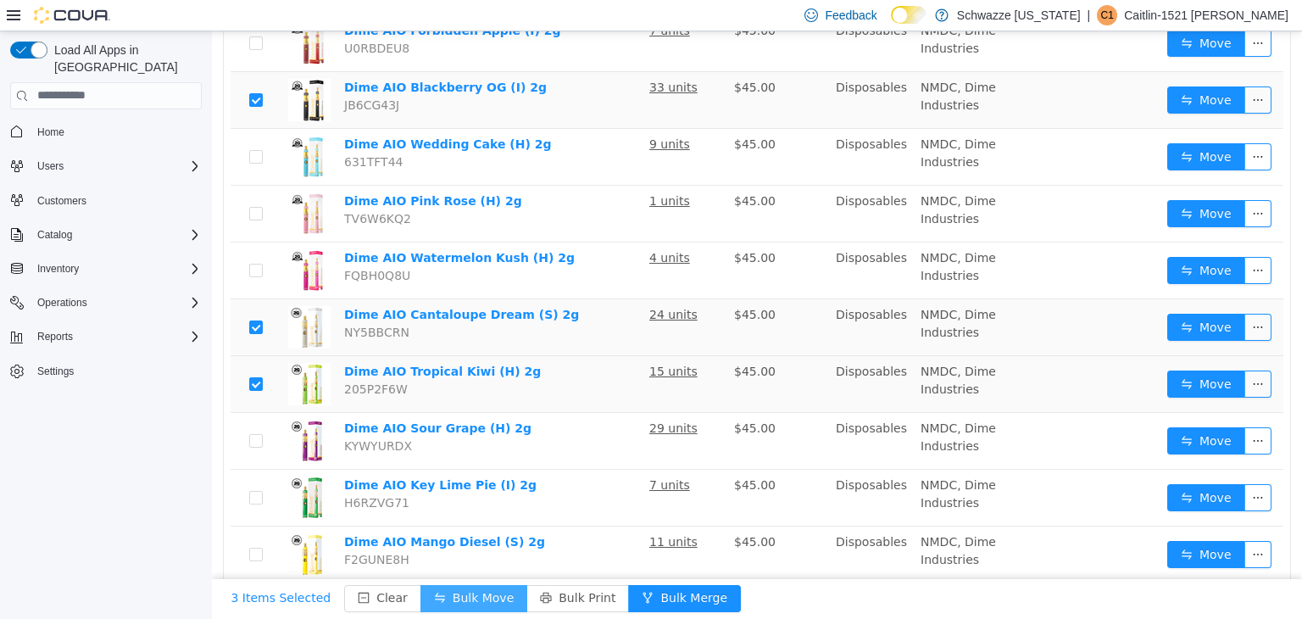
click at [471, 595] on button "Bulk Move" at bounding box center [474, 597] width 107 height 27
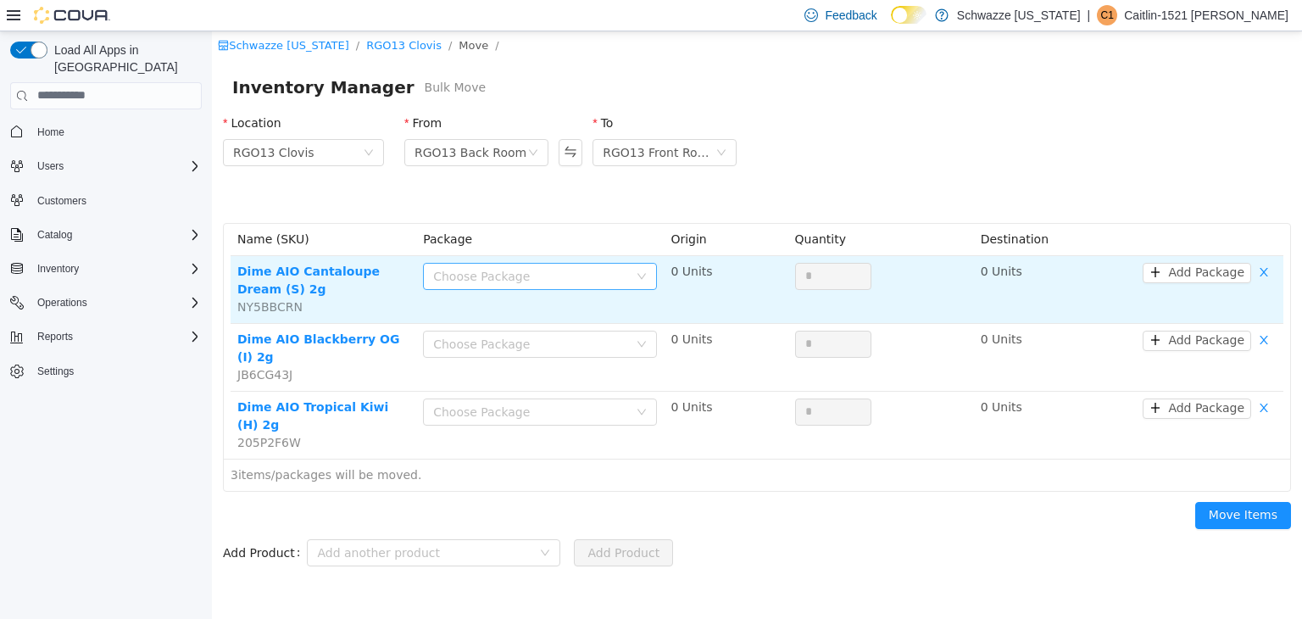
click at [504, 267] on div "Choose Package" at bounding box center [530, 275] width 195 height 17
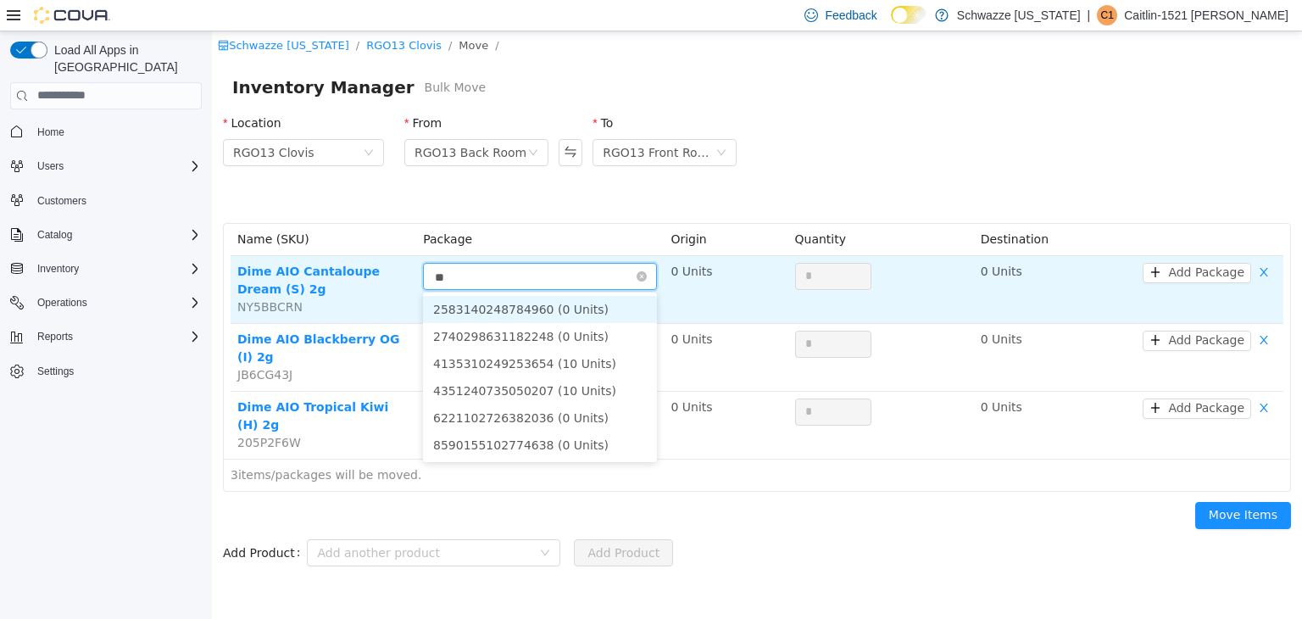
type input "***"
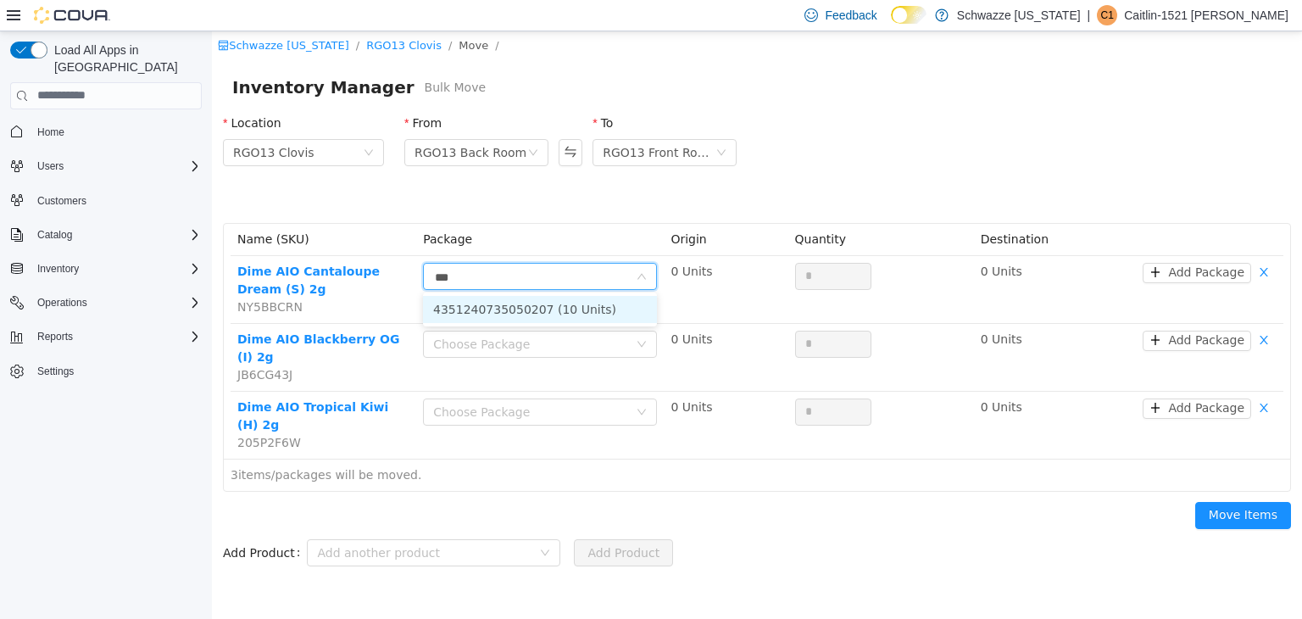
click at [525, 307] on li "4351240735050207 (10 Units)" at bounding box center [540, 308] width 234 height 27
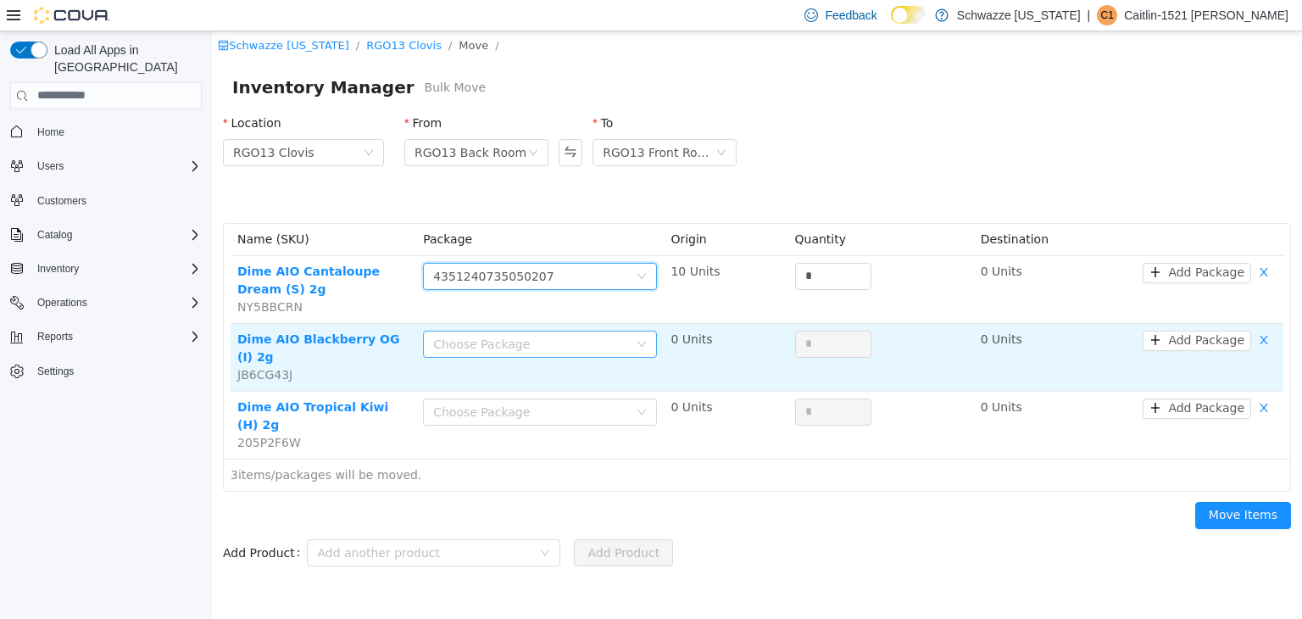
click at [523, 335] on div "Choose Package" at bounding box center [530, 343] width 195 height 17
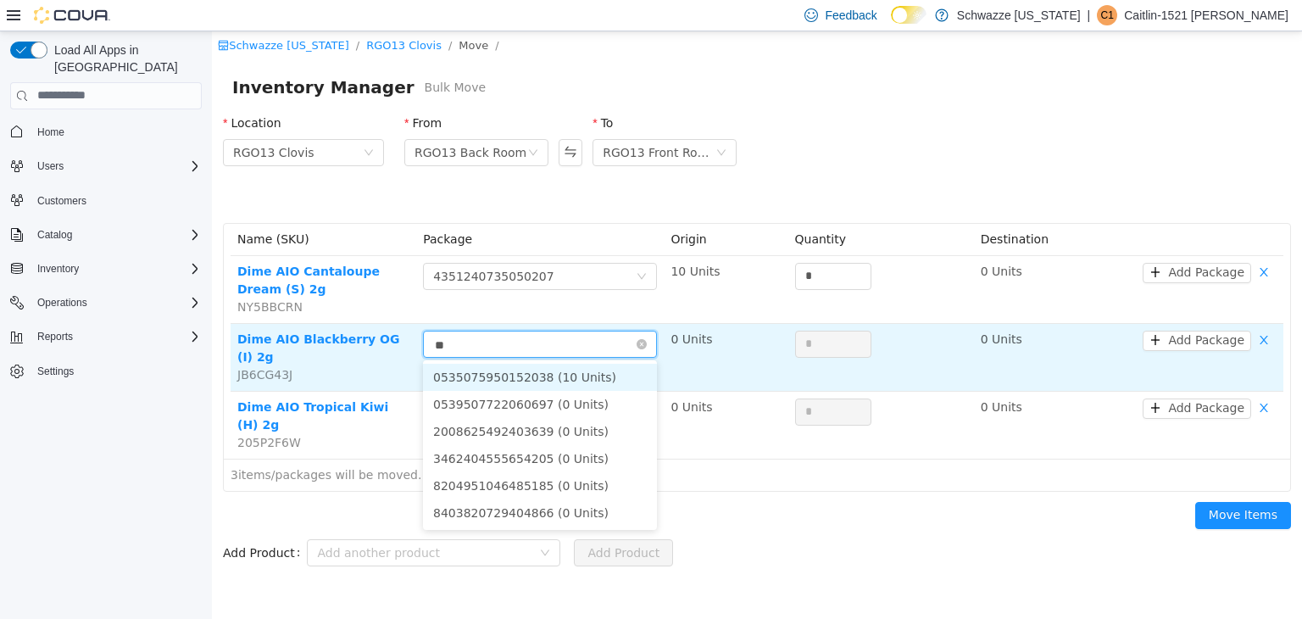
type input "***"
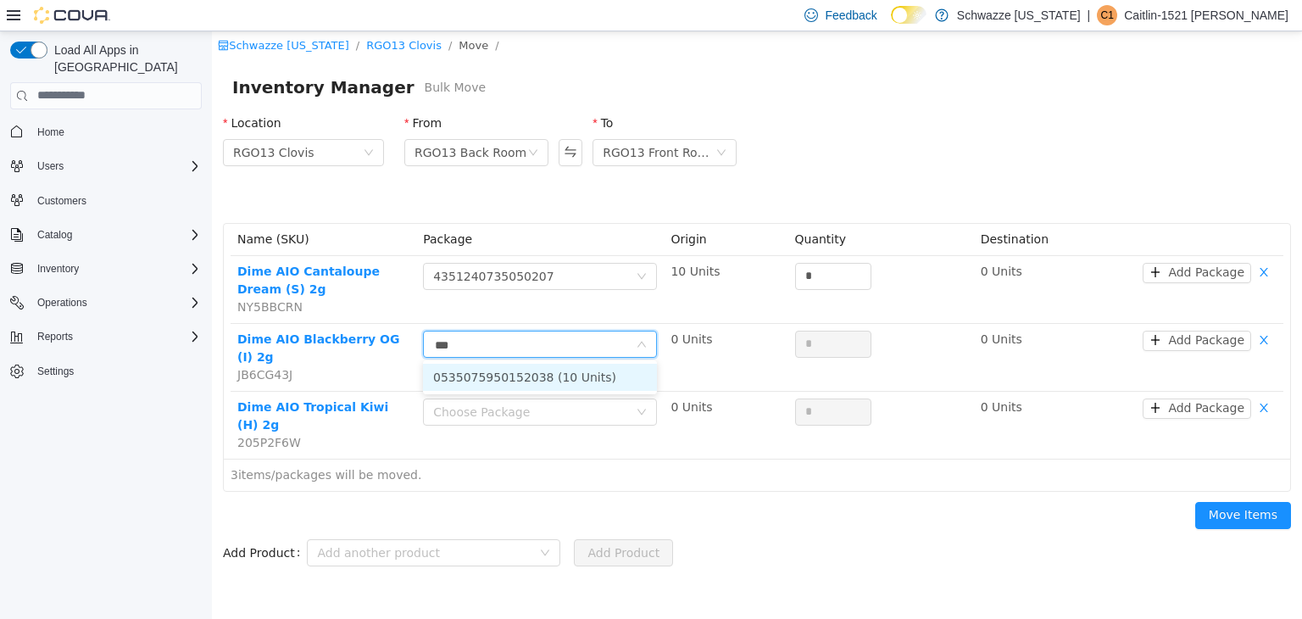
click at [537, 373] on li "0535075950152038 (10 Units)" at bounding box center [540, 376] width 234 height 27
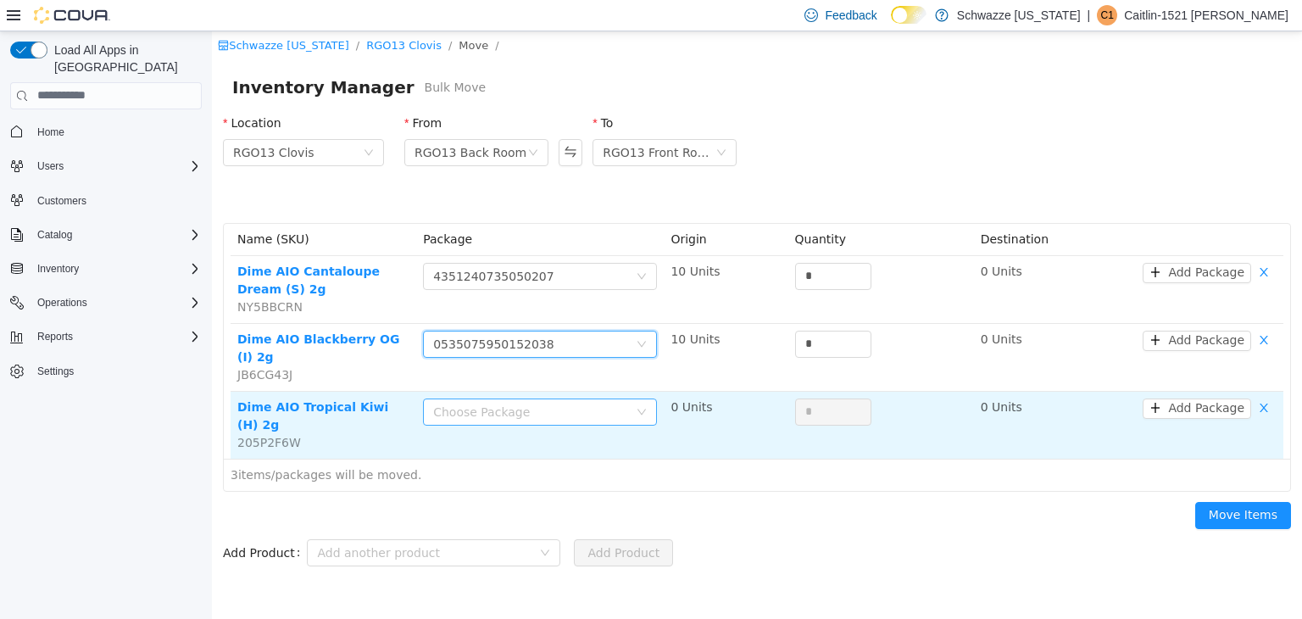
click at [537, 403] on div "Choose Package" at bounding box center [530, 411] width 195 height 17
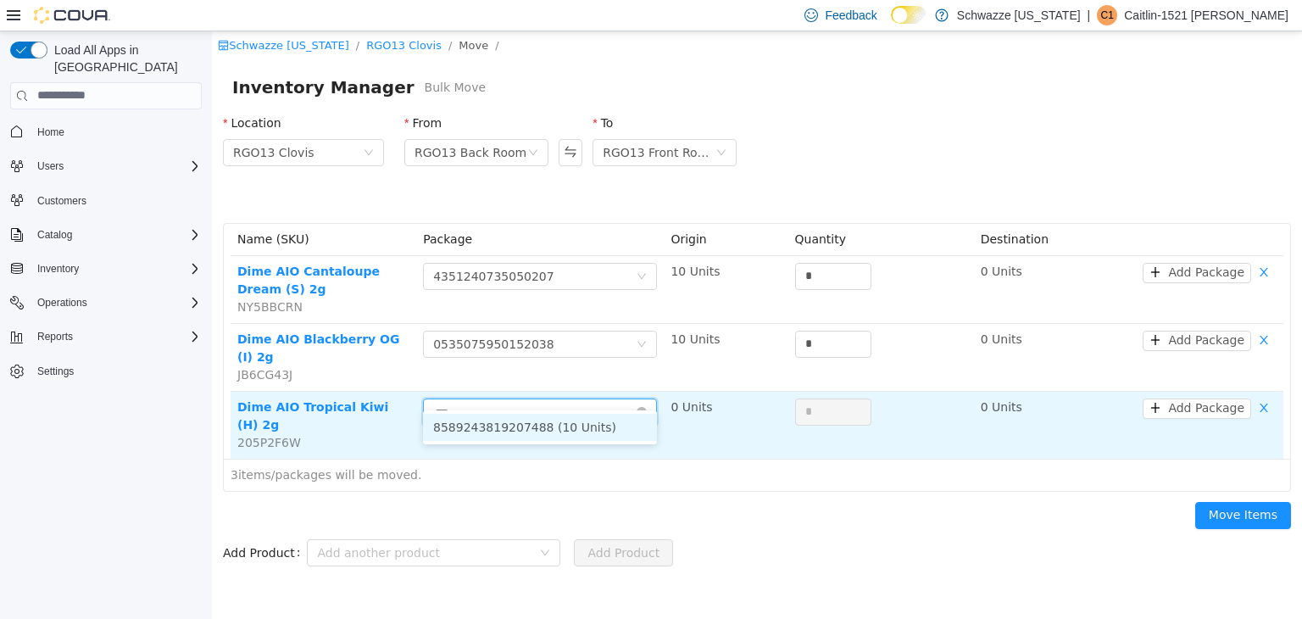
type input "****"
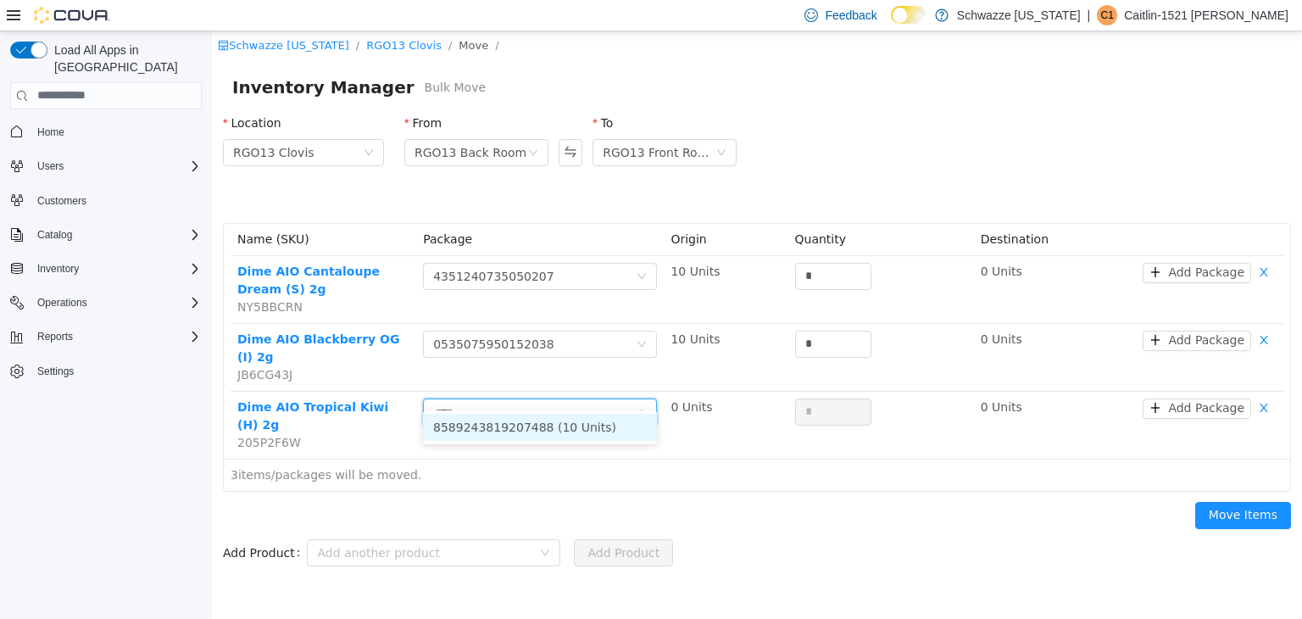
click at [553, 439] on li "8589243819207488 (10 Units)" at bounding box center [540, 426] width 234 height 27
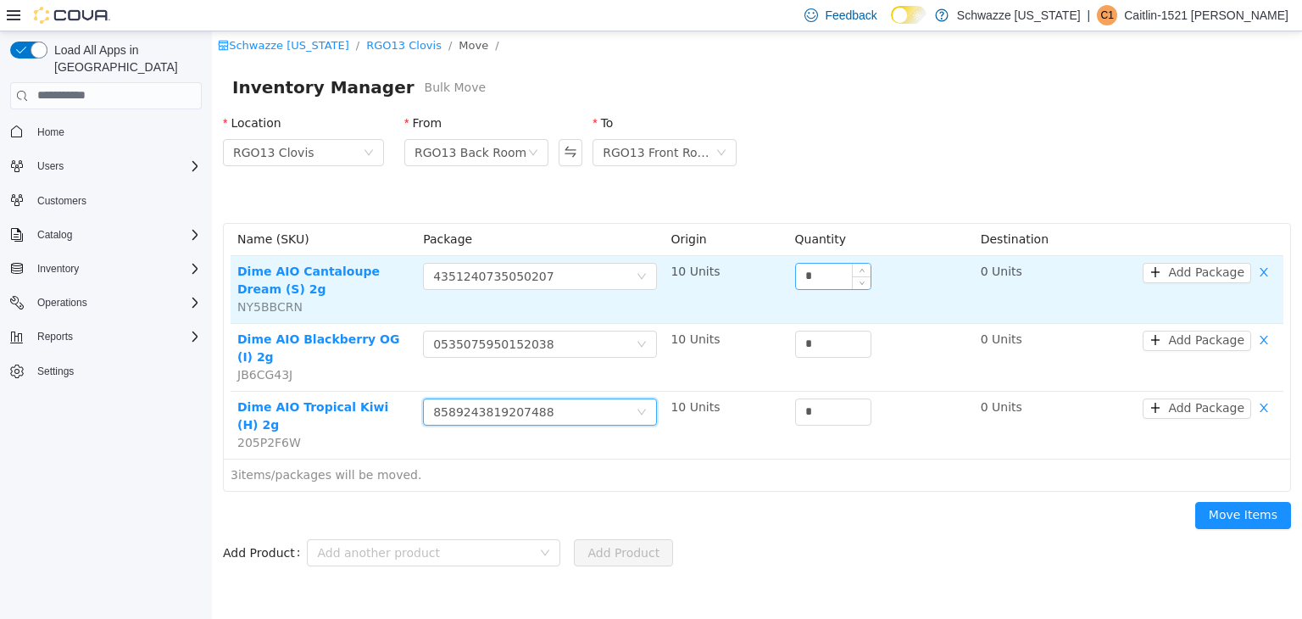
click at [800, 282] on input "*" at bounding box center [833, 275] width 75 height 25
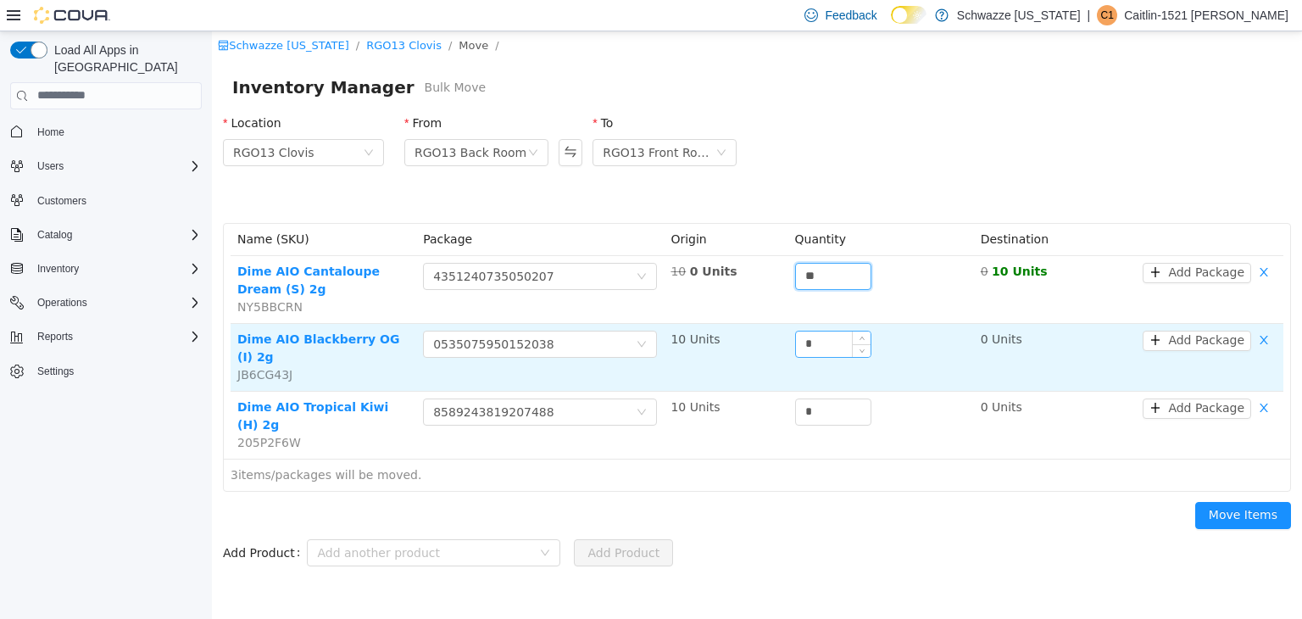
type input "**"
click at [803, 346] on input "*" at bounding box center [833, 343] width 75 height 25
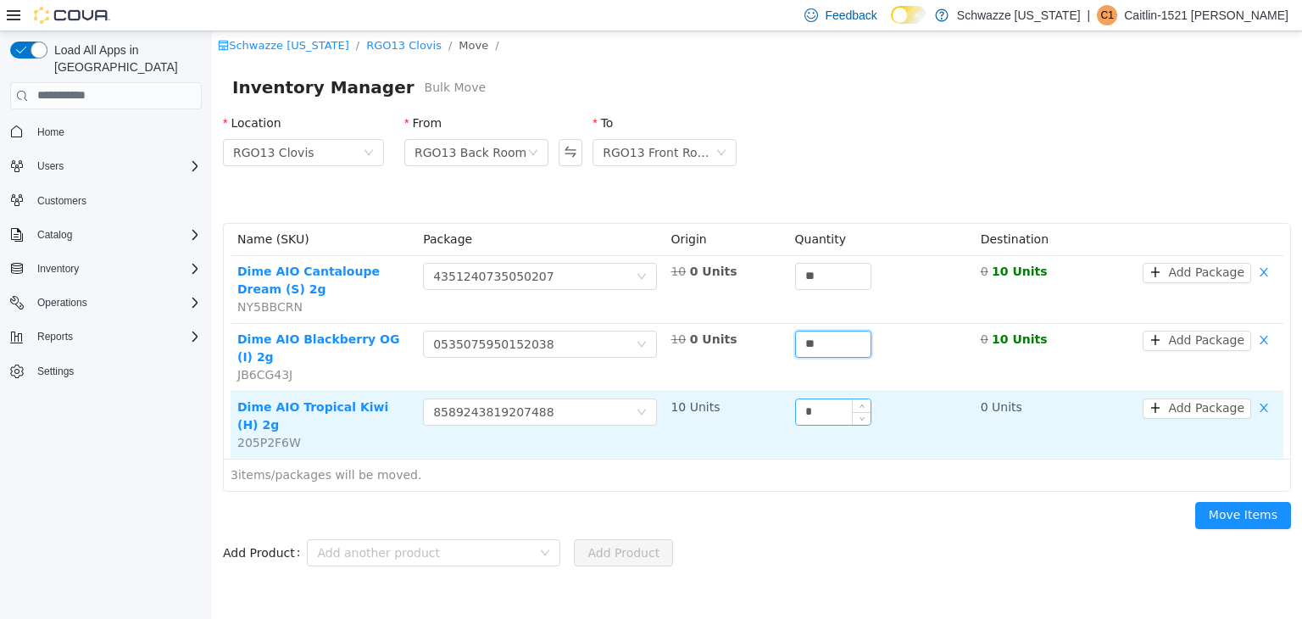
type input "**"
click at [801, 399] on input "*" at bounding box center [833, 411] width 75 height 25
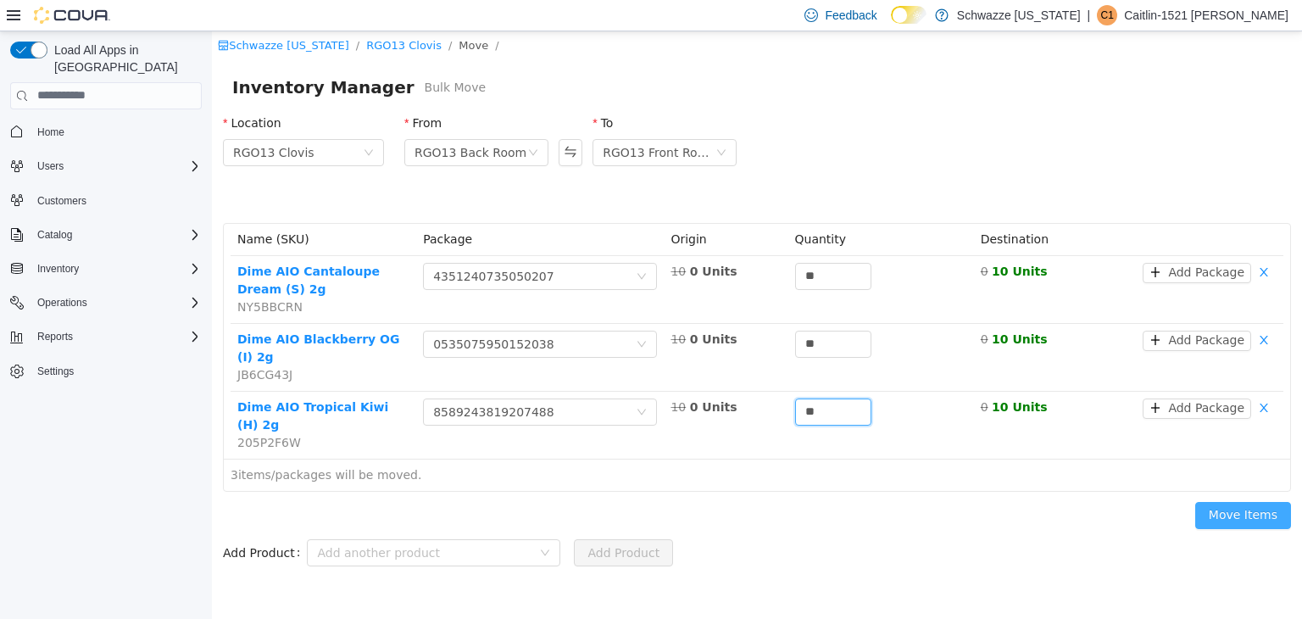
type input "**"
click at [1232, 501] on button "Move Items" at bounding box center [1244, 514] width 96 height 27
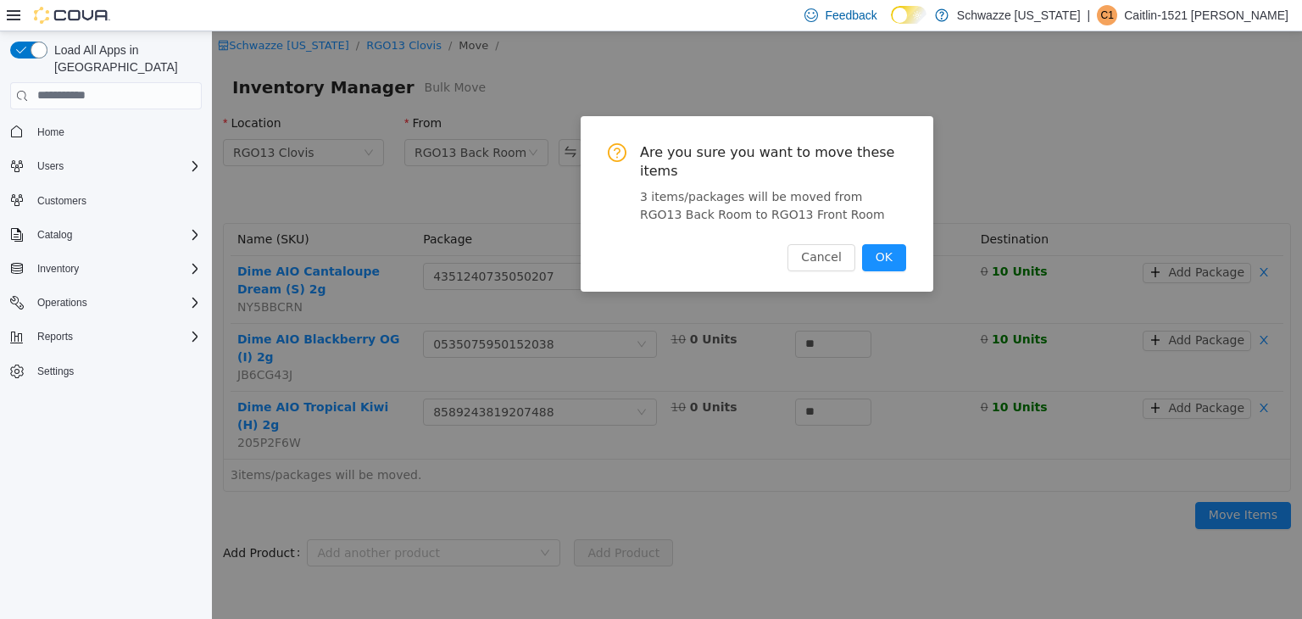
click at [900, 253] on div "Are you sure you want to move these items 3 items/packages will be moved from R…" at bounding box center [757, 203] width 353 height 176
click at [889, 243] on button "OK" at bounding box center [884, 256] width 44 height 27
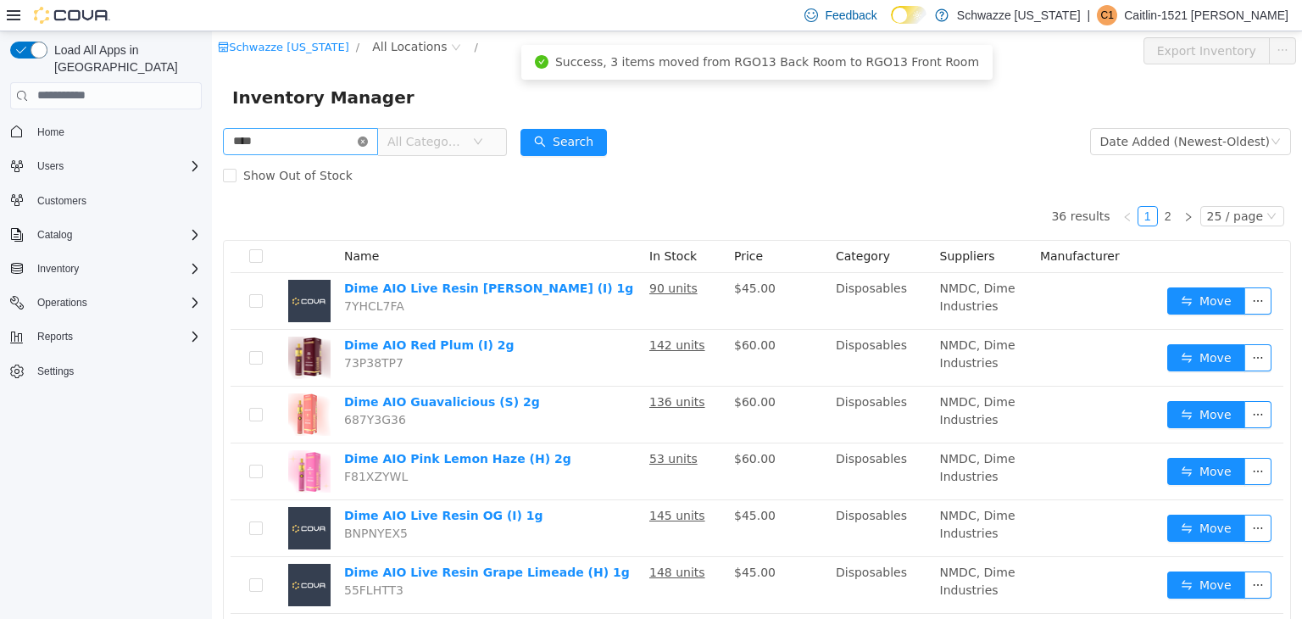
click at [368, 145] on icon "icon: close-circle" at bounding box center [363, 141] width 10 height 10
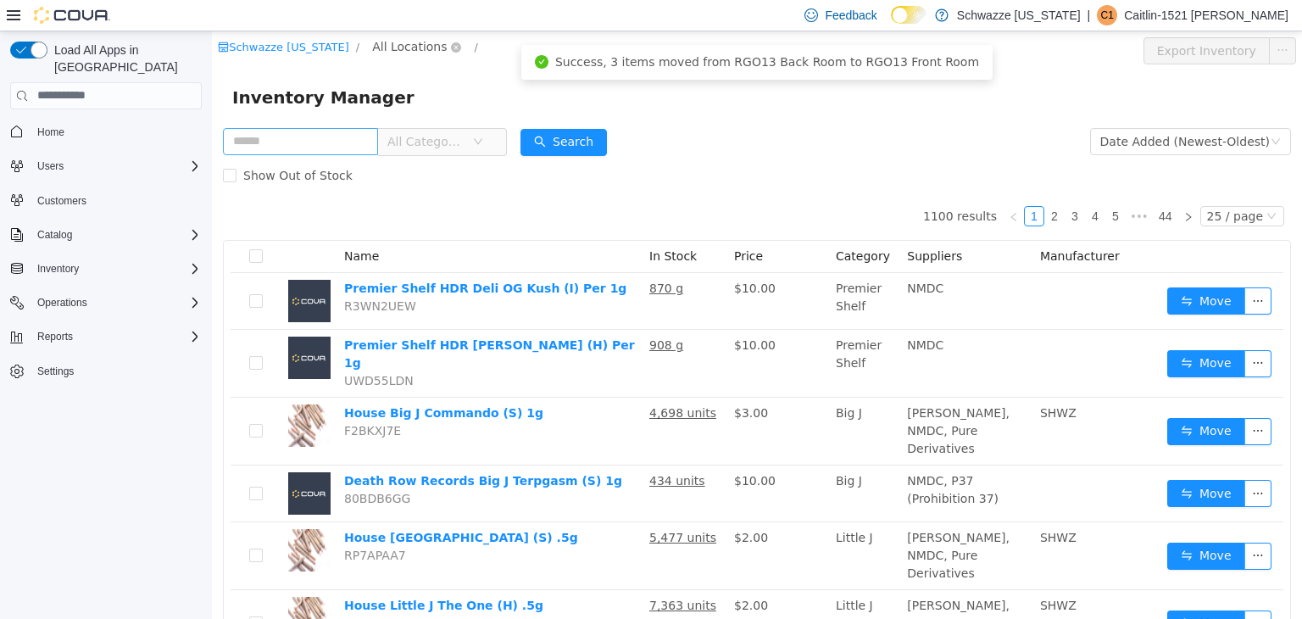
click at [376, 42] on span "All Locations" at bounding box center [409, 45] width 75 height 19
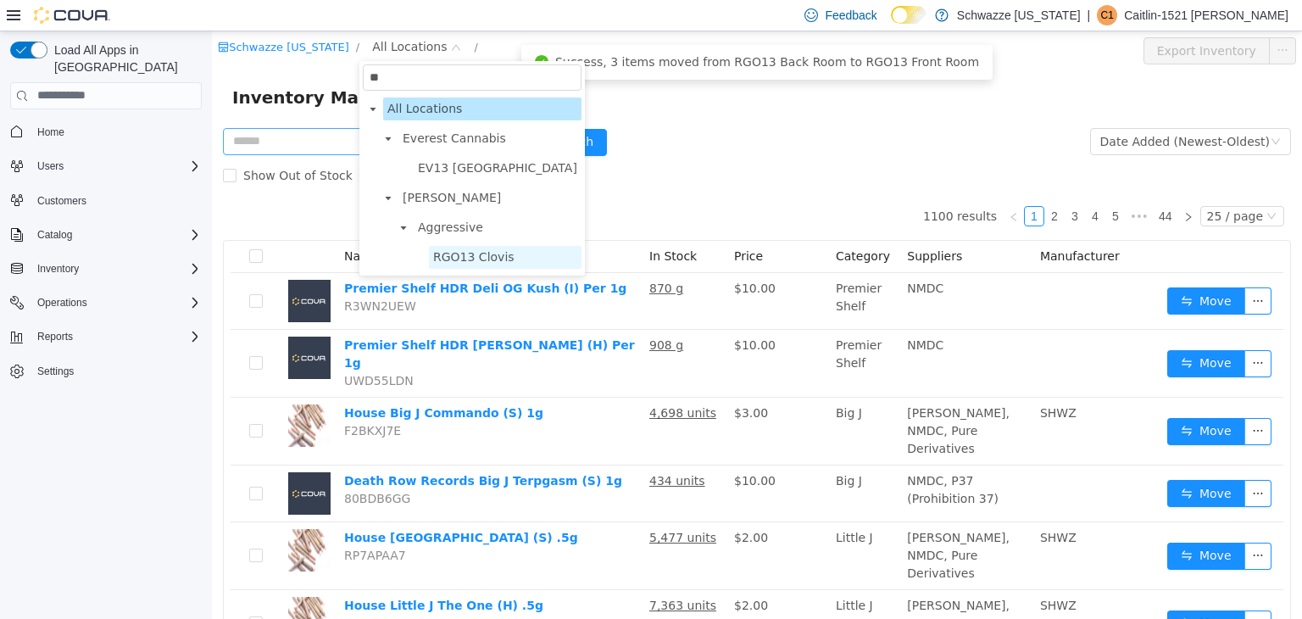
type input "**"
click at [452, 263] on span "RGO13 Clovis" at bounding box center [473, 256] width 81 height 14
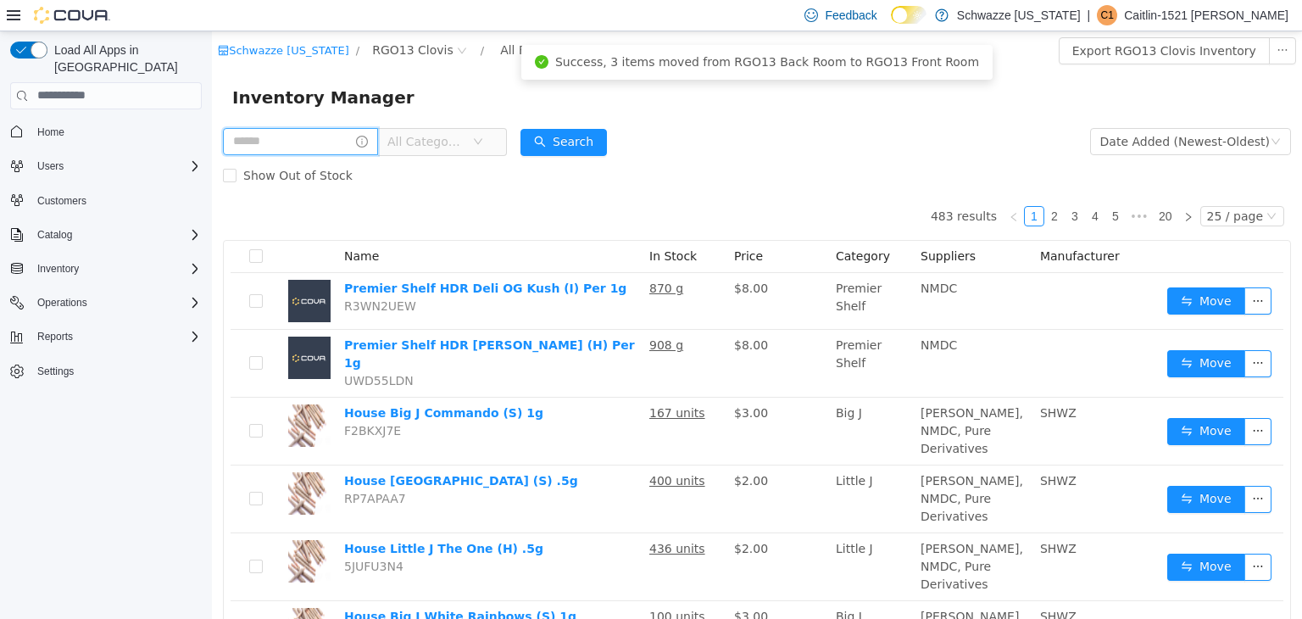
click at [337, 151] on input "text" at bounding box center [300, 140] width 155 height 27
